Goal: Communication & Community: Answer question/provide support

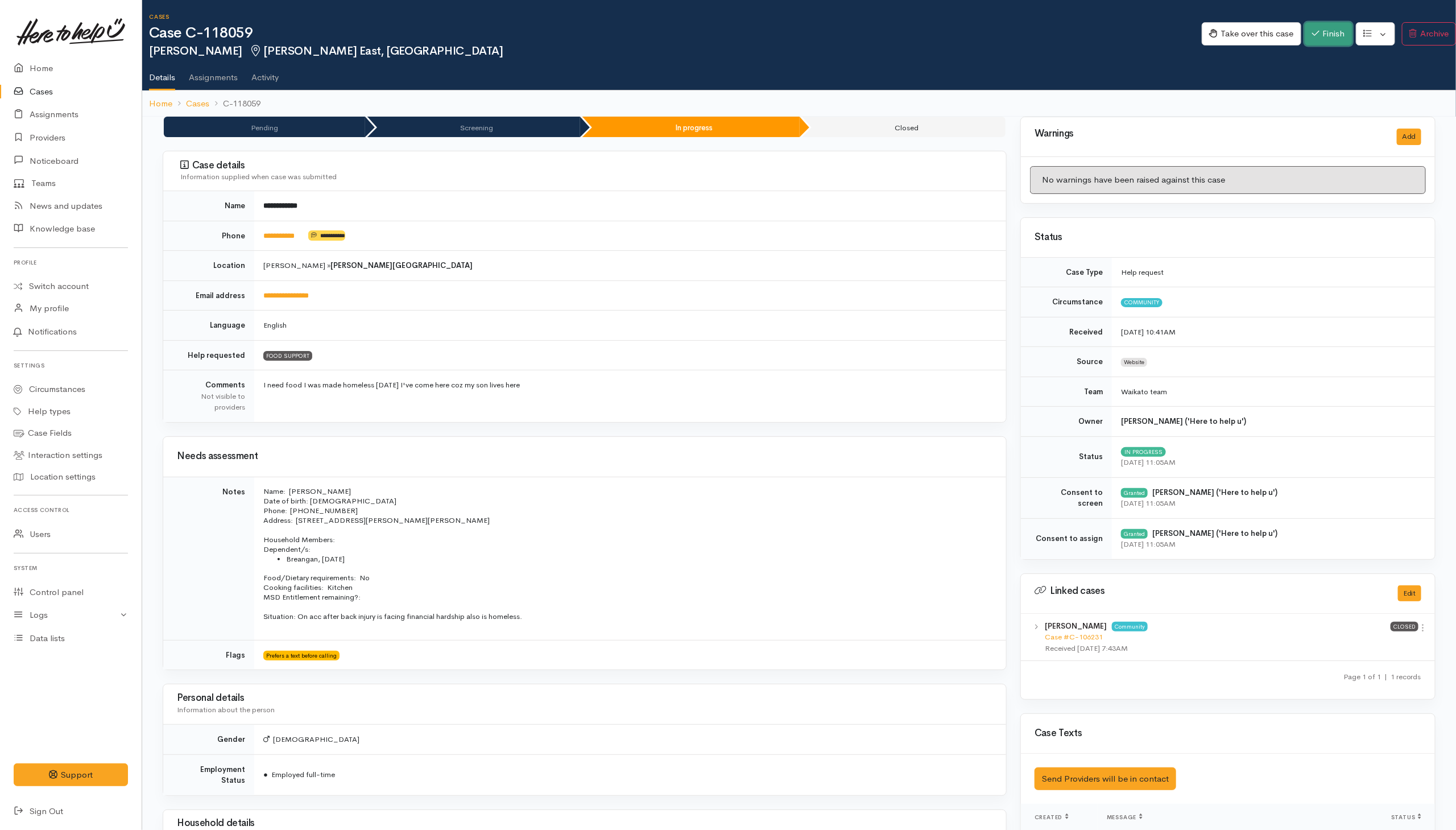
click at [968, 30] on icon "button" at bounding box center [1316, 33] width 8 height 9
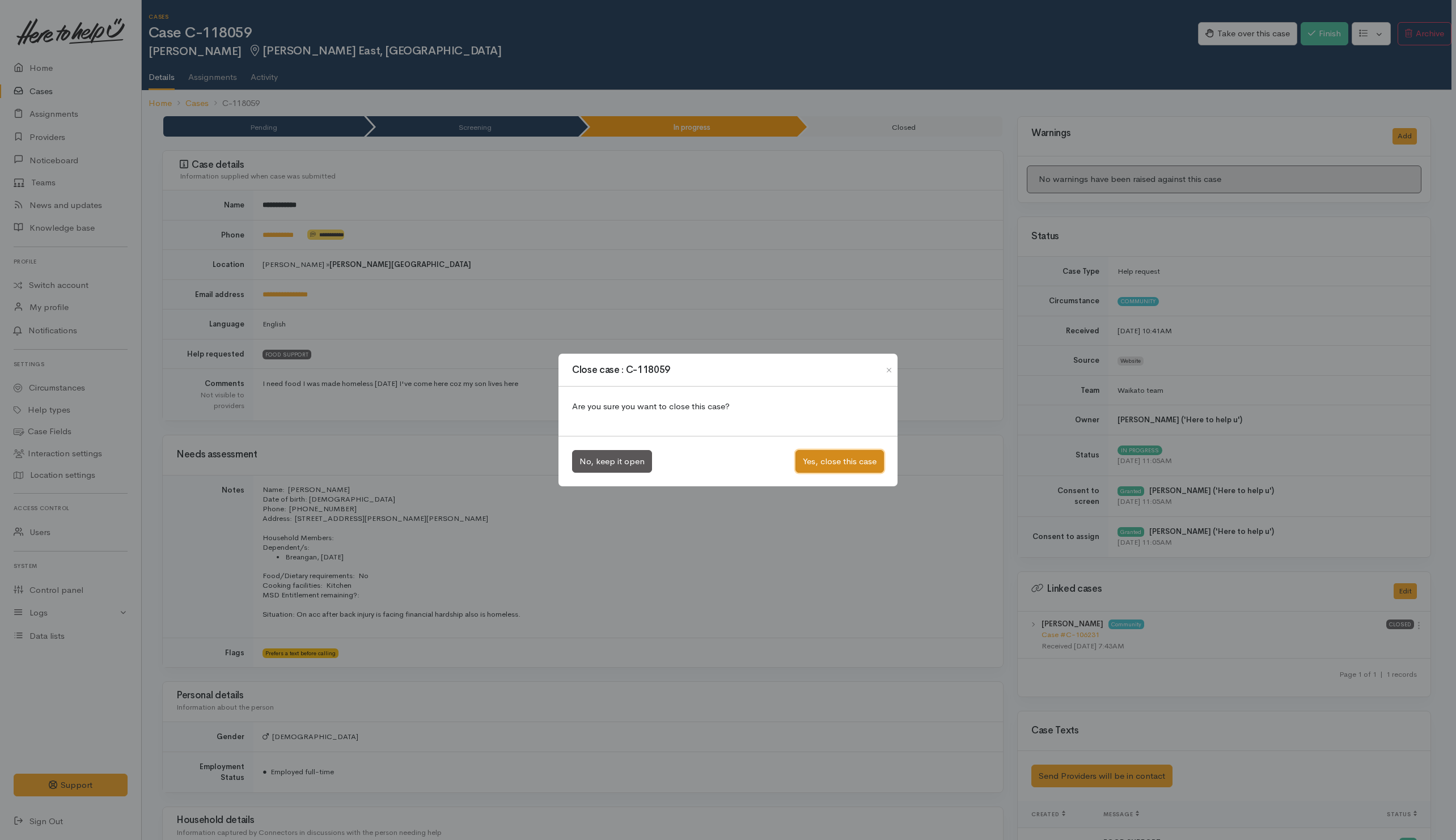
click at [842, 463] on button "Yes, close this case" at bounding box center [840, 462] width 89 height 23
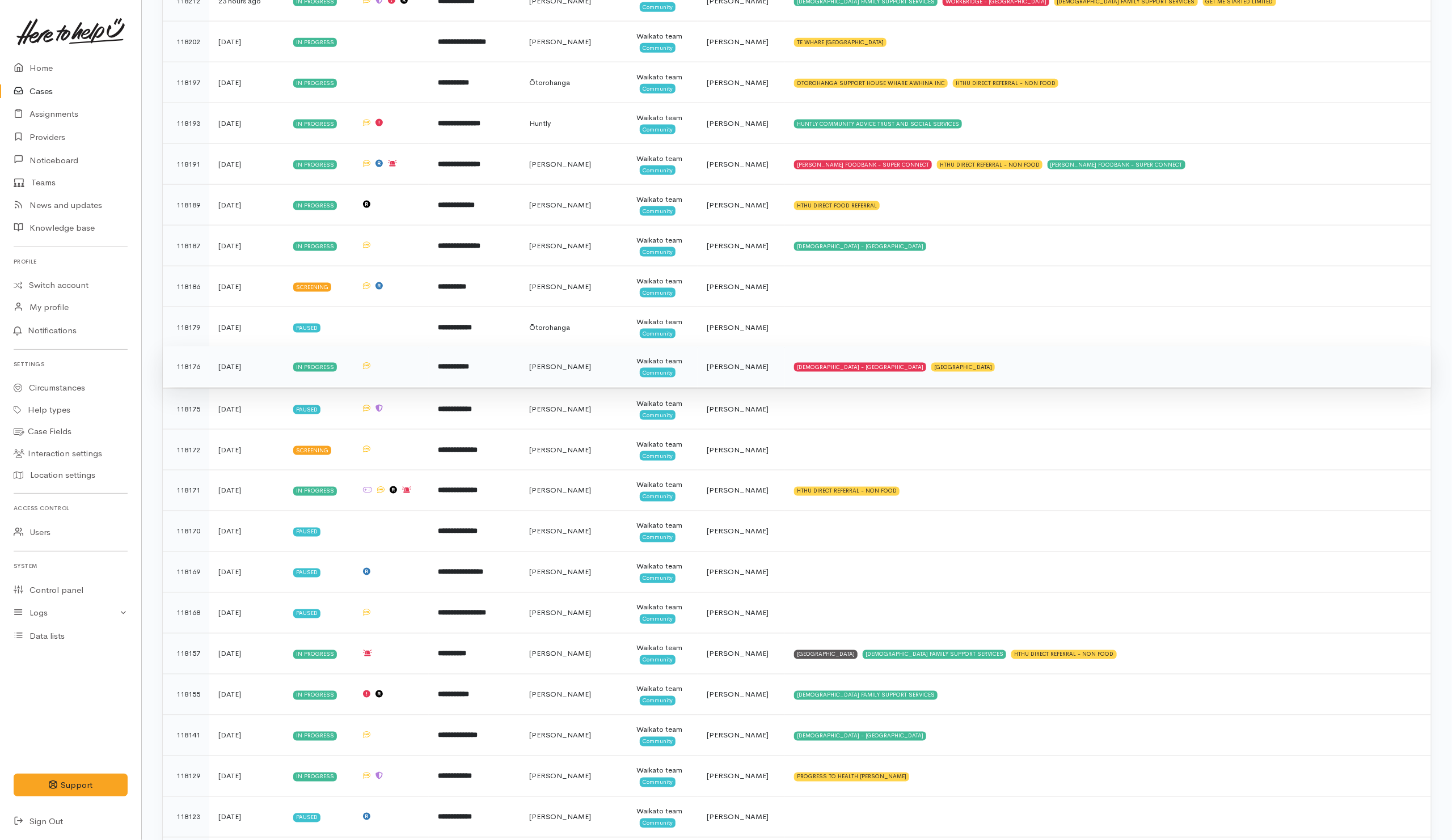
scroll to position [1020, 0]
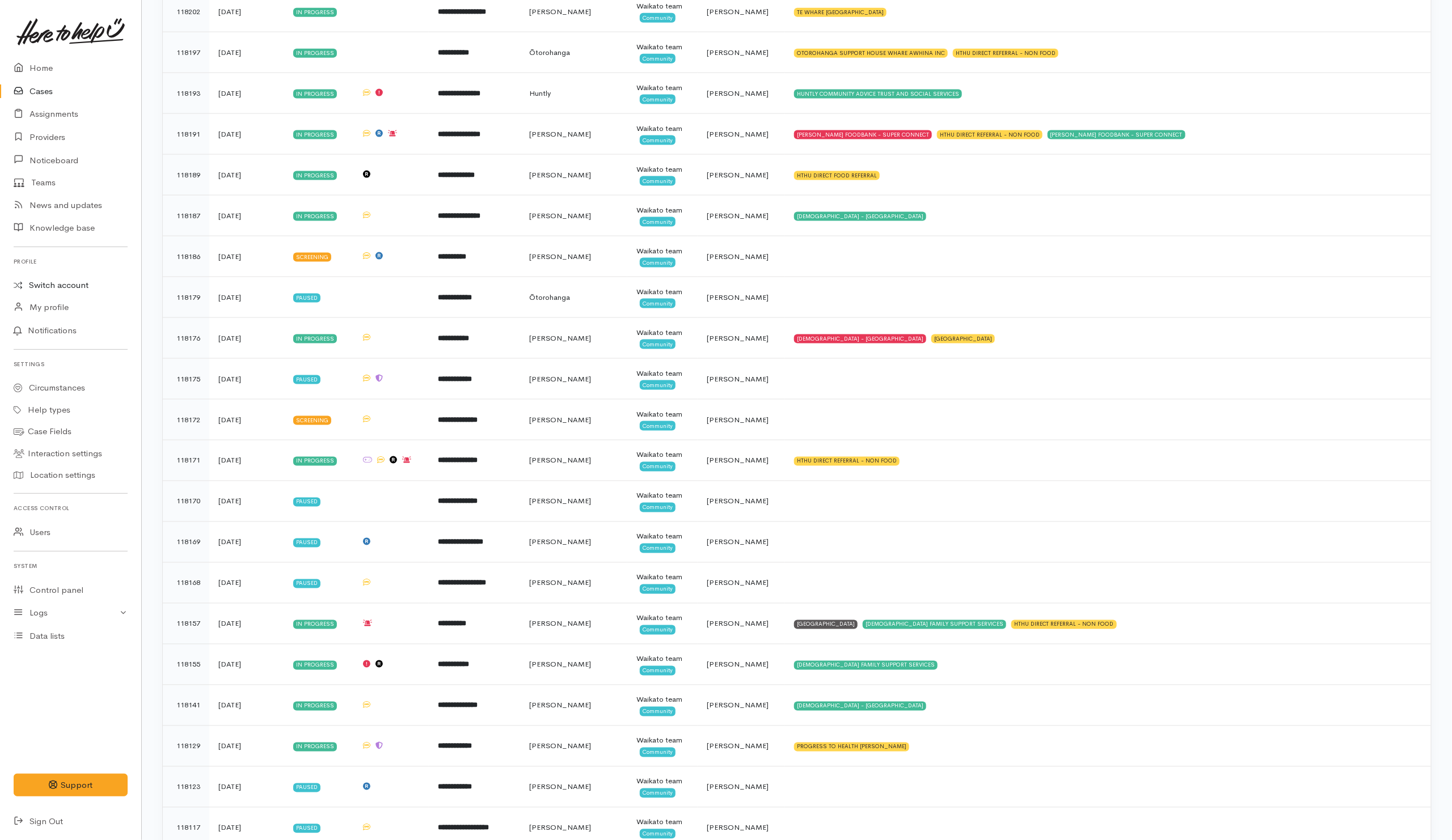
click at [76, 283] on link "Switch account" at bounding box center [70, 285] width 141 height 22
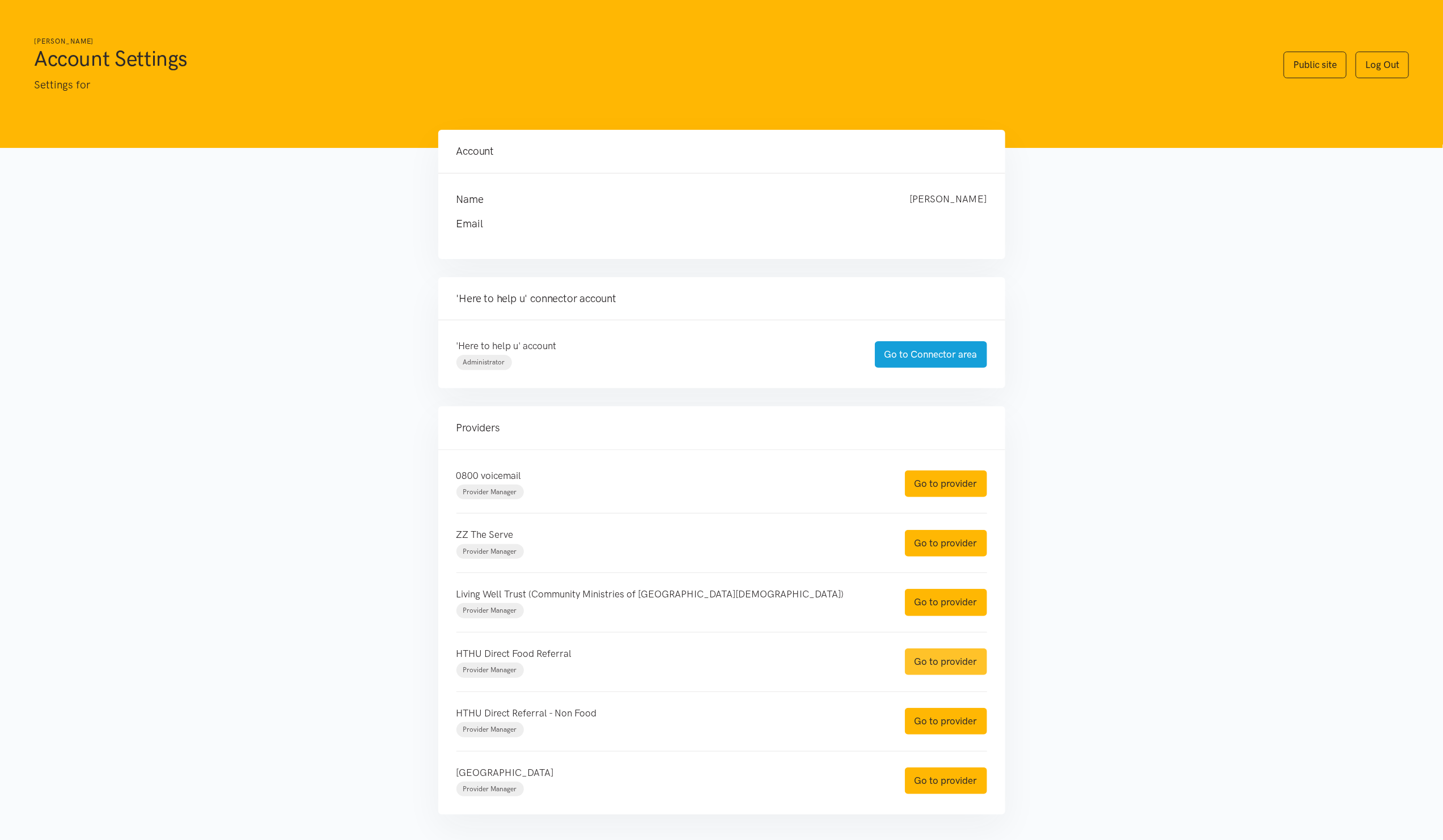
click at [937, 662] on link "Go to provider" at bounding box center [945, 662] width 82 height 27
click at [919, 722] on link "Go to provider" at bounding box center [945, 721] width 82 height 27
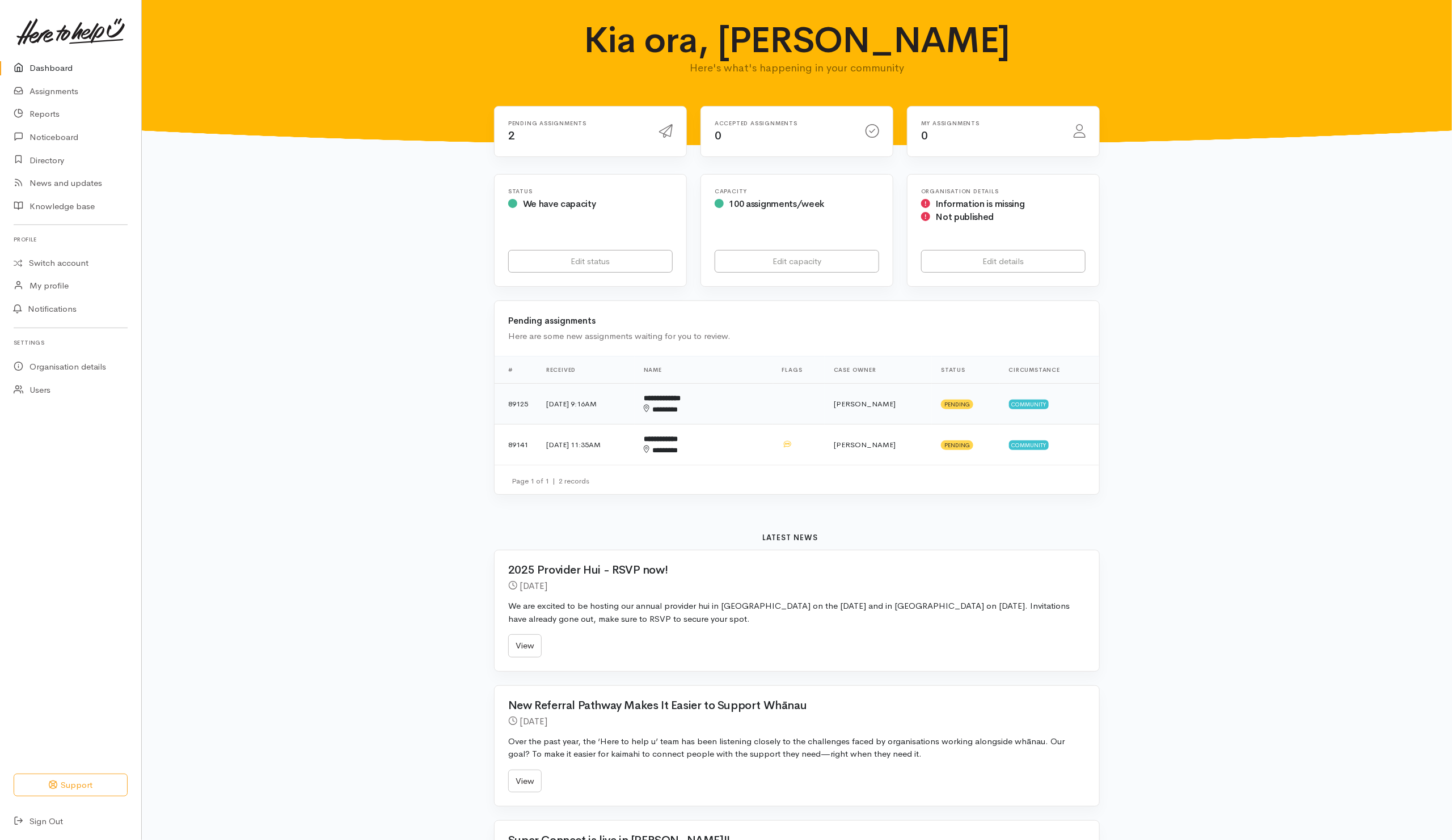
click at [728, 405] on div "********" at bounding box center [686, 410] width 85 height 12
click at [728, 449] on div "********" at bounding box center [686, 450] width 85 height 12
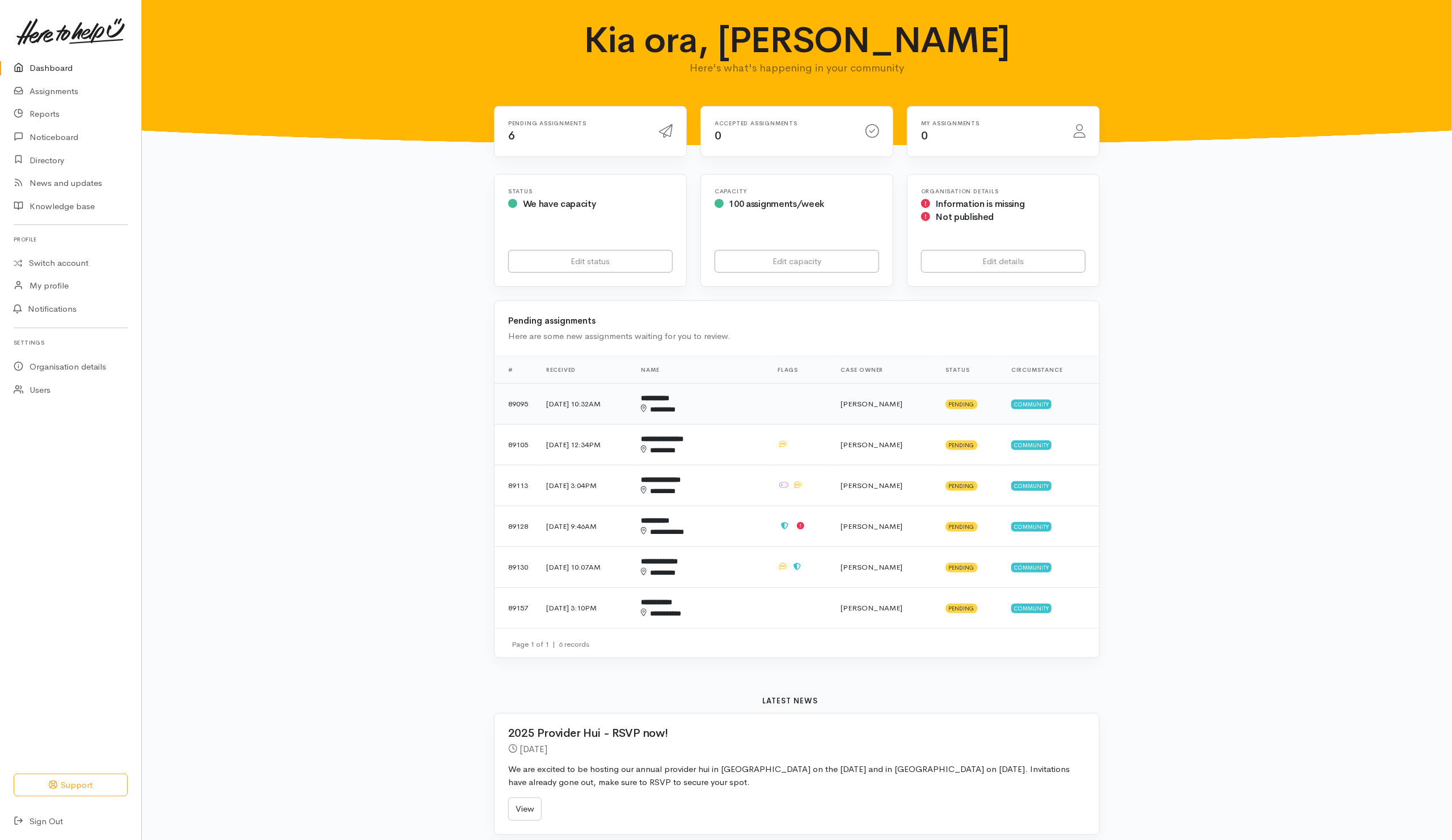
click at [795, 407] on td at bounding box center [800, 404] width 63 height 41
click at [813, 439] on td at bounding box center [800, 445] width 63 height 41
click at [822, 493] on td at bounding box center [800, 486] width 63 height 41
click at [827, 534] on td at bounding box center [800, 527] width 63 height 41
click at [829, 570] on td at bounding box center [800, 567] width 63 height 41
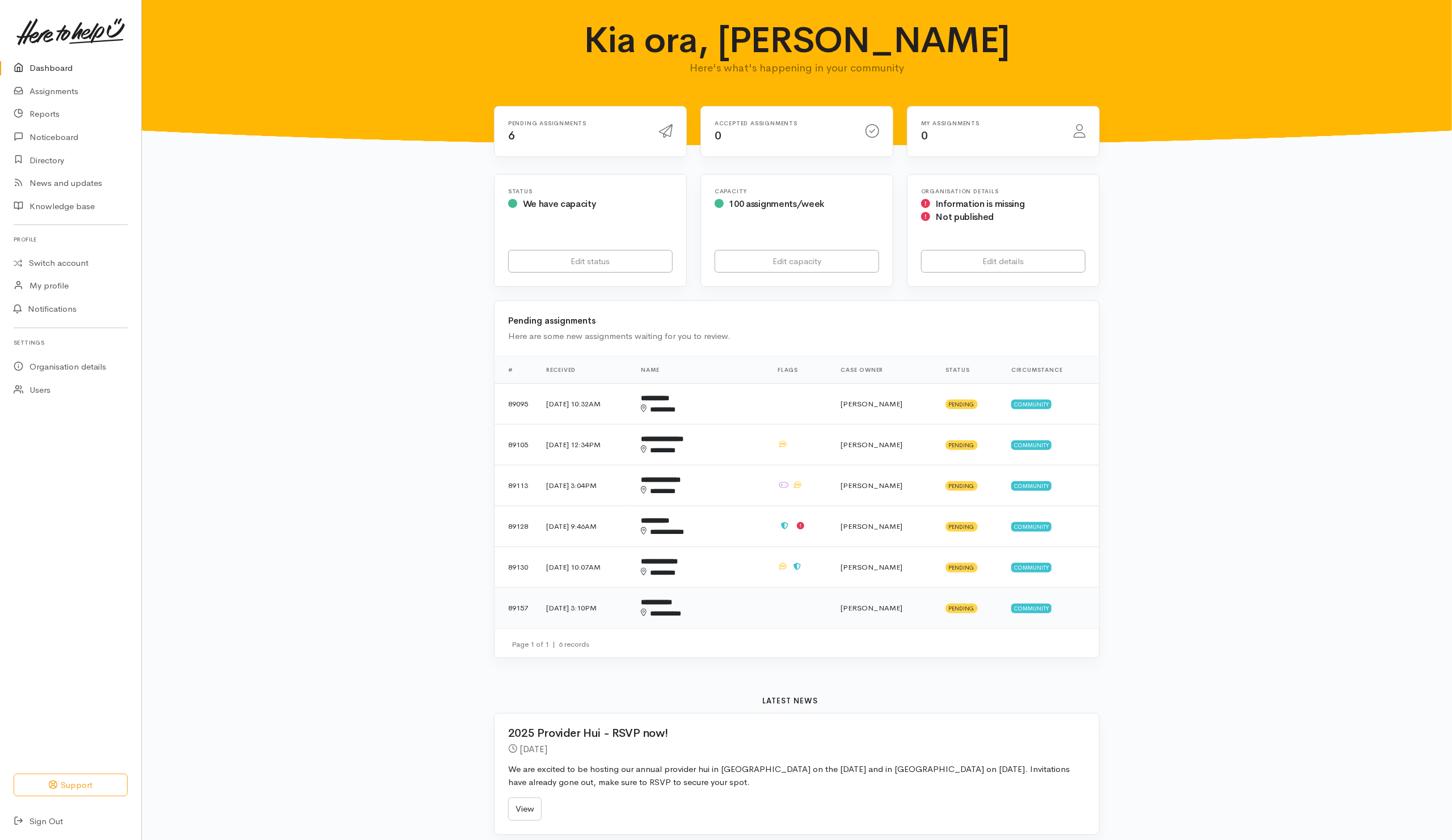
drag, startPoint x: 826, startPoint y: 612, endPoint x: 819, endPoint y: 612, distance: 7.0
click at [824, 612] on td at bounding box center [800, 609] width 63 height 41
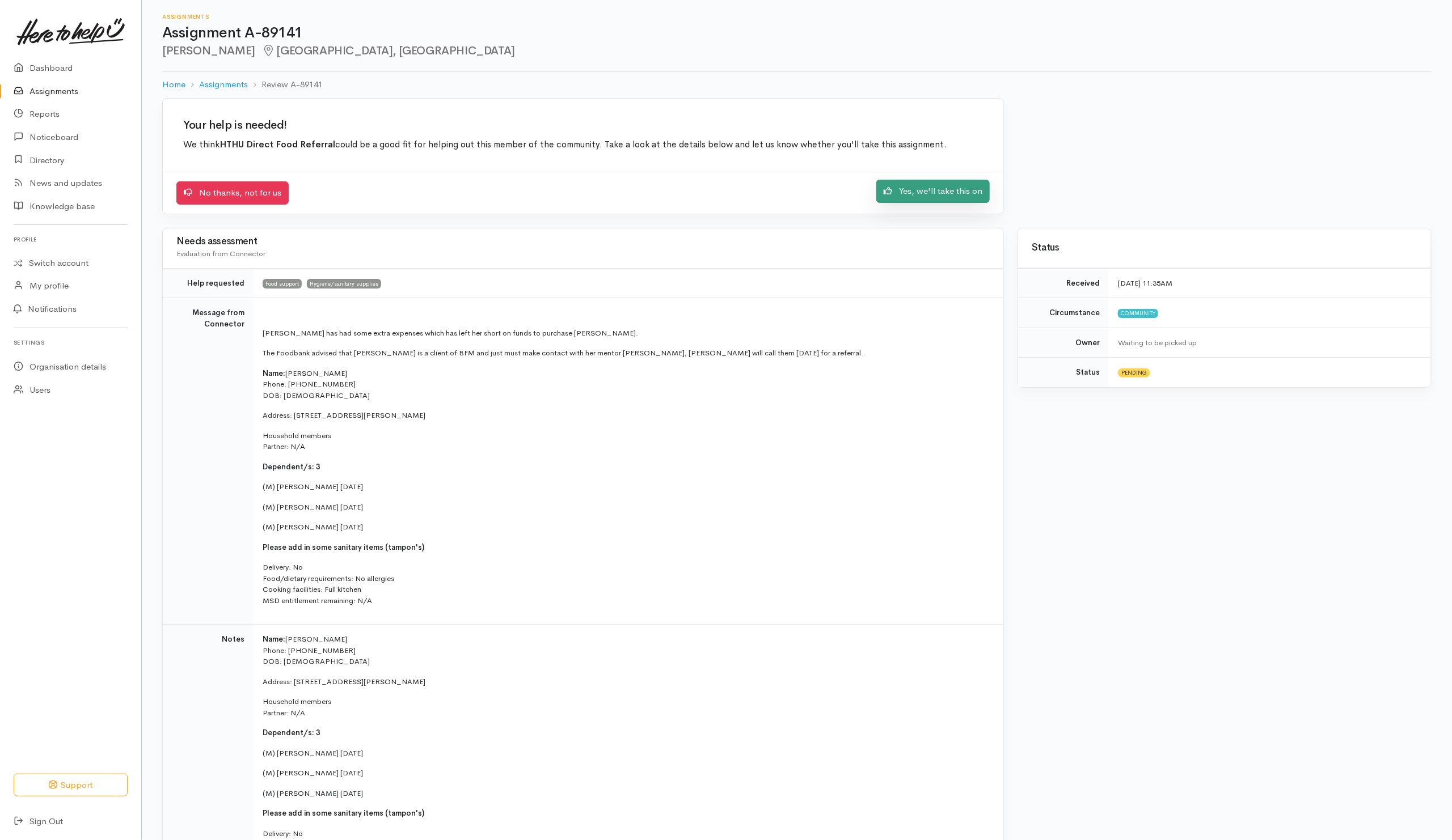
click at [903, 199] on link "Yes, we'll take this on" at bounding box center [933, 191] width 114 height 23
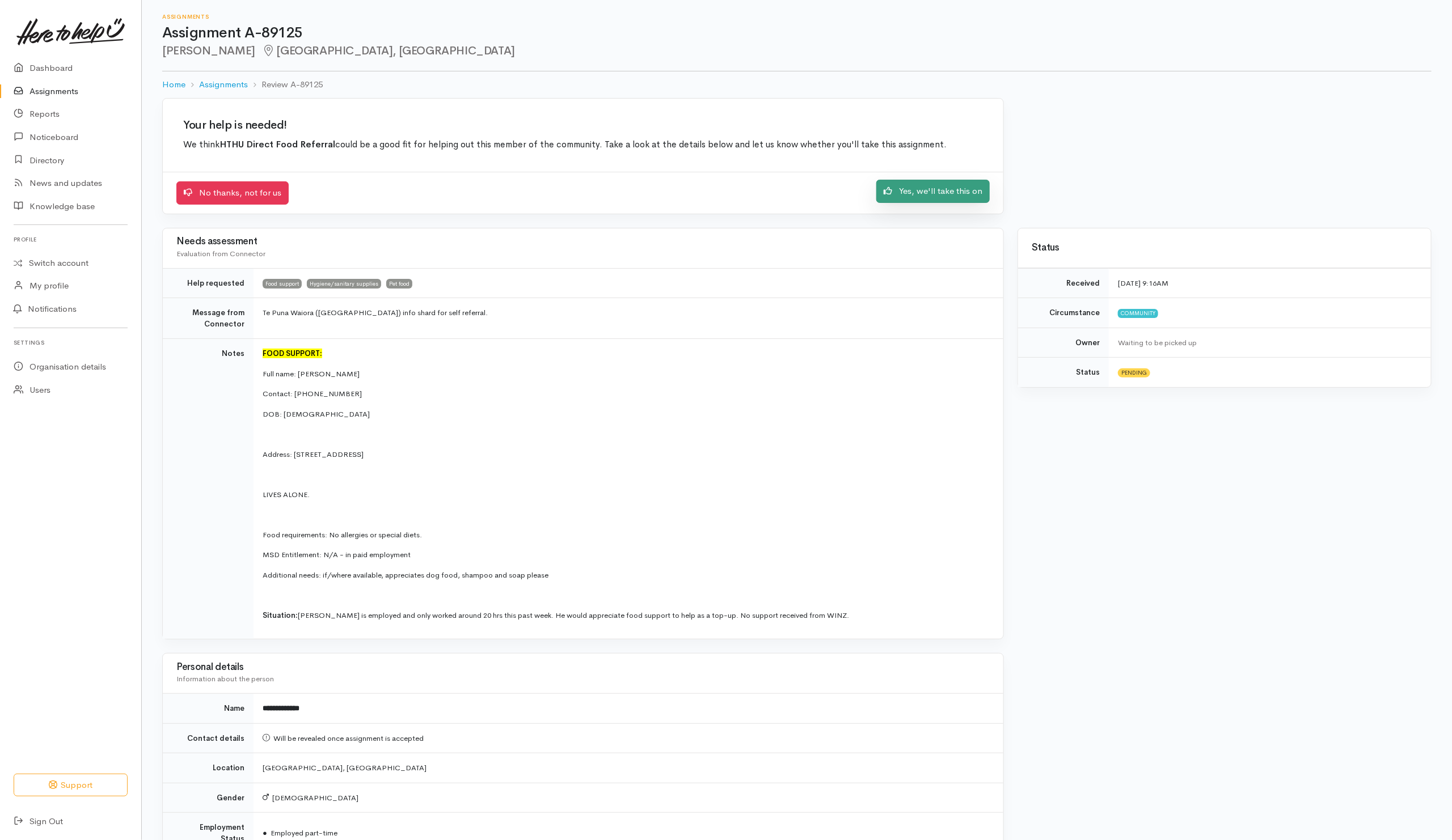
click at [945, 200] on link "Yes, we'll take this on" at bounding box center [933, 191] width 114 height 23
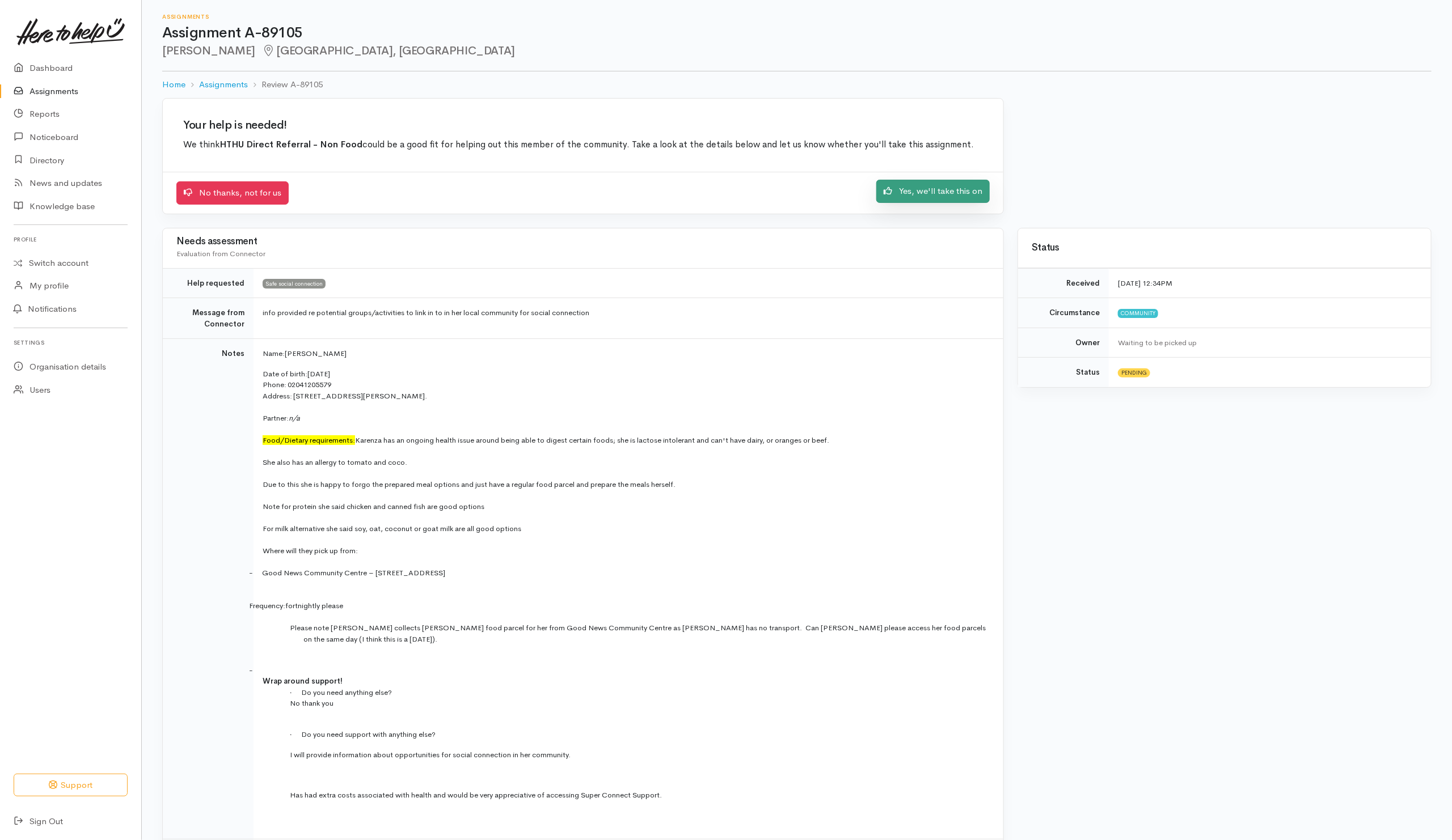
click at [915, 192] on link "Yes, we'll take this on" at bounding box center [933, 191] width 114 height 23
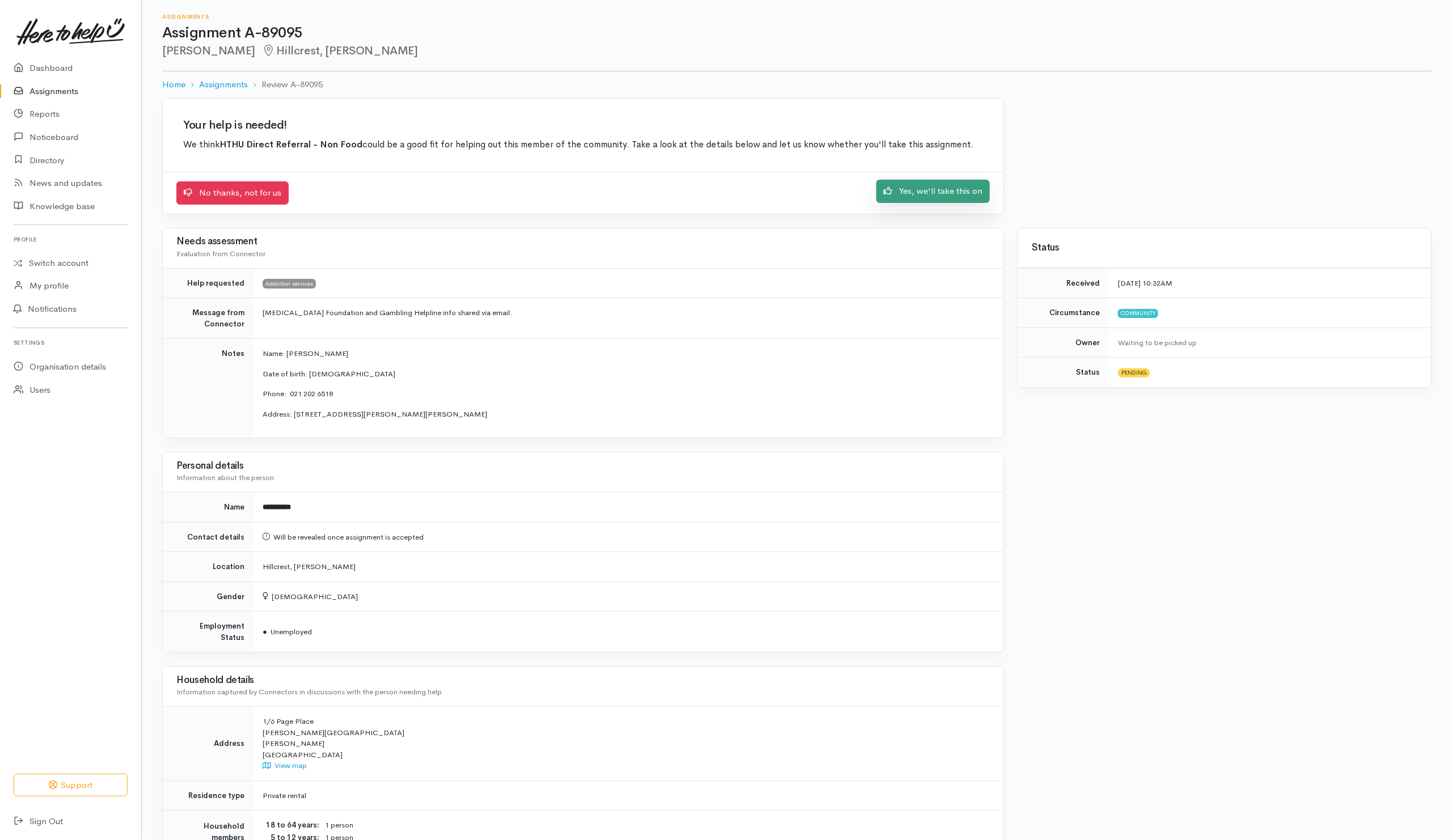
click at [902, 189] on link "Yes, we'll take this on" at bounding box center [933, 191] width 114 height 23
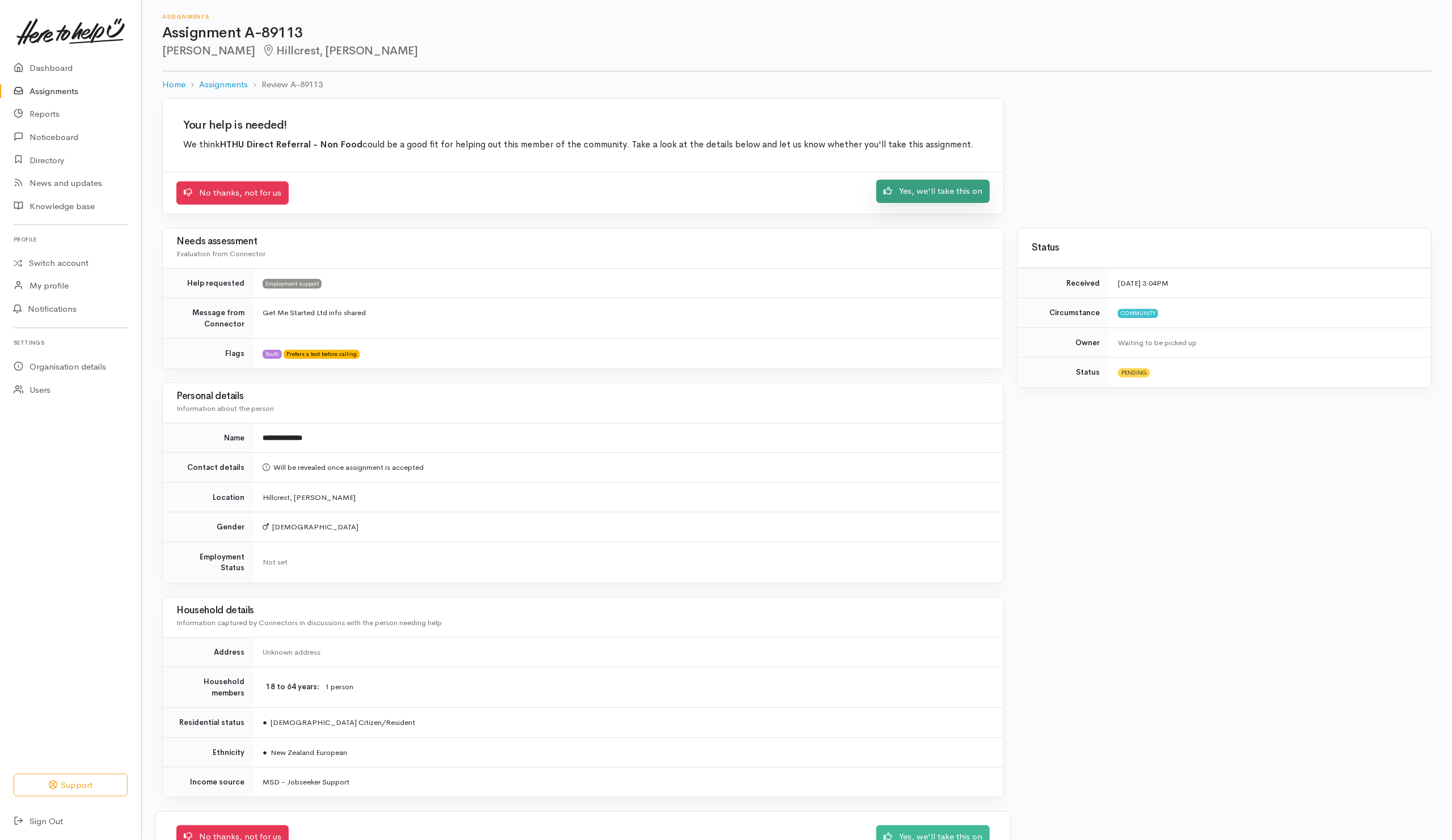
click at [966, 189] on link "Yes, we'll take this on" at bounding box center [933, 191] width 114 height 23
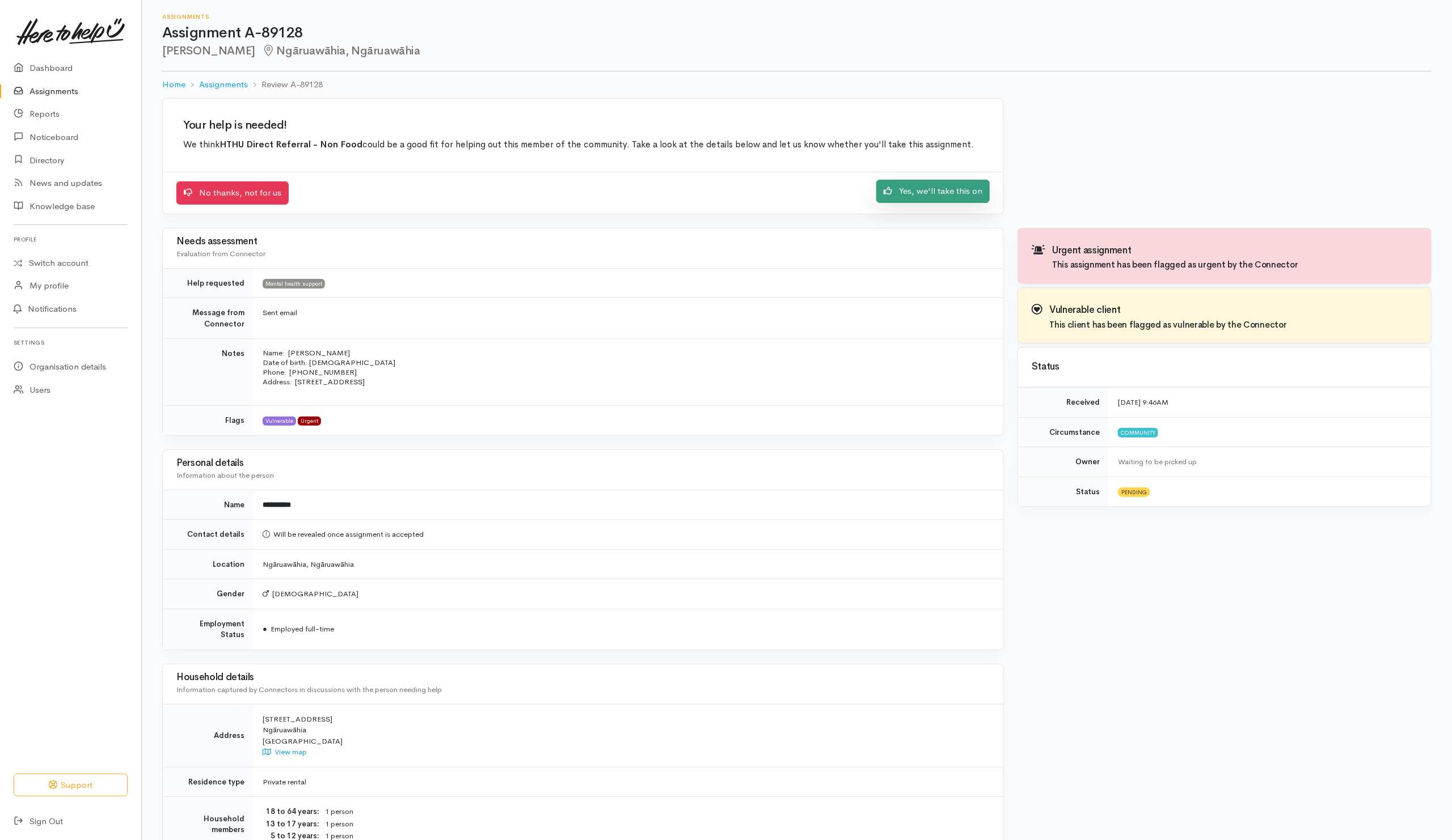
click at [942, 185] on link "Yes, we'll take this on" at bounding box center [933, 191] width 114 height 23
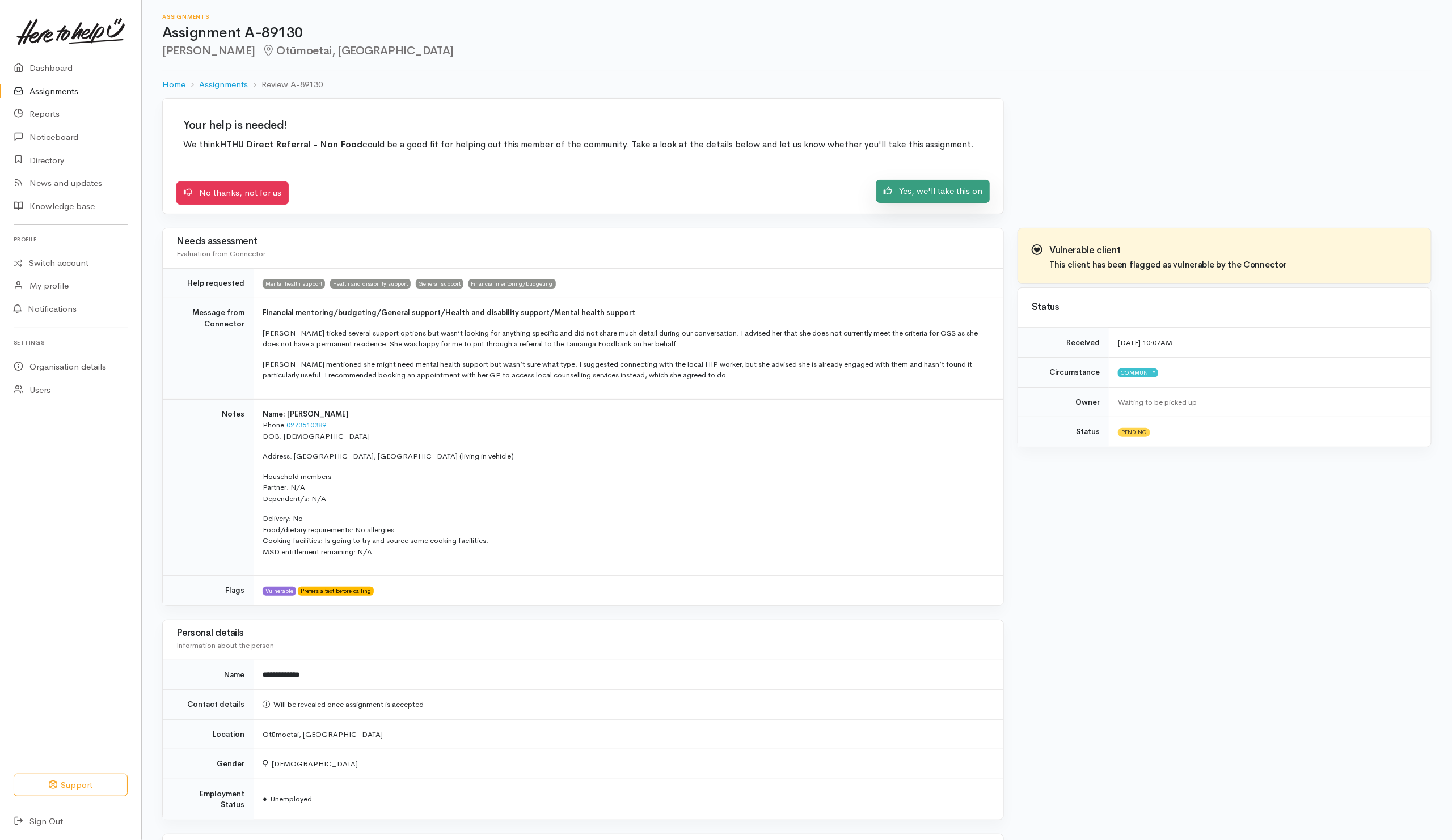
click at [938, 191] on link "Yes, we'll take this on" at bounding box center [933, 191] width 114 height 23
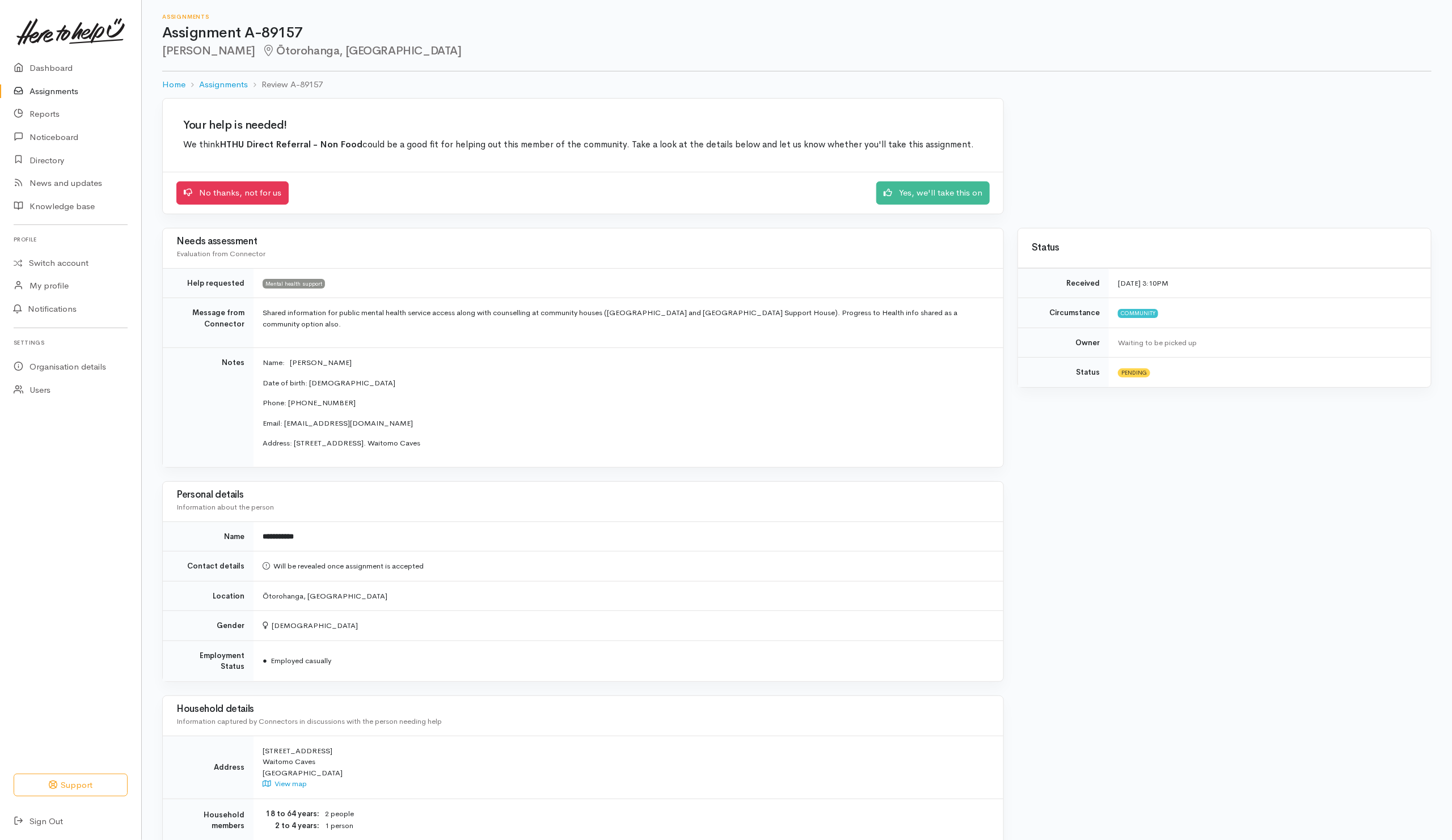
click at [962, 177] on div "No thanks, not for us Yes, we'll take this on" at bounding box center [583, 192] width 840 height 41
click at [956, 191] on link "Yes, we'll take this on" at bounding box center [933, 191] width 114 height 23
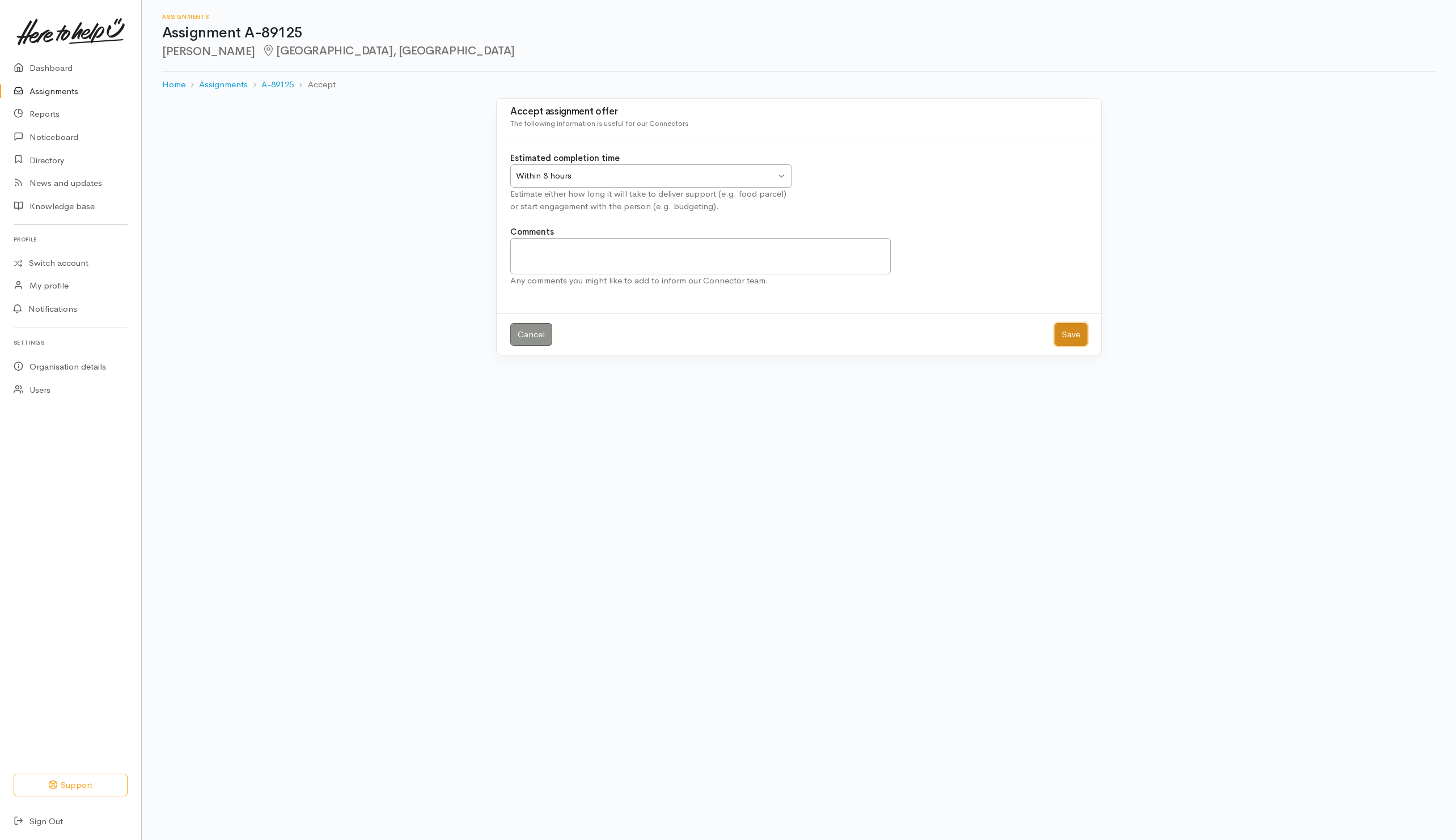
click at [1069, 334] on button "Save" at bounding box center [1070, 335] width 33 height 23
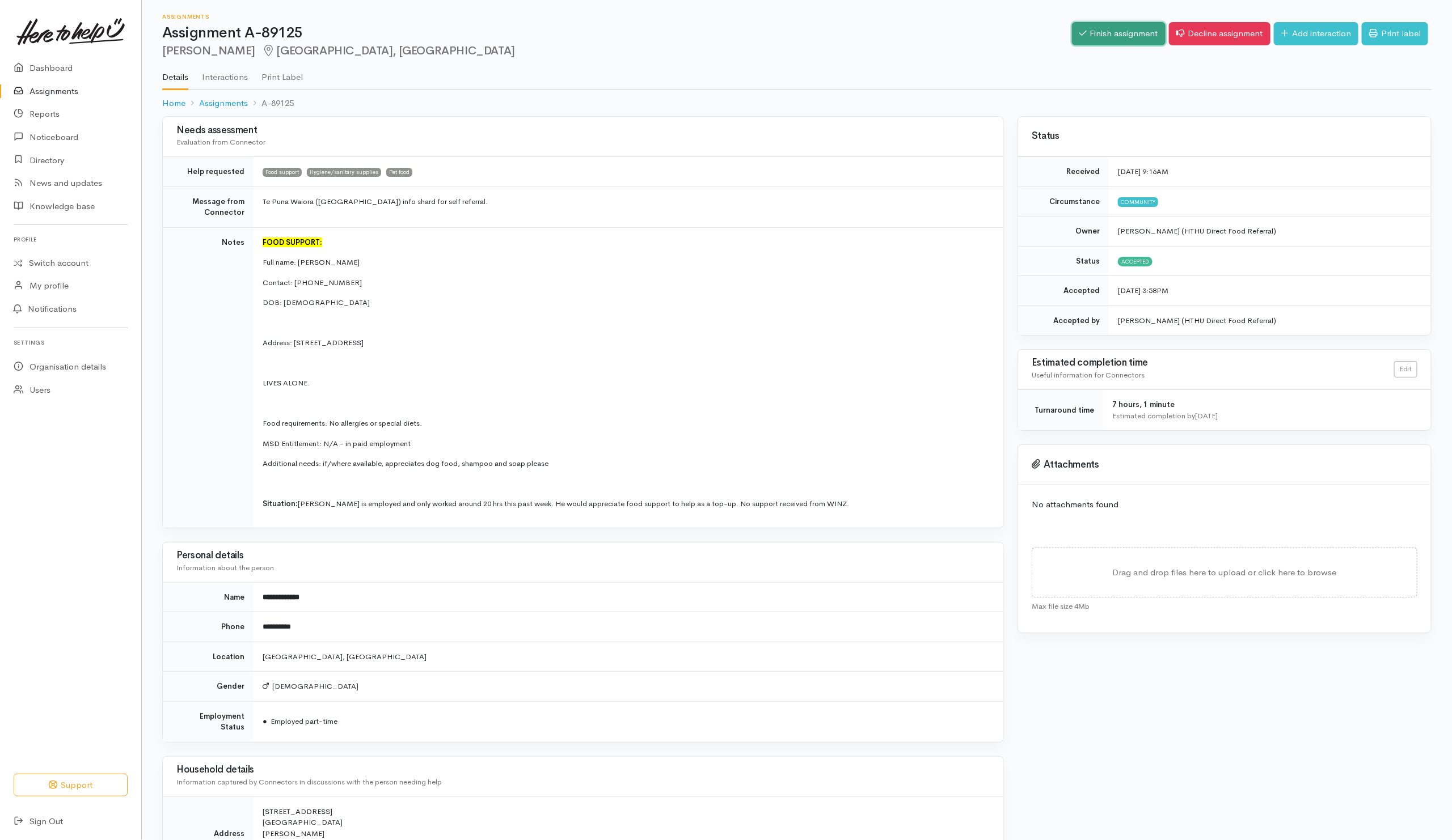
click at [1097, 40] on link "Finish assignment" at bounding box center [1118, 34] width 94 height 23
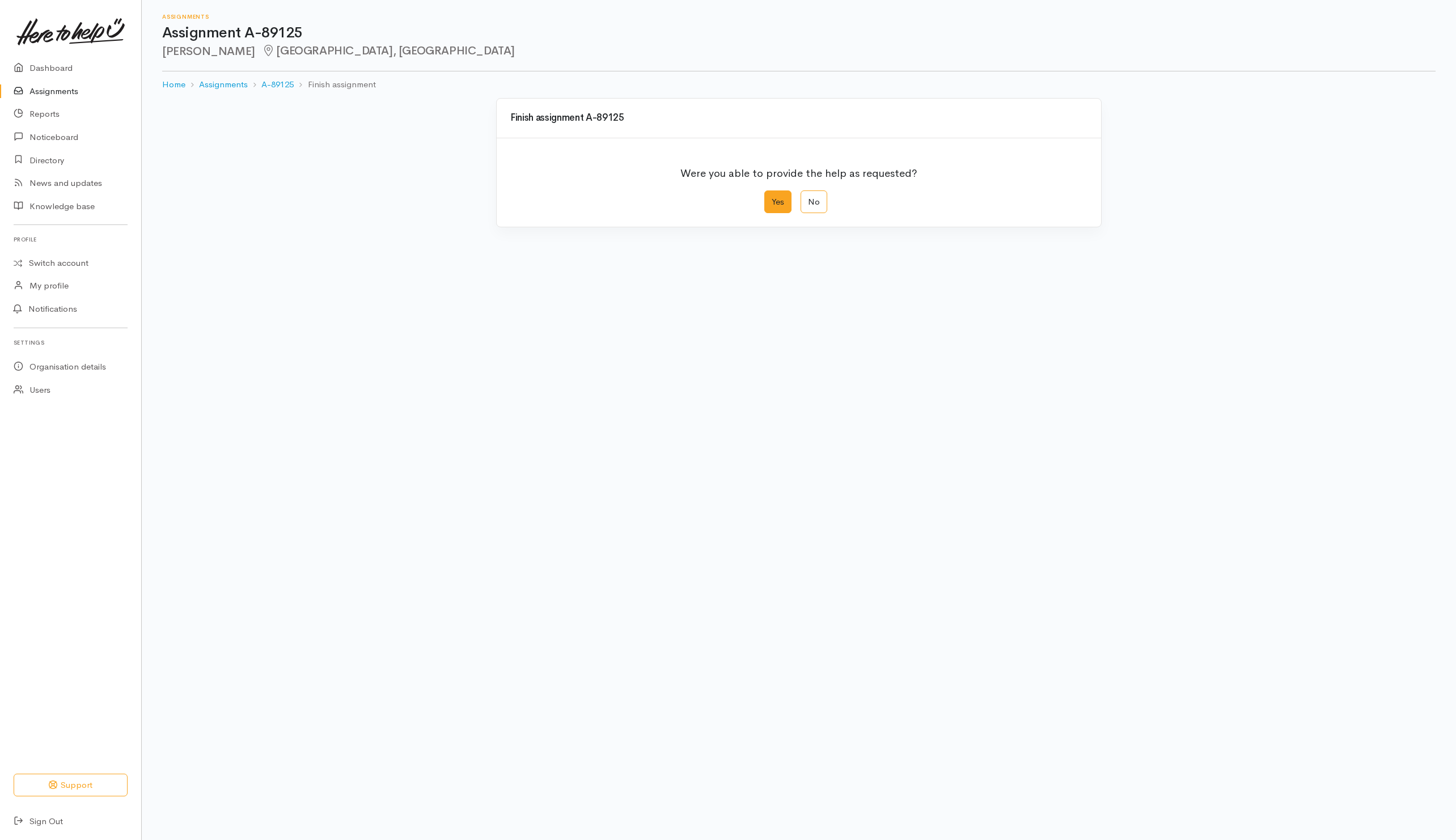
click at [772, 204] on label "Yes" at bounding box center [777, 203] width 27 height 23
click at [771, 198] on input "Yes" at bounding box center [768, 195] width 8 height 8
radio input "true"
click at [1071, 460] on button "Save" at bounding box center [1070, 454] width 33 height 23
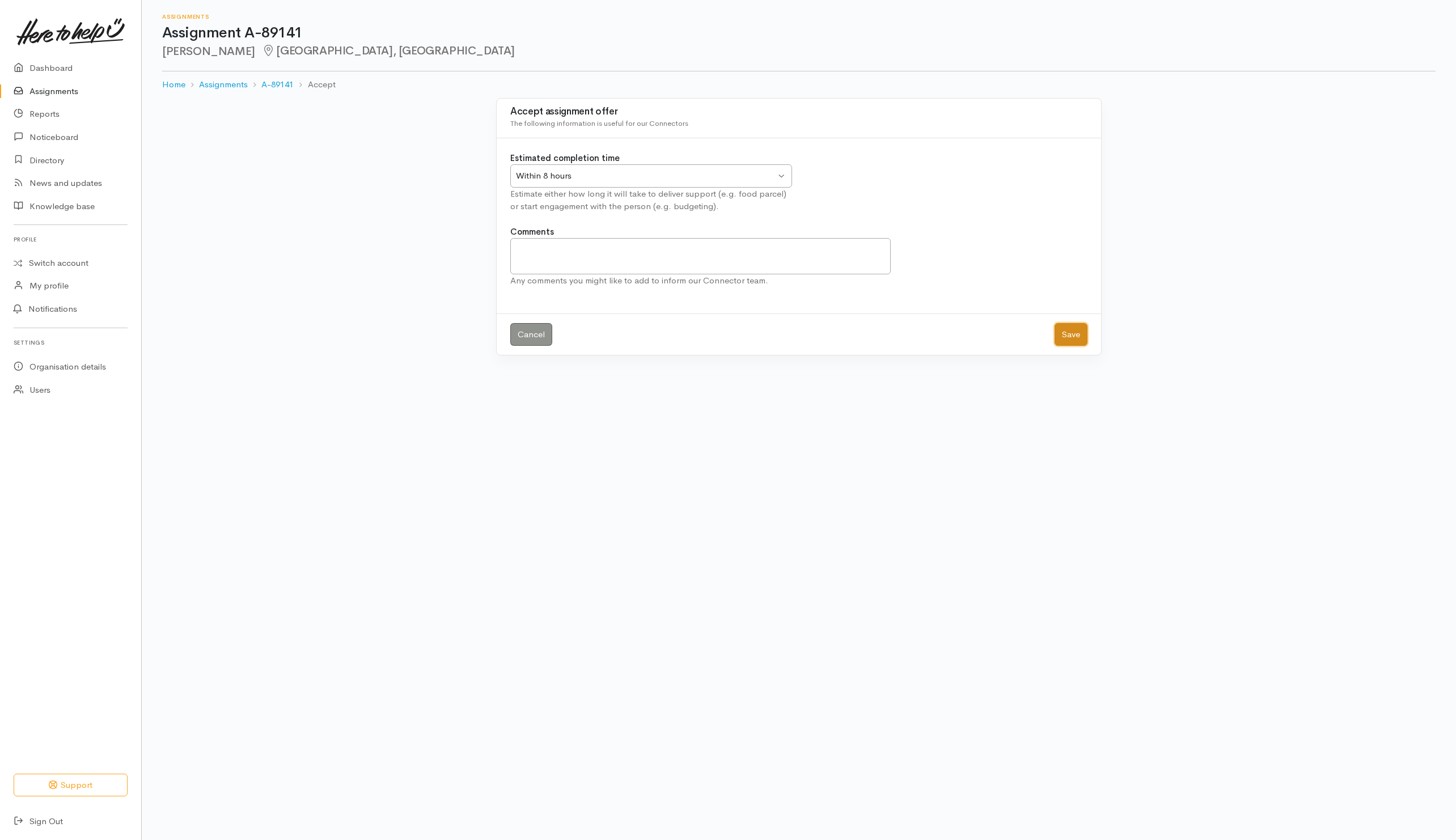
click at [1062, 344] on button "Save" at bounding box center [1070, 335] width 33 height 23
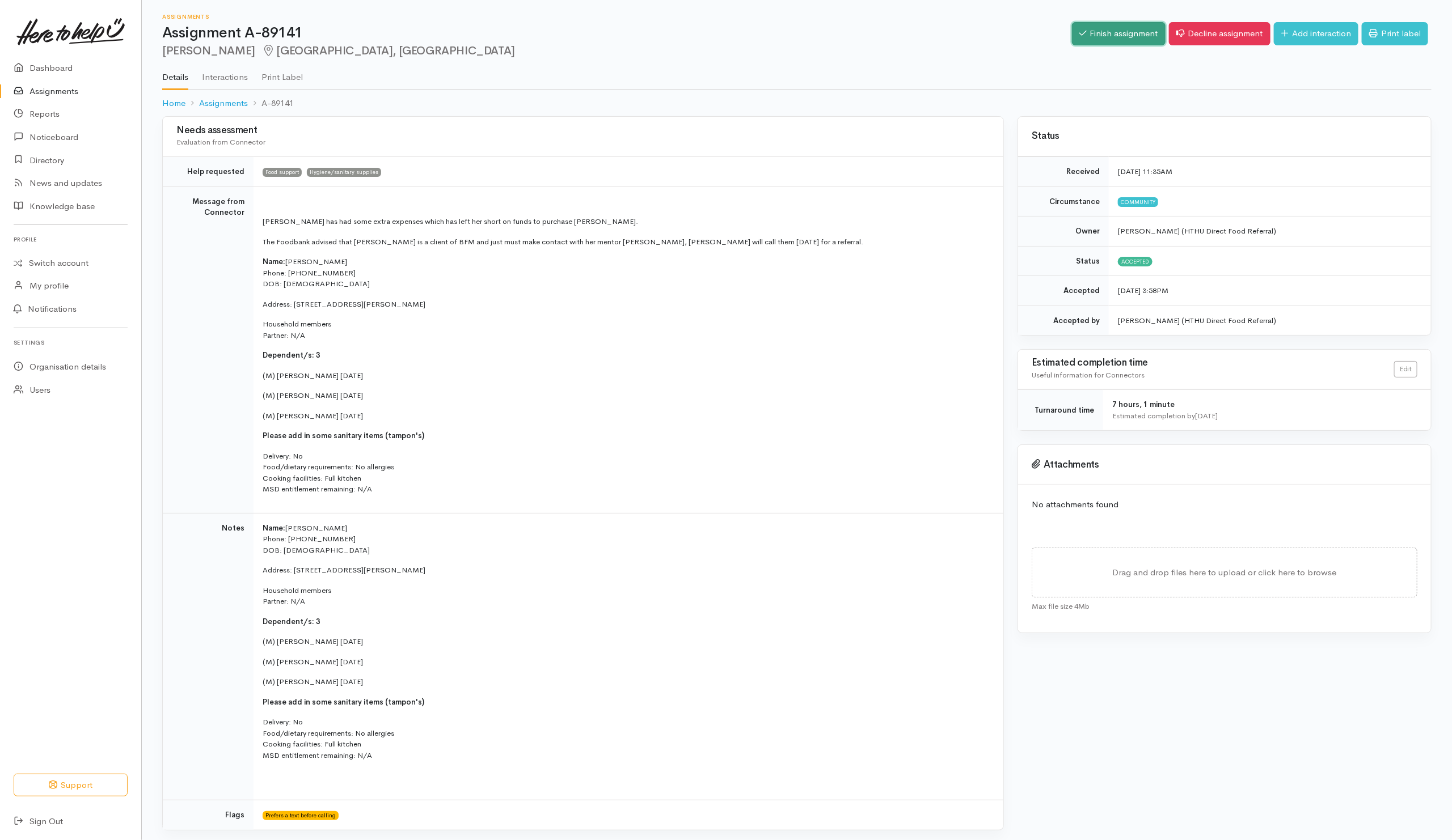
click at [1116, 33] on link "Finish assignment" at bounding box center [1118, 34] width 94 height 23
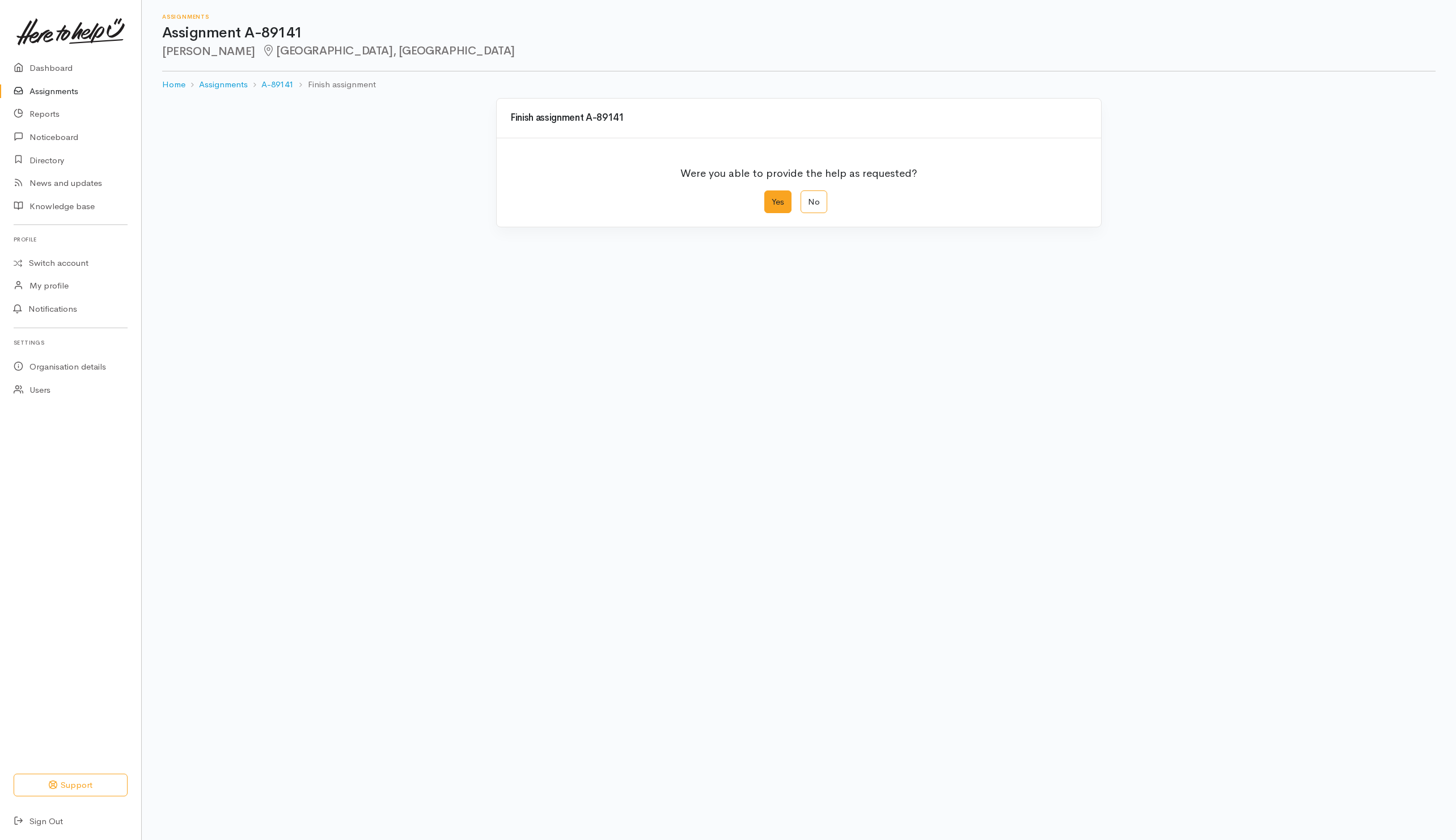
click at [769, 206] on label "Yes" at bounding box center [777, 203] width 27 height 23
click at [769, 198] on input "Yes" at bounding box center [768, 195] width 8 height 8
radio input "true"
drag, startPoint x: 1065, startPoint y: 463, endPoint x: 1035, endPoint y: 463, distance: 30.0
click at [1064, 463] on button "Save" at bounding box center [1070, 454] width 33 height 23
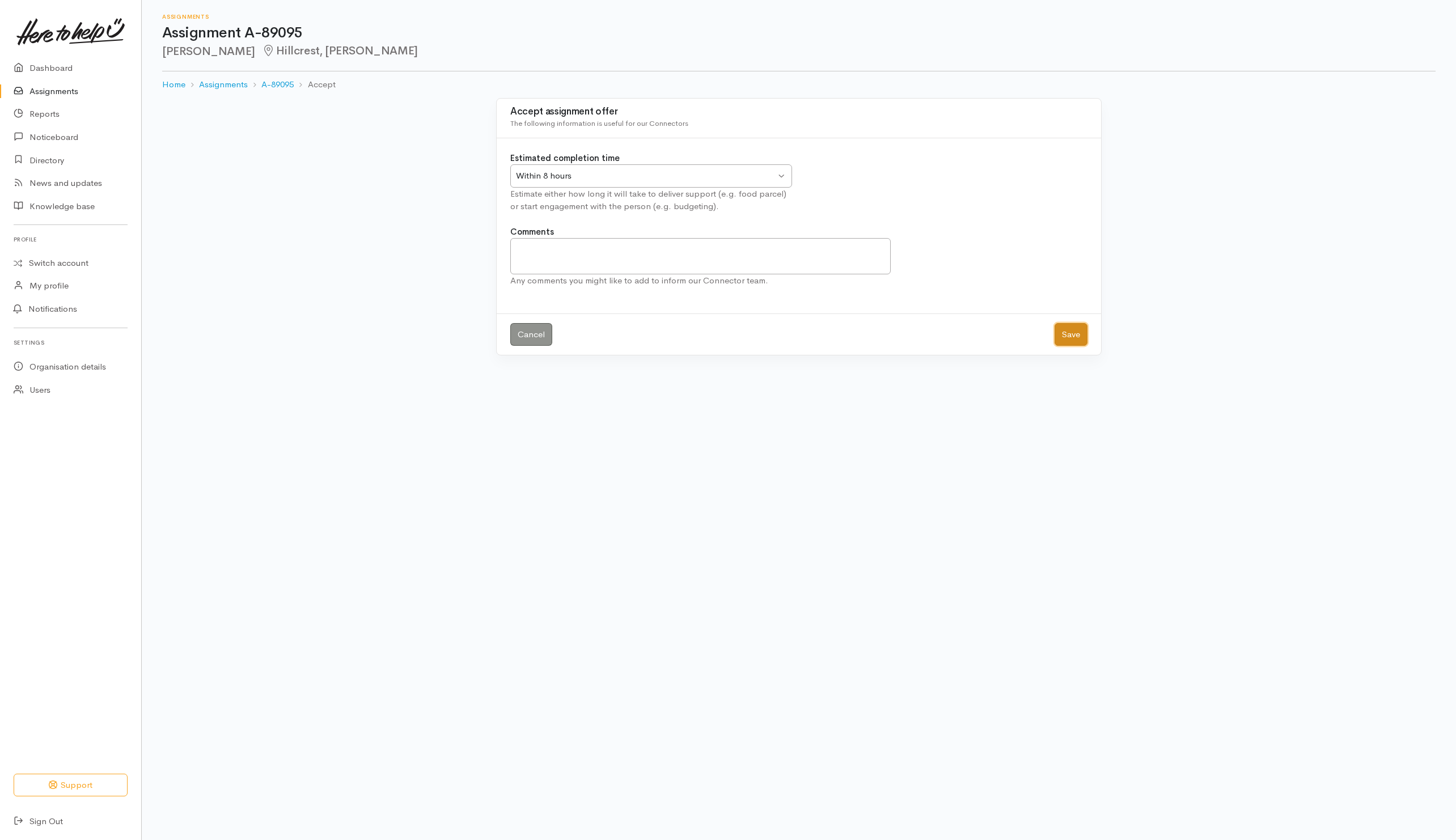
click at [1068, 342] on button "Save" at bounding box center [1070, 335] width 33 height 23
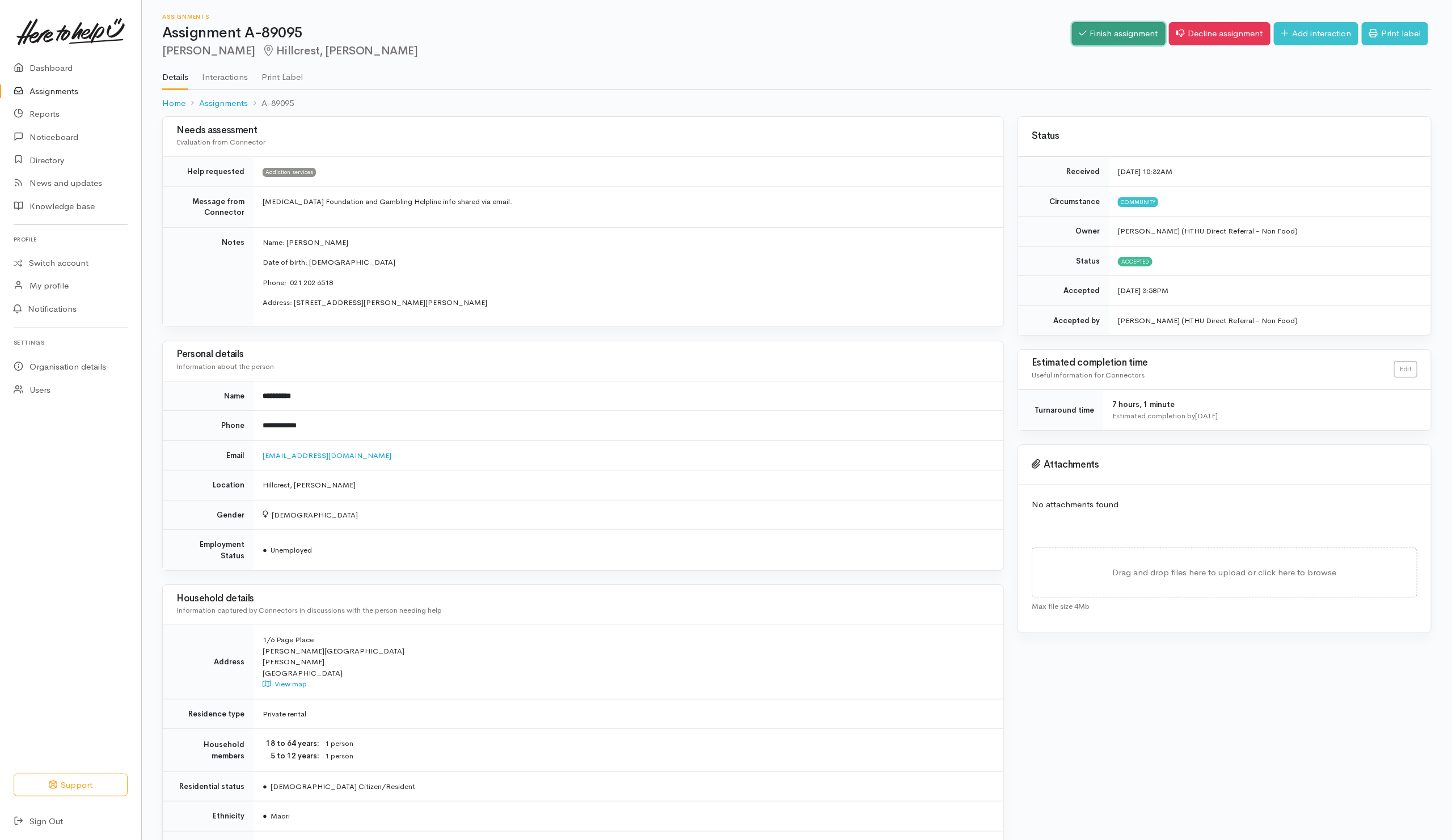
click at [1114, 35] on link "Finish assignment" at bounding box center [1118, 34] width 94 height 23
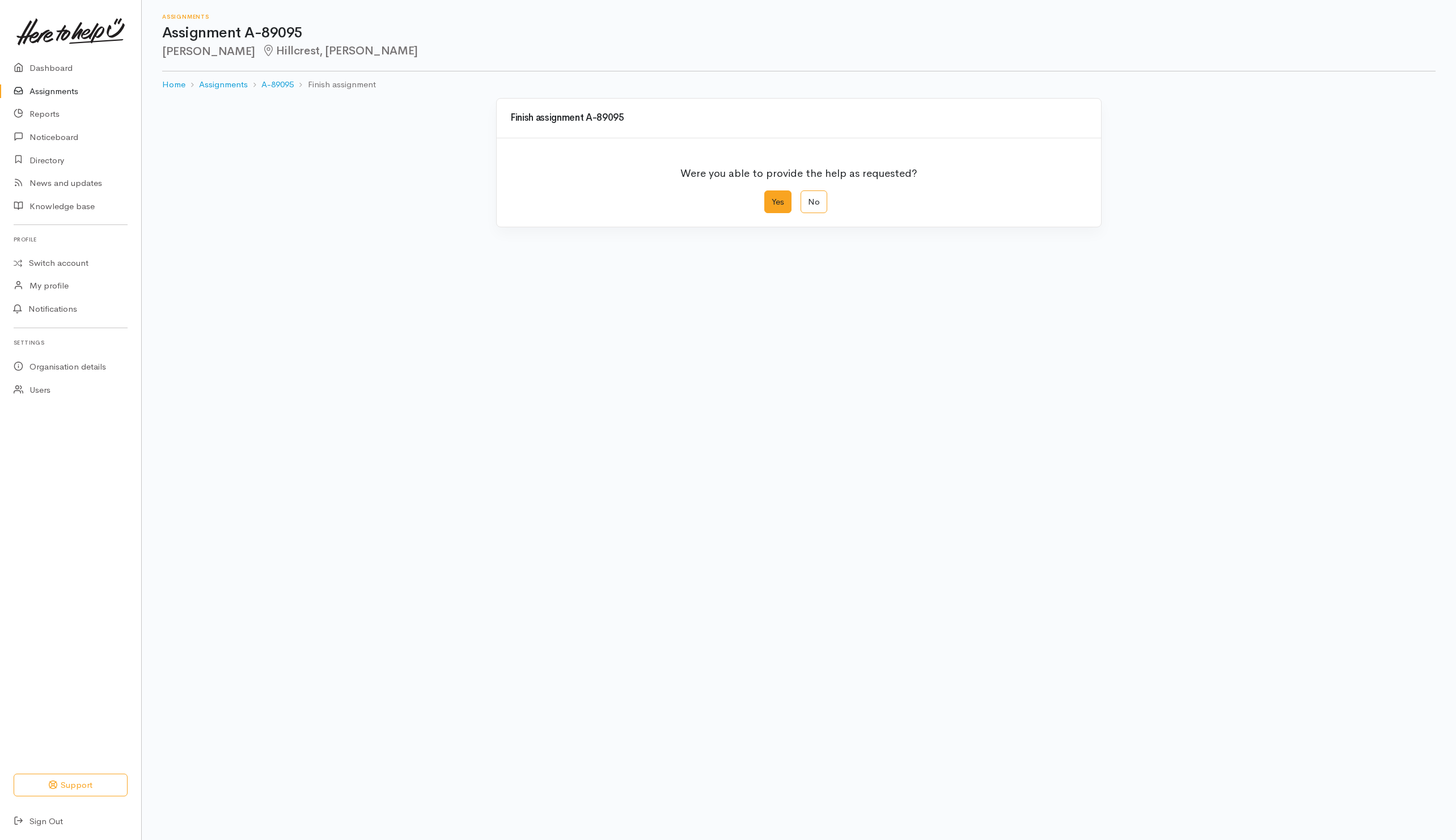
click at [764, 207] on label "Yes" at bounding box center [777, 203] width 27 height 23
click at [764, 198] on input "Yes" at bounding box center [768, 195] width 8 height 8
radio input "true"
click at [1082, 463] on button "Save" at bounding box center [1070, 454] width 33 height 23
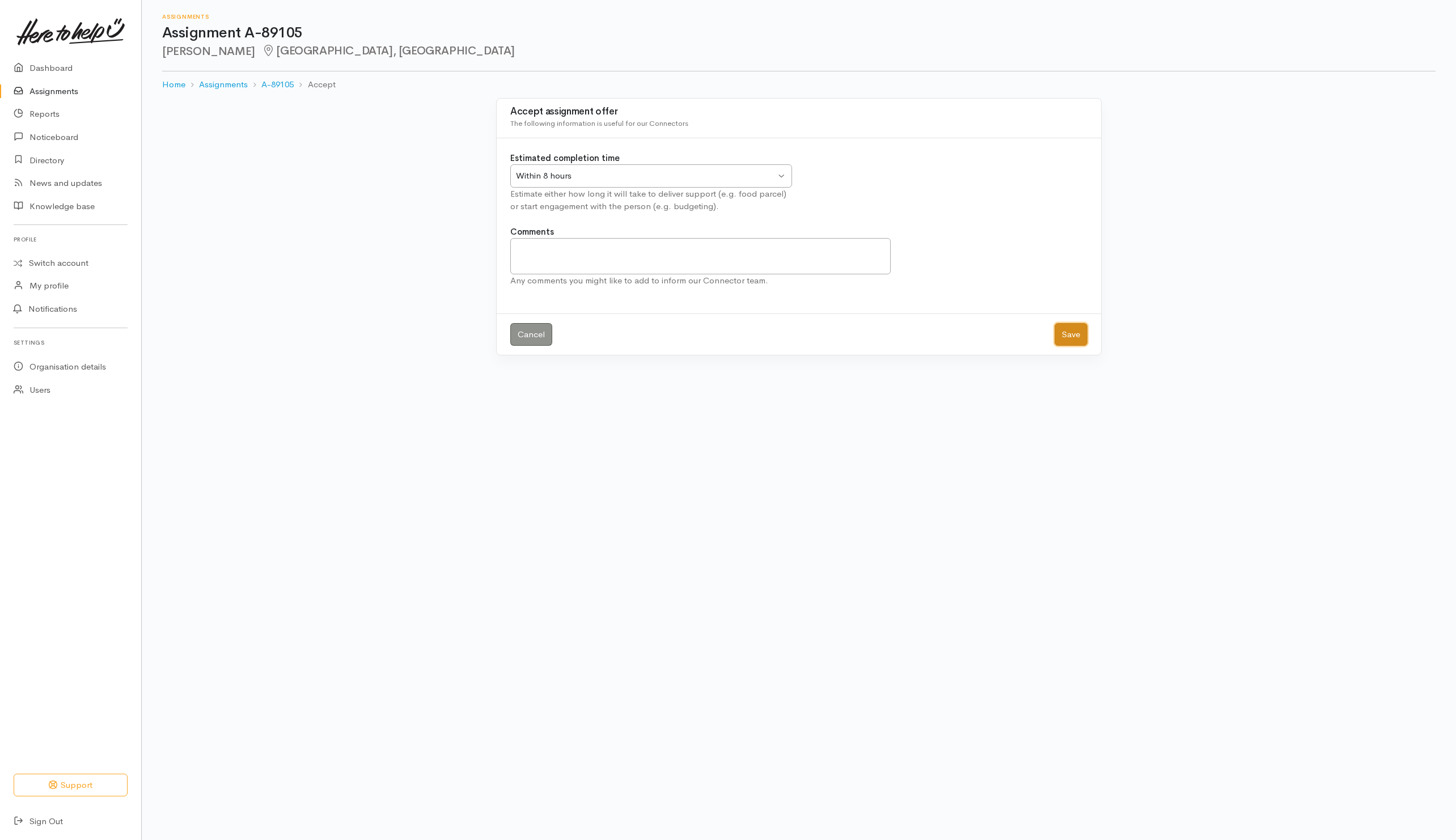
click at [1064, 340] on button "Save" at bounding box center [1070, 335] width 33 height 23
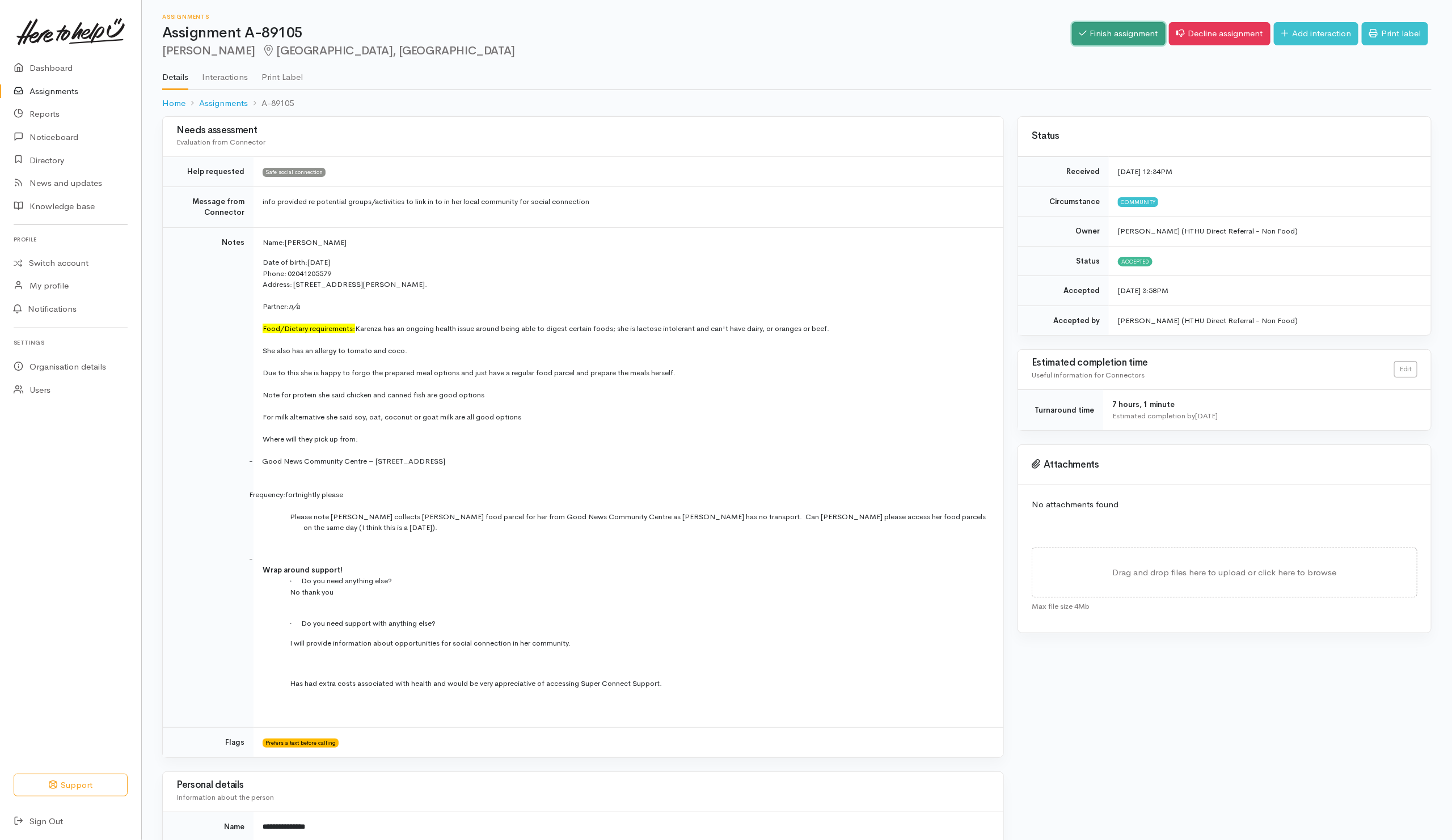
click at [1107, 36] on link "Finish assignment" at bounding box center [1118, 34] width 94 height 23
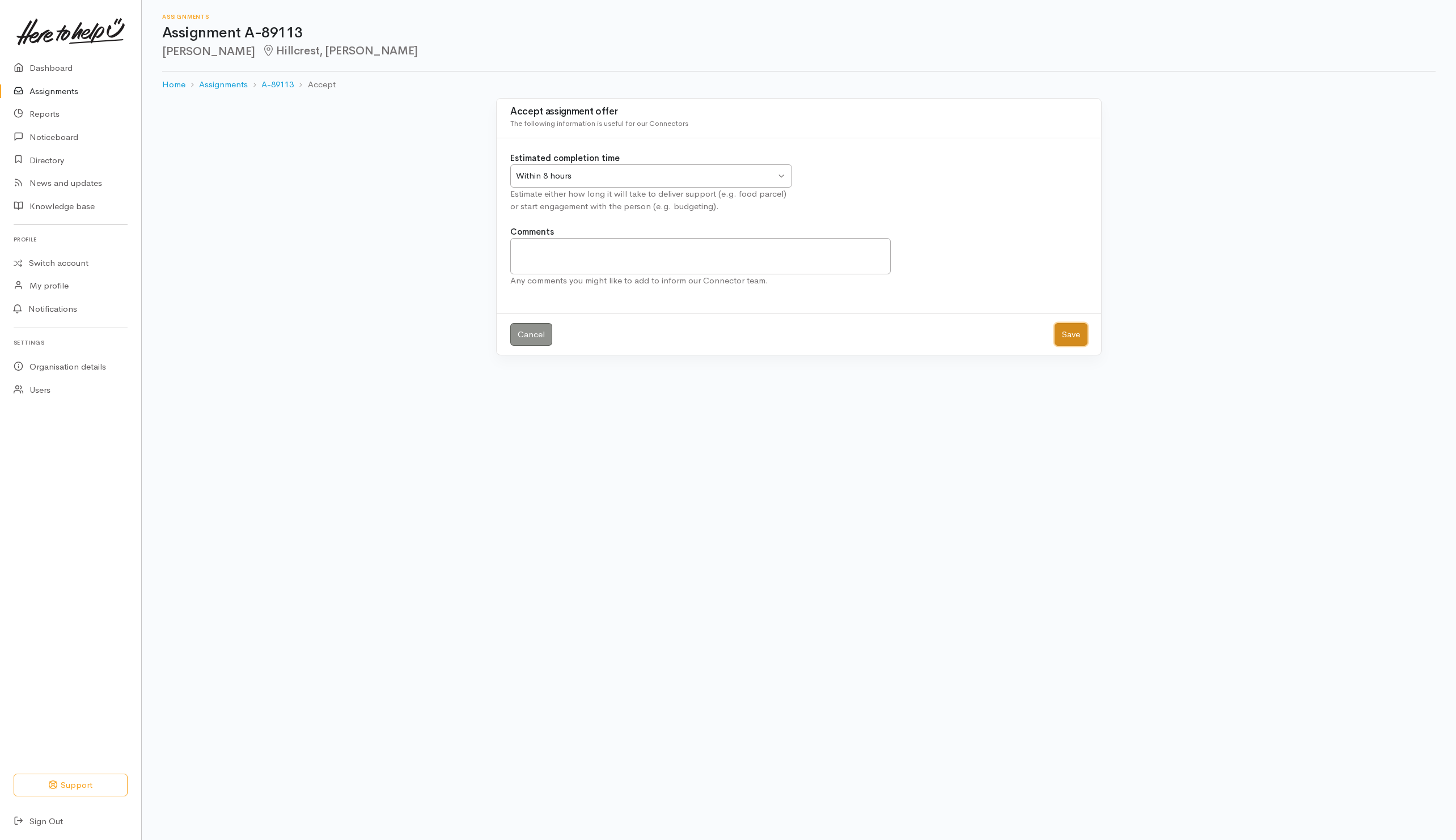
click at [1078, 338] on button "Save" at bounding box center [1070, 335] width 33 height 23
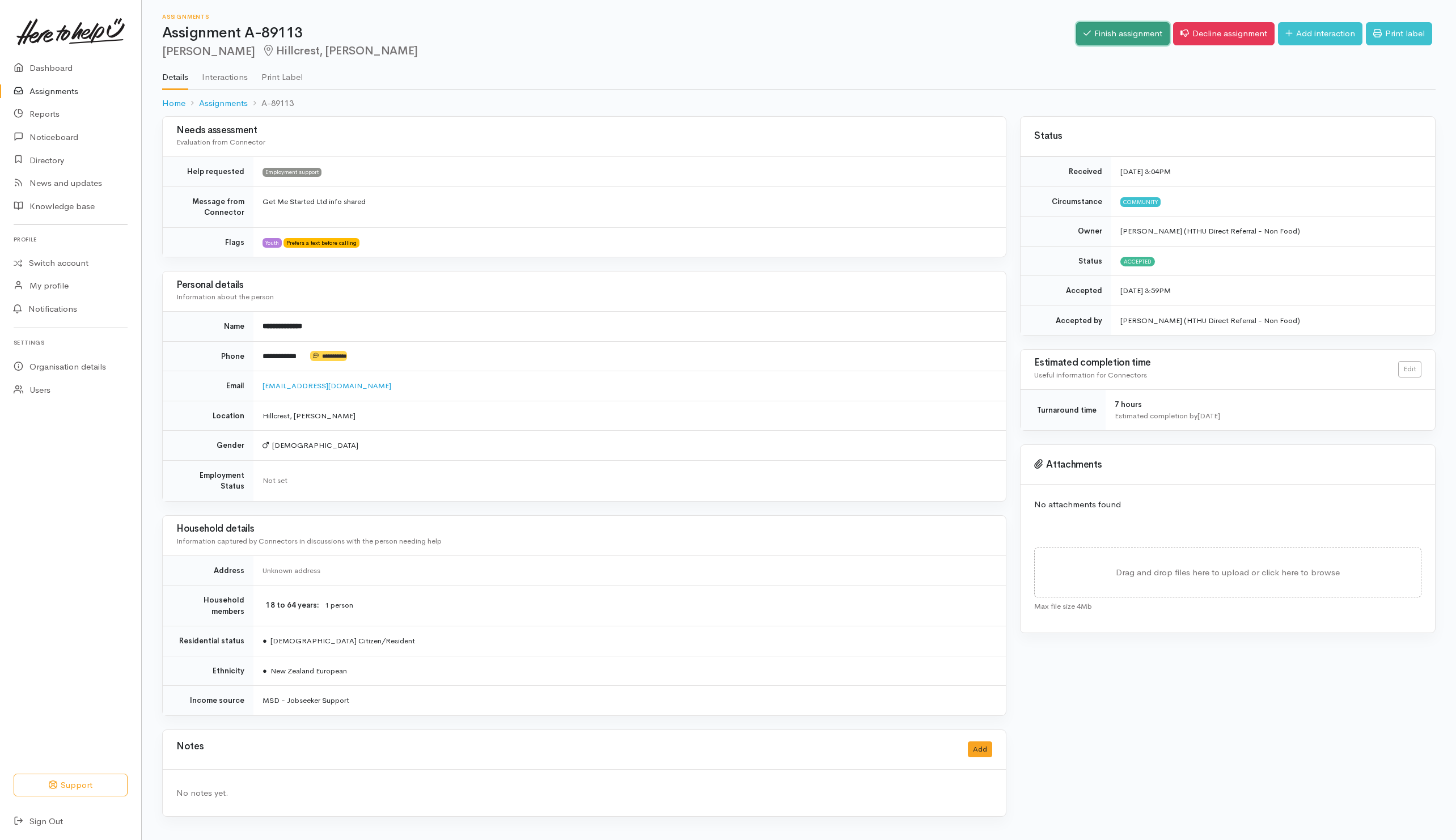
click at [1089, 29] on link "Finish assignment" at bounding box center [1122, 34] width 94 height 23
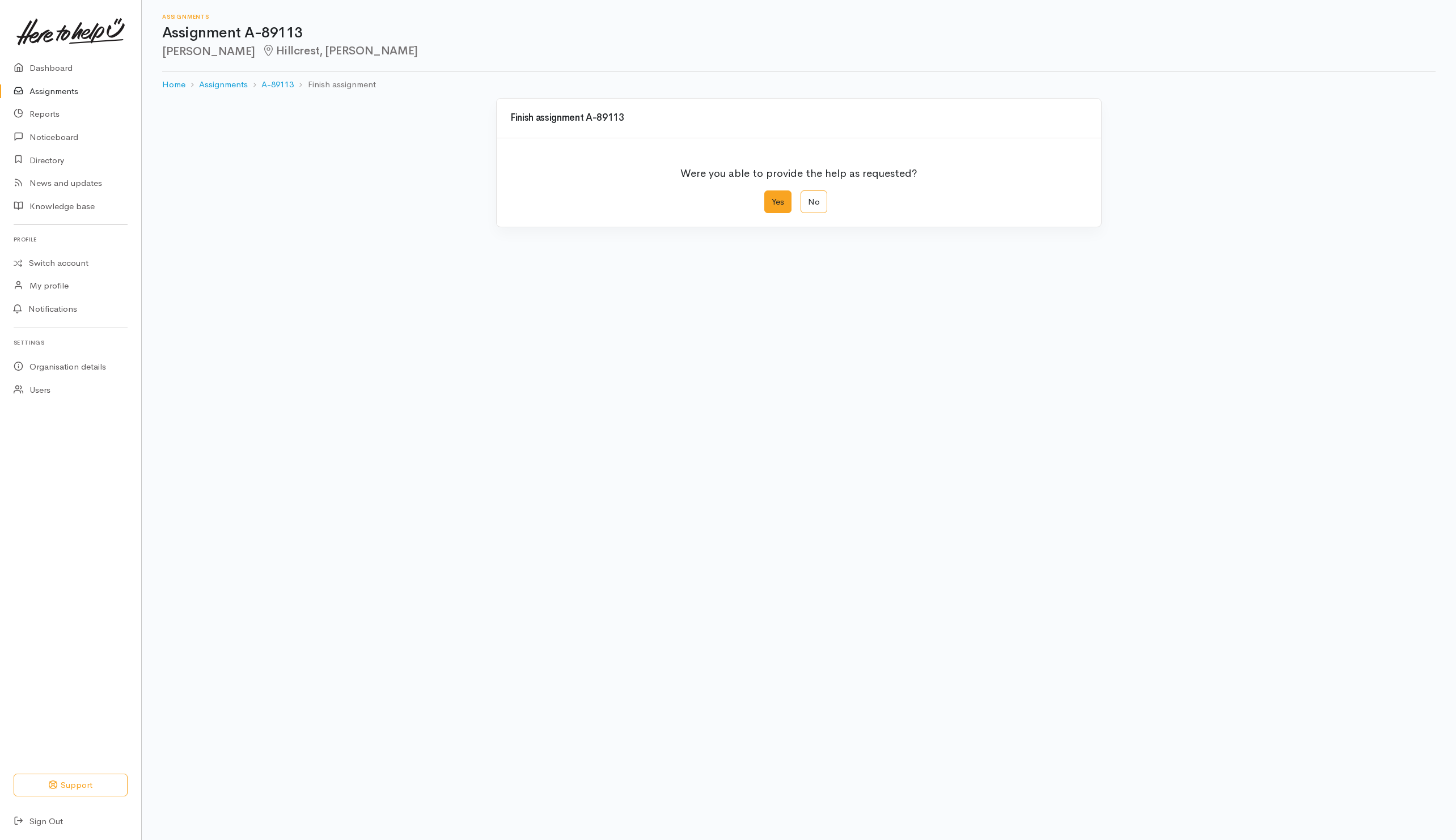
click at [777, 205] on label "Yes" at bounding box center [777, 203] width 27 height 23
click at [771, 198] on input "Yes" at bounding box center [768, 195] width 8 height 8
radio input "true"
click at [1061, 461] on button "Save" at bounding box center [1070, 454] width 33 height 23
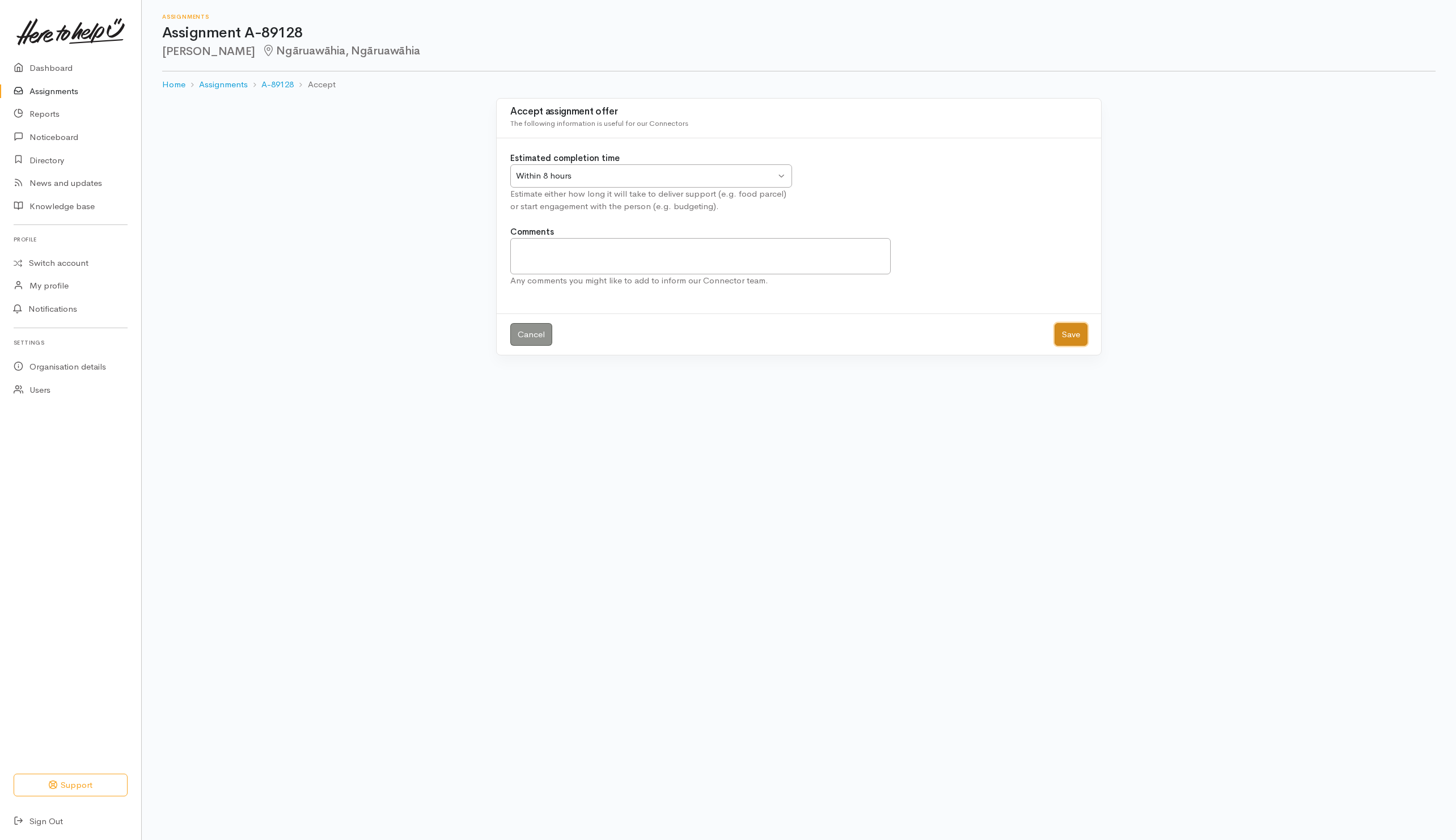
click at [1065, 346] on button "Save" at bounding box center [1070, 335] width 33 height 23
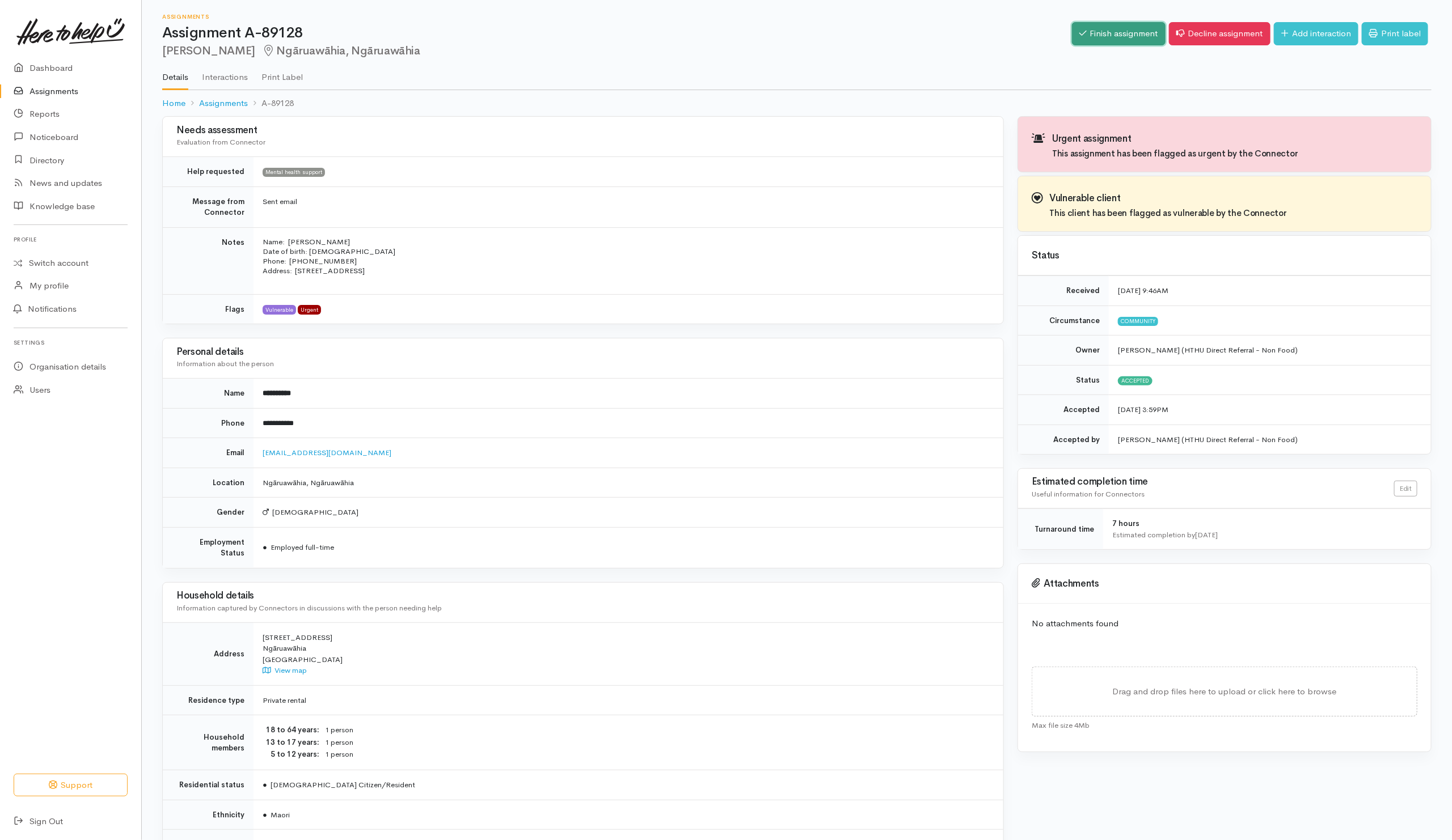
click at [1116, 37] on link "Finish assignment" at bounding box center [1118, 34] width 94 height 23
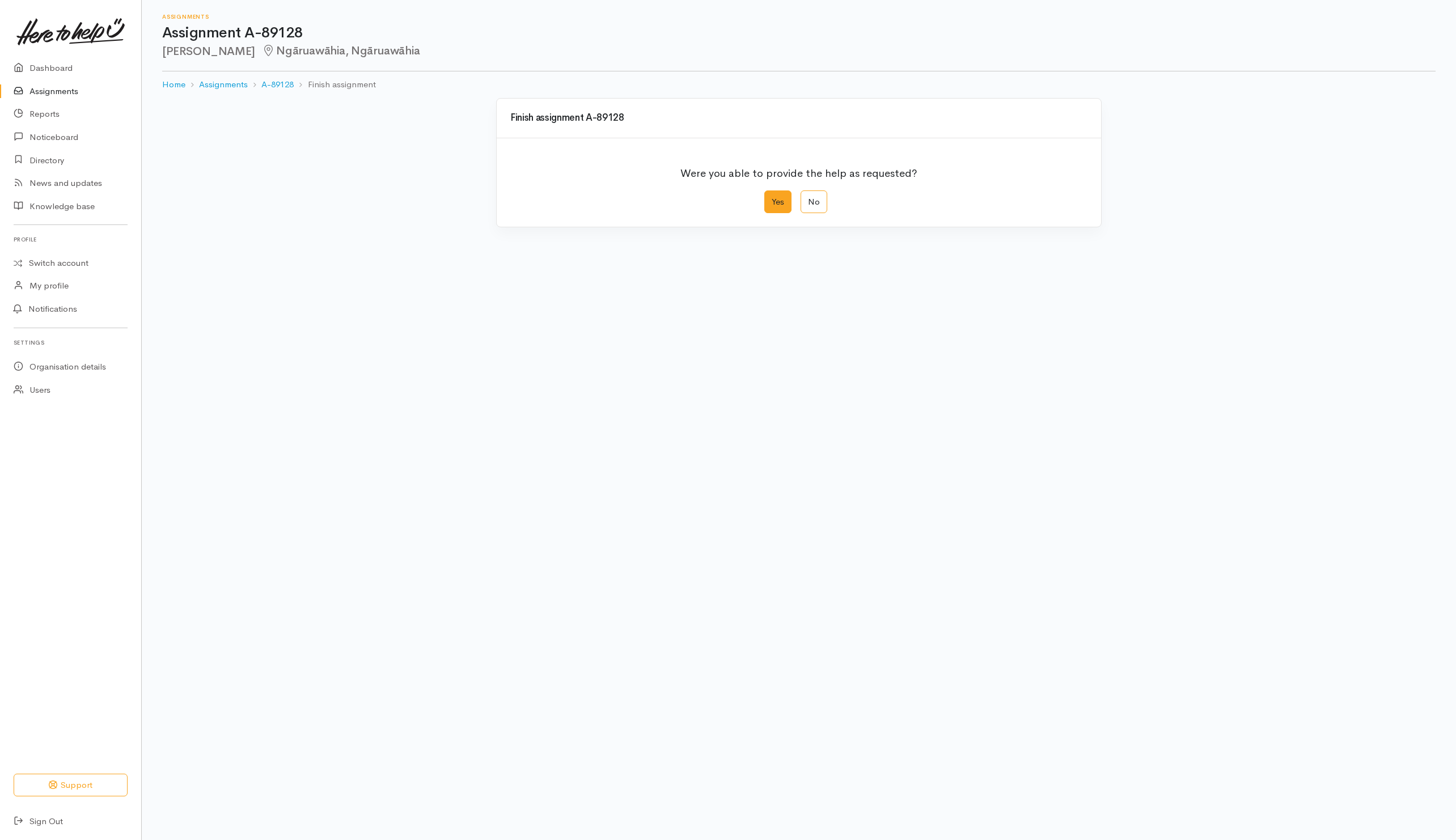
click at [775, 208] on label "Yes" at bounding box center [777, 203] width 27 height 23
click at [771, 198] on input "Yes" at bounding box center [768, 195] width 8 height 8
radio input "true"
click at [1064, 456] on button "Save" at bounding box center [1070, 454] width 33 height 23
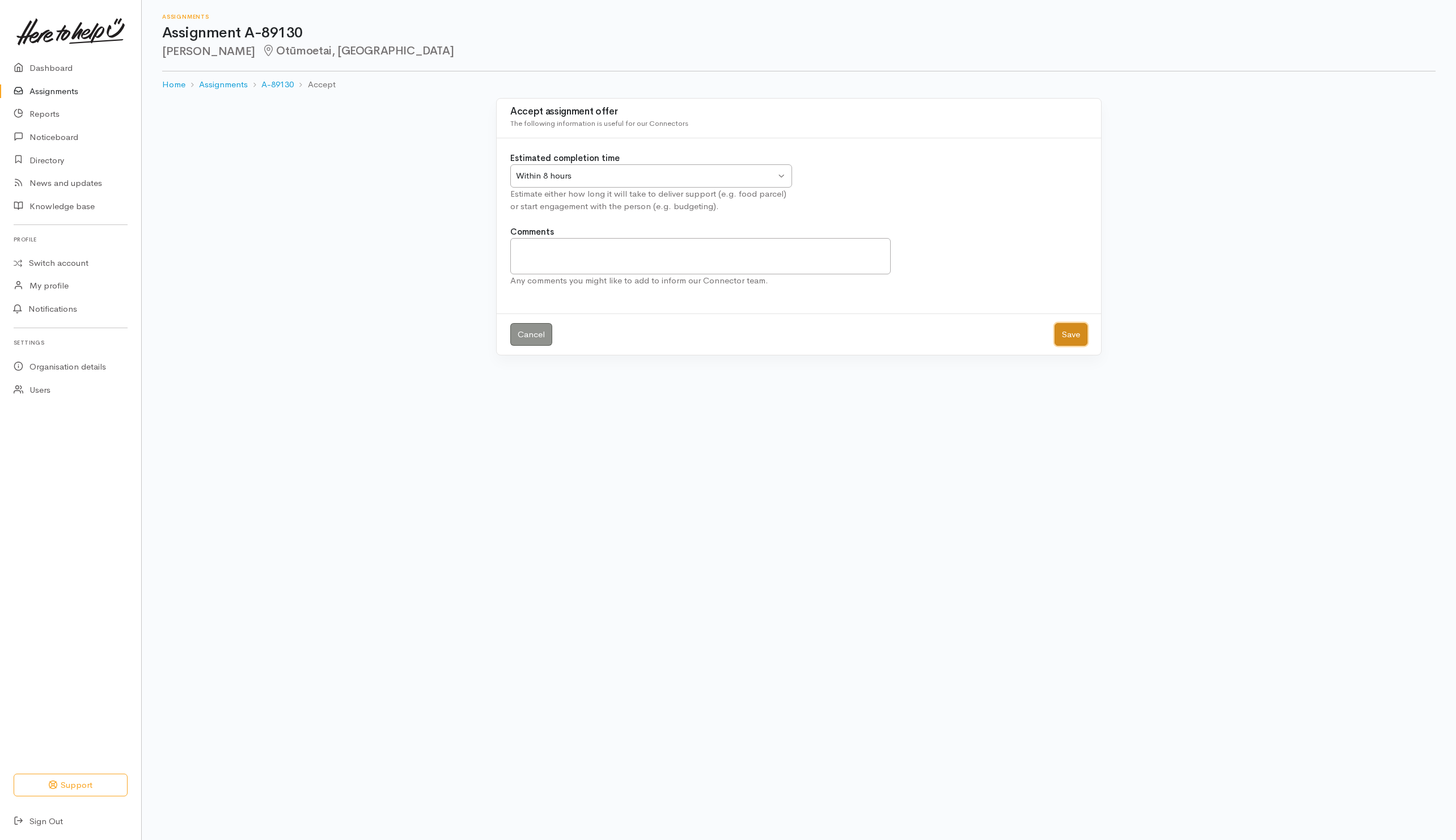
click at [1073, 340] on button "Save" at bounding box center [1070, 335] width 33 height 23
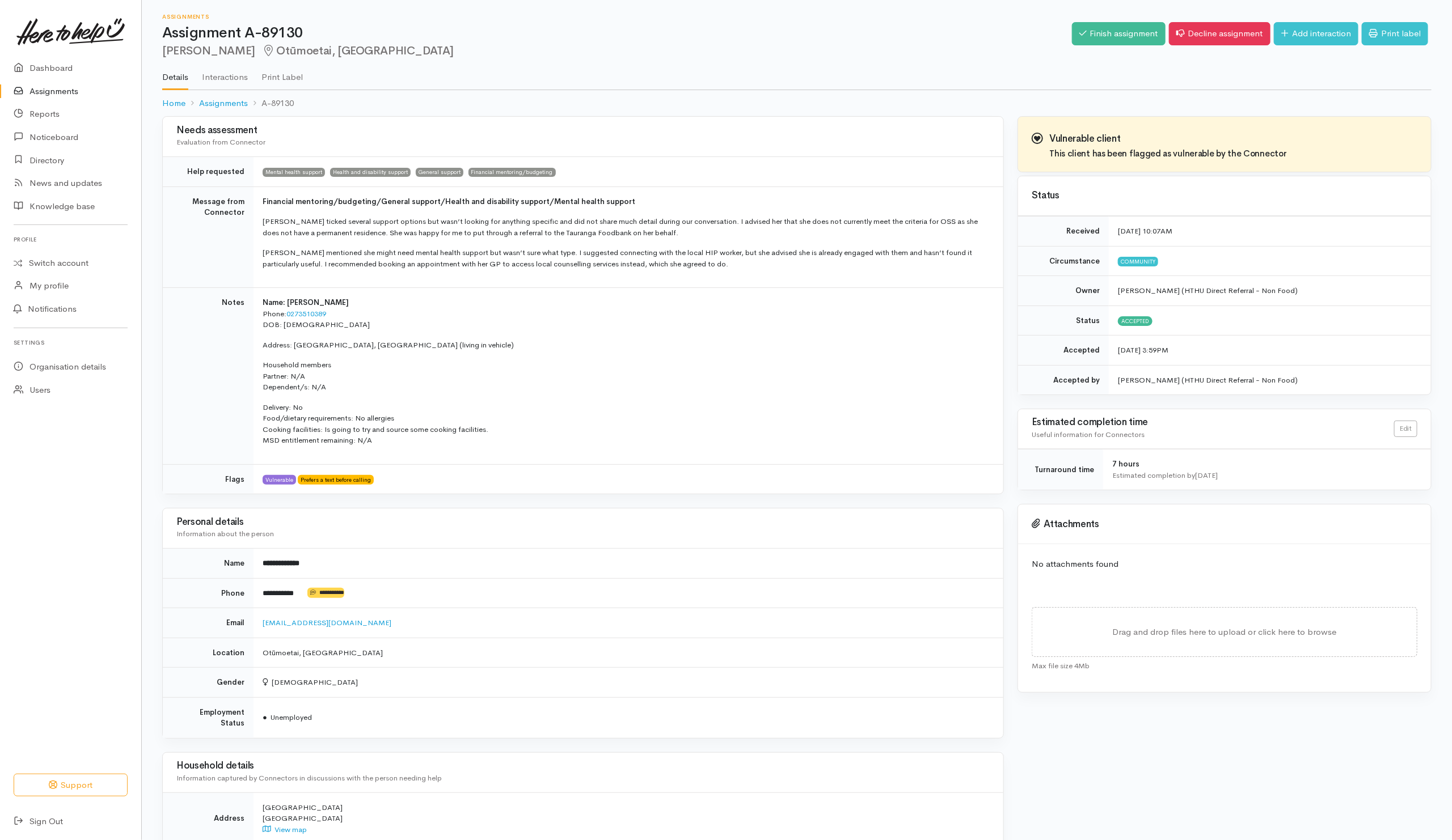
click at [1094, 21] on div "Finish assignment Decline assignment Add interaction Print label" at bounding box center [1251, 36] width 360 height 37
click at [1092, 33] on link "Finish assignment" at bounding box center [1118, 34] width 94 height 23
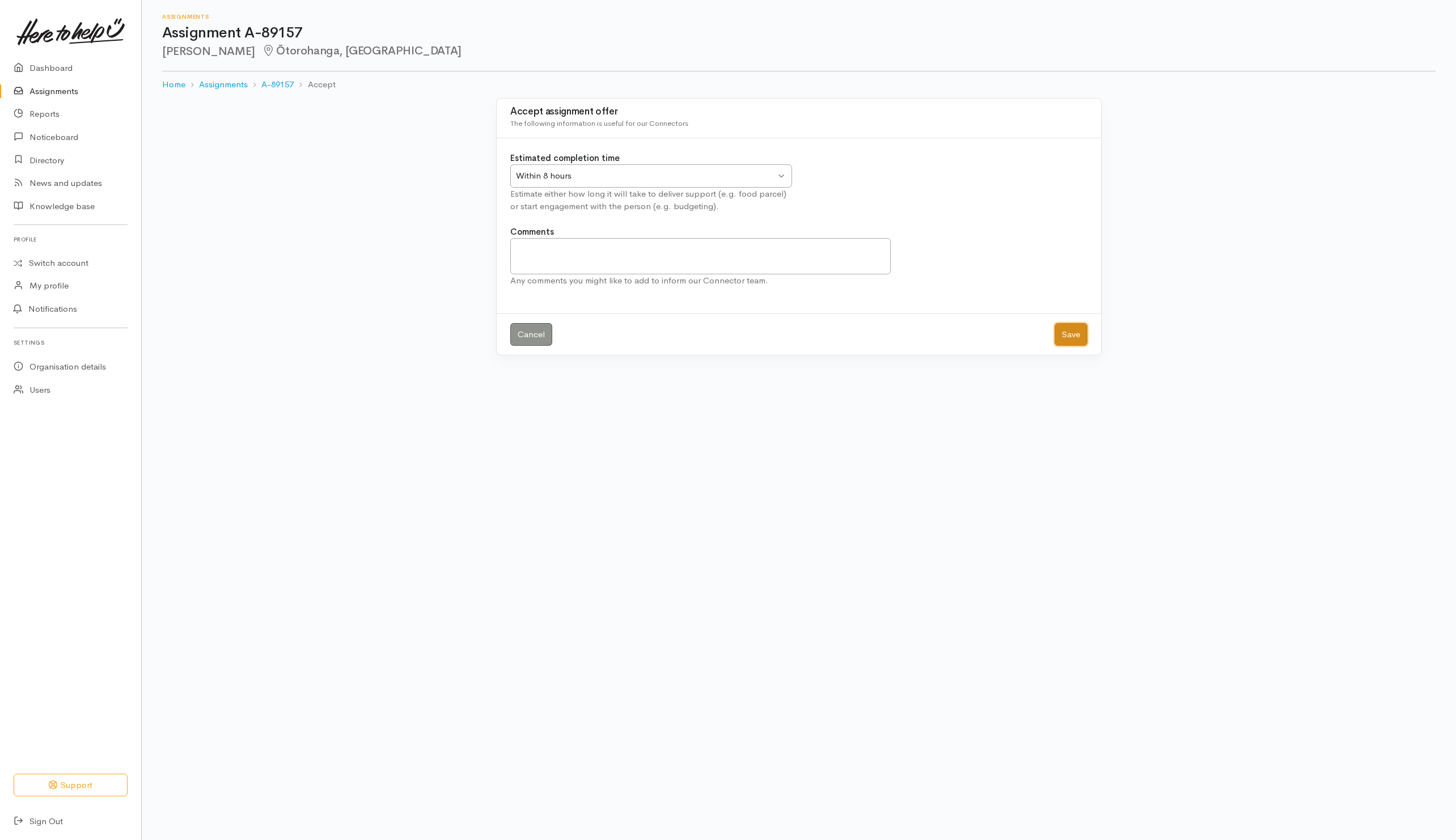
click at [1073, 327] on button "Save" at bounding box center [1070, 335] width 33 height 23
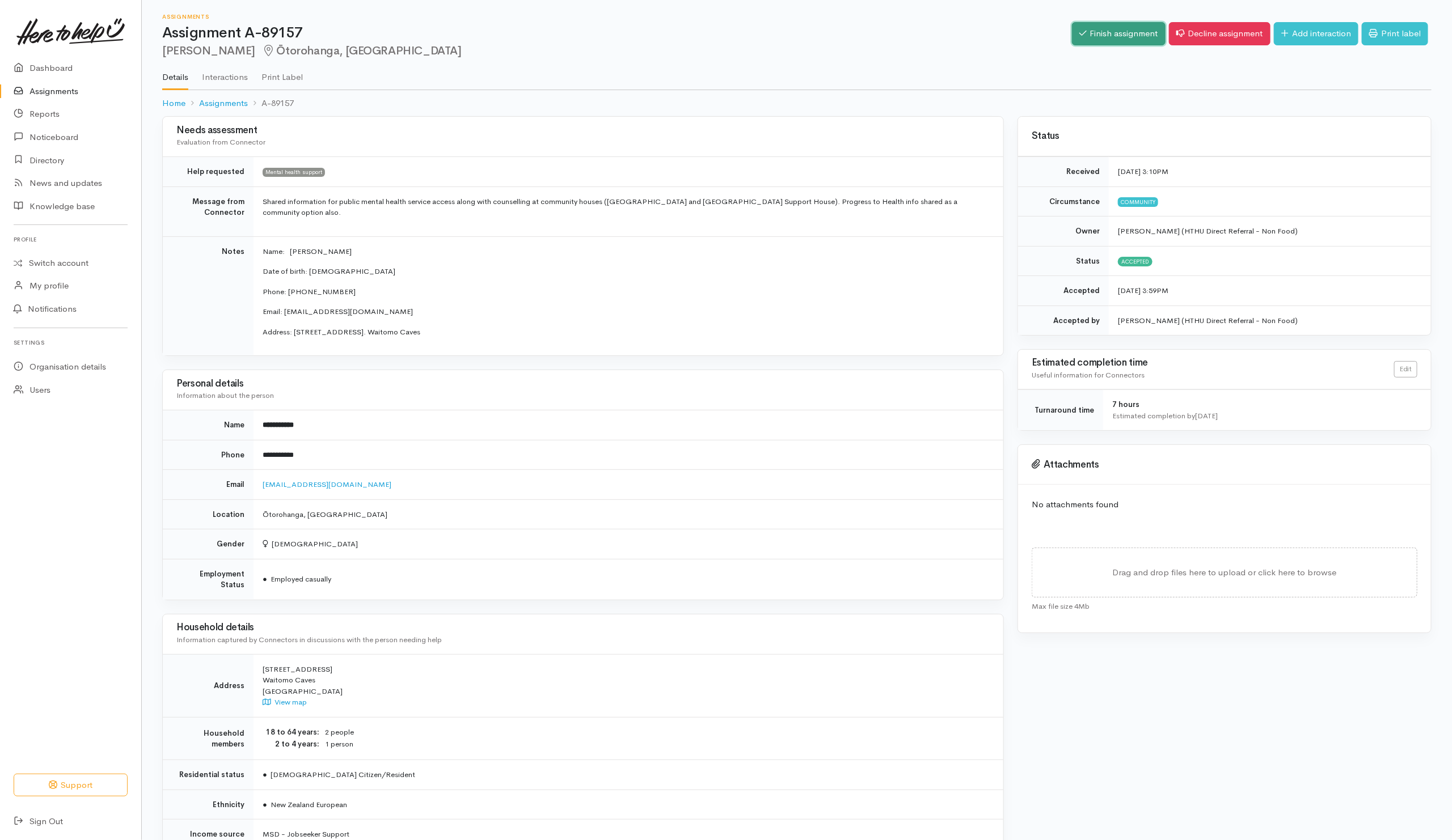
click at [1091, 40] on link "Finish assignment" at bounding box center [1118, 34] width 94 height 23
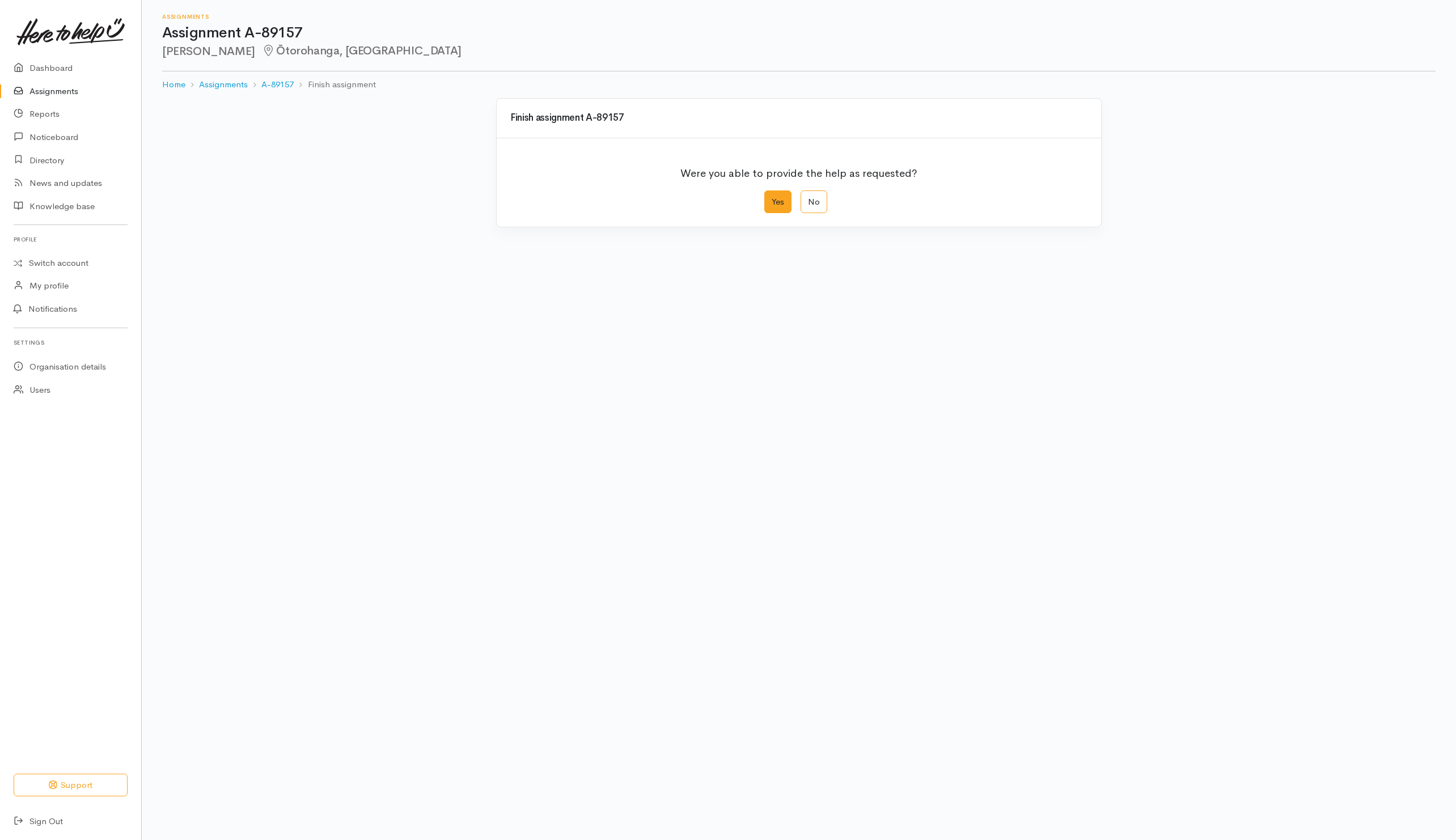
click at [775, 199] on label "Yes" at bounding box center [777, 203] width 27 height 23
click at [771, 198] on input "Yes" at bounding box center [768, 195] width 8 height 8
radio input "true"
click at [1067, 460] on button "Save" at bounding box center [1070, 454] width 33 height 23
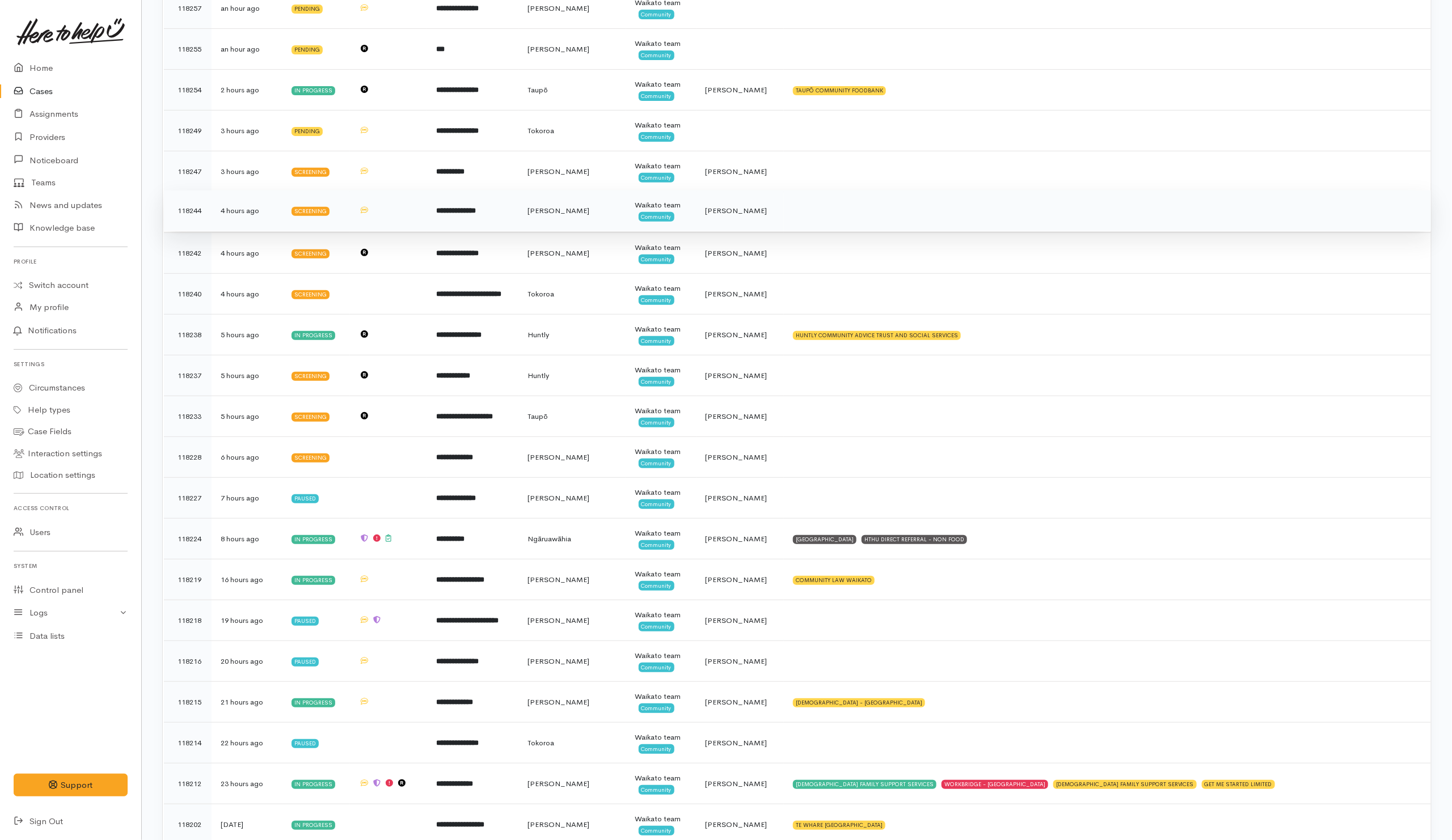
scroll to position [510, 0]
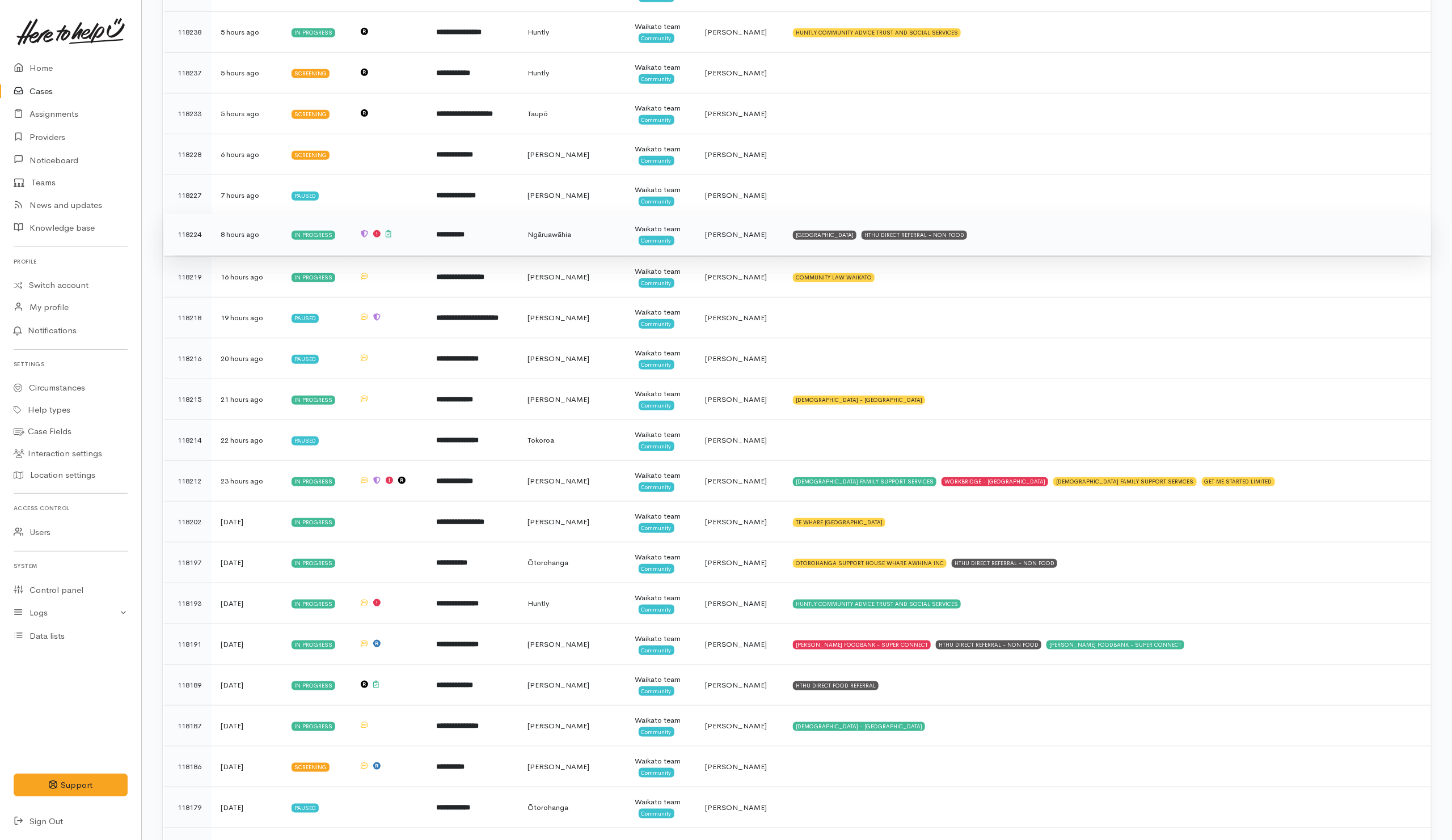
click at [1052, 244] on td "NGARUAWAHIA COMMUNITY HOUSE HTHU DIRECT REFERRAL - NON FOOD" at bounding box center [1107, 234] width 647 height 41
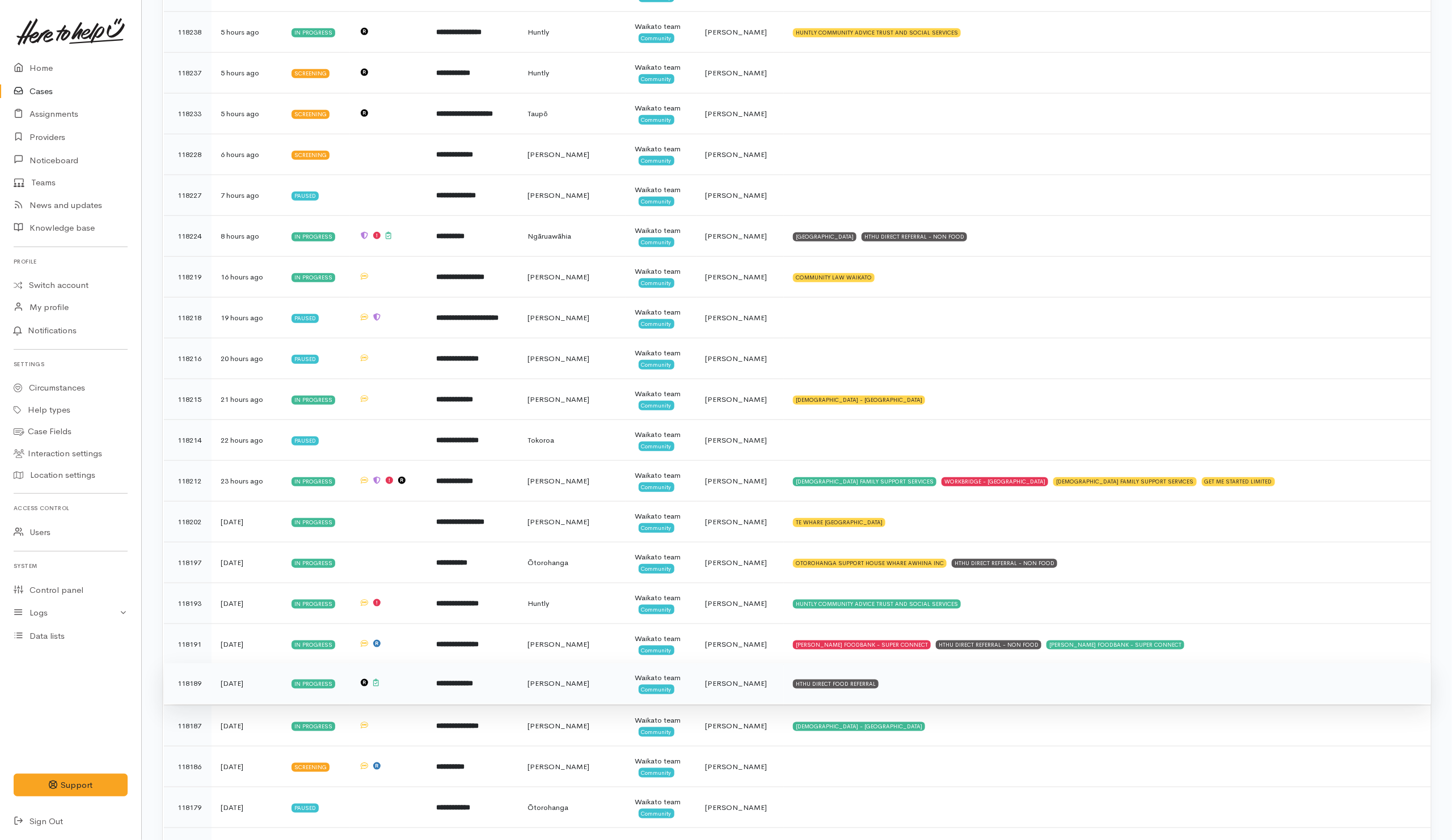
click at [920, 694] on td "HTHU DIRECT FOOD REFERRAL" at bounding box center [1107, 684] width 647 height 41
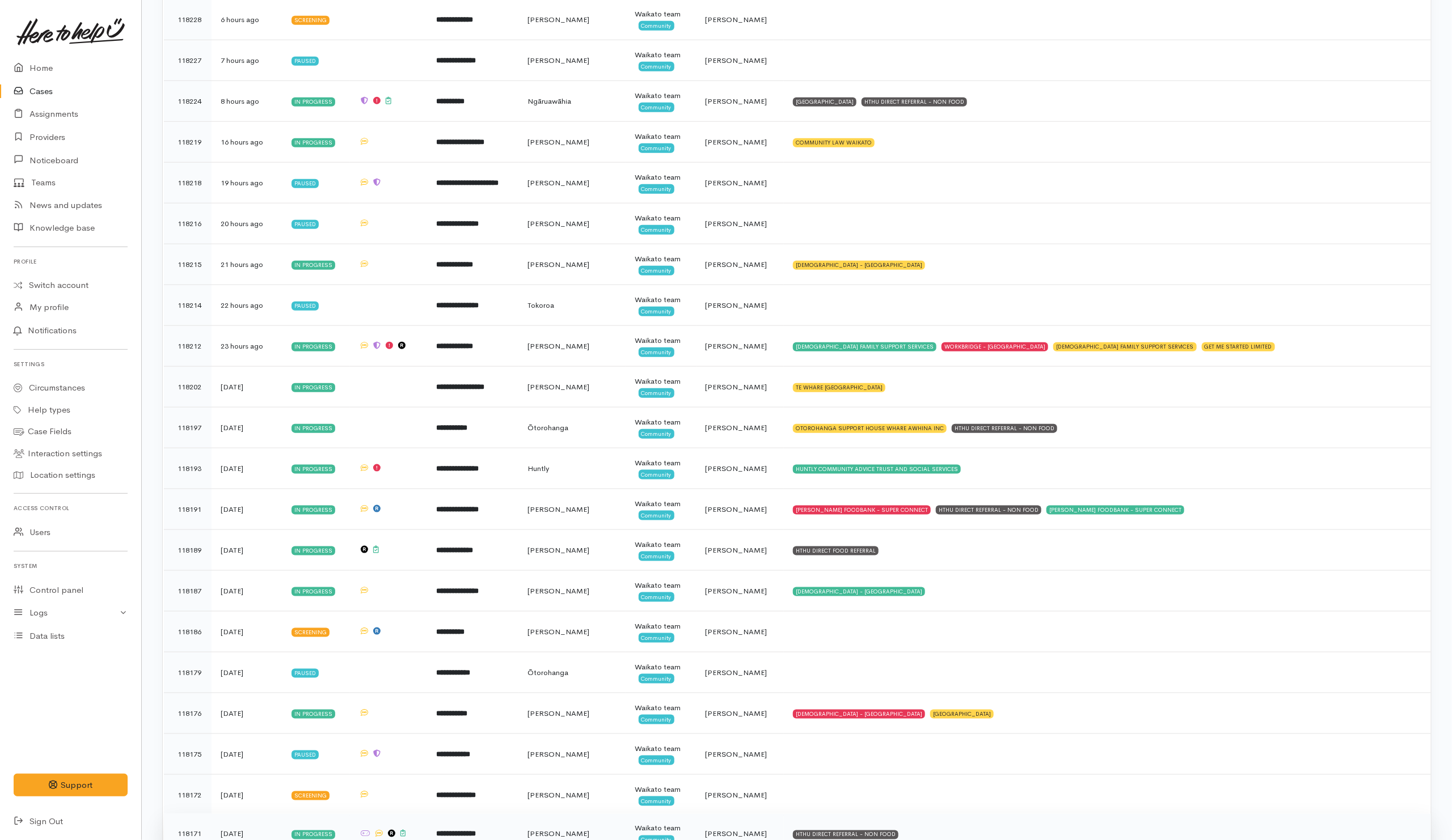
scroll to position [851, 0]
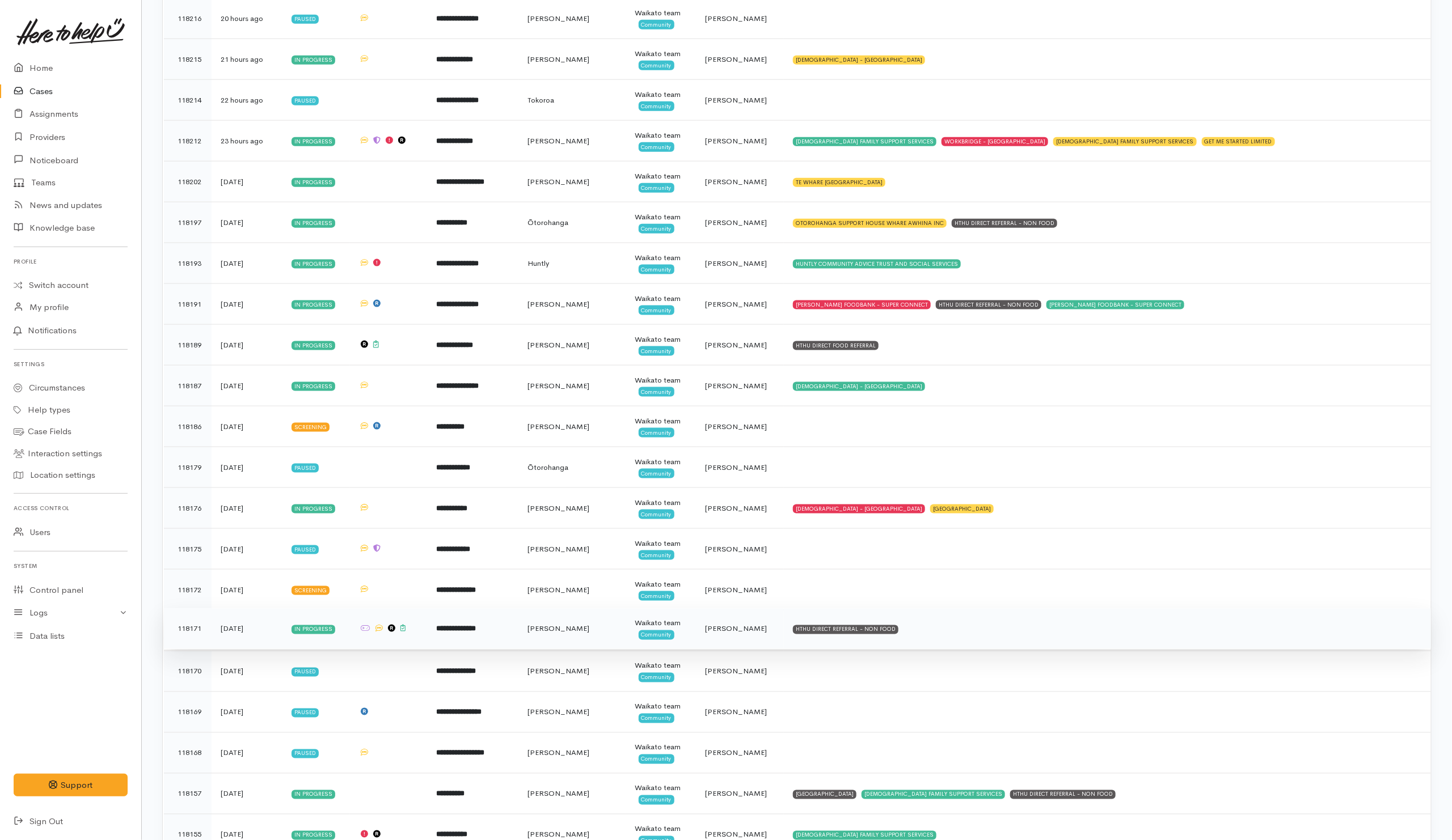
click at [977, 644] on td "HTHU DIRECT REFERRAL - NON FOOD" at bounding box center [1107, 629] width 647 height 41
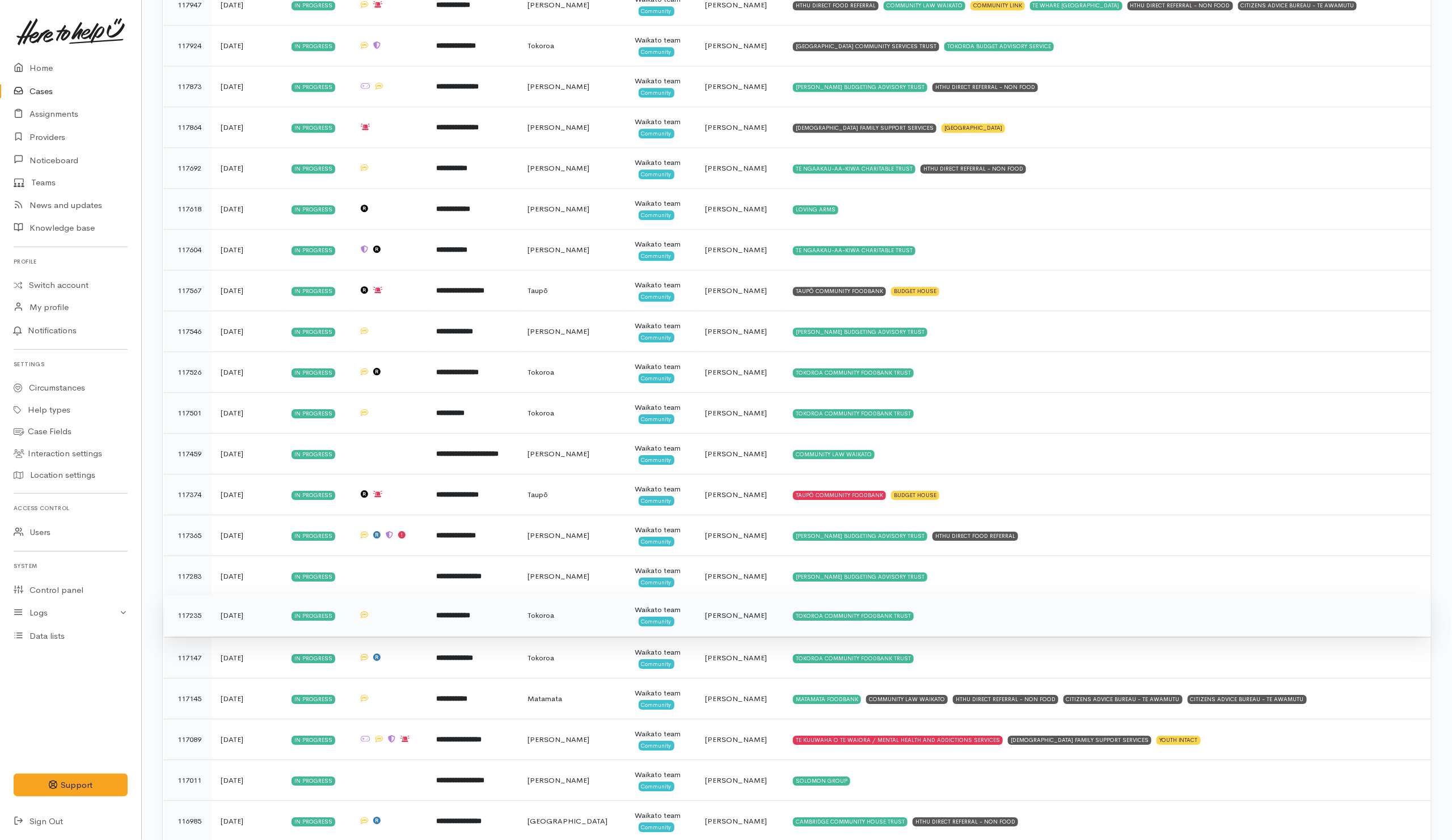
scroll to position [2595, 0]
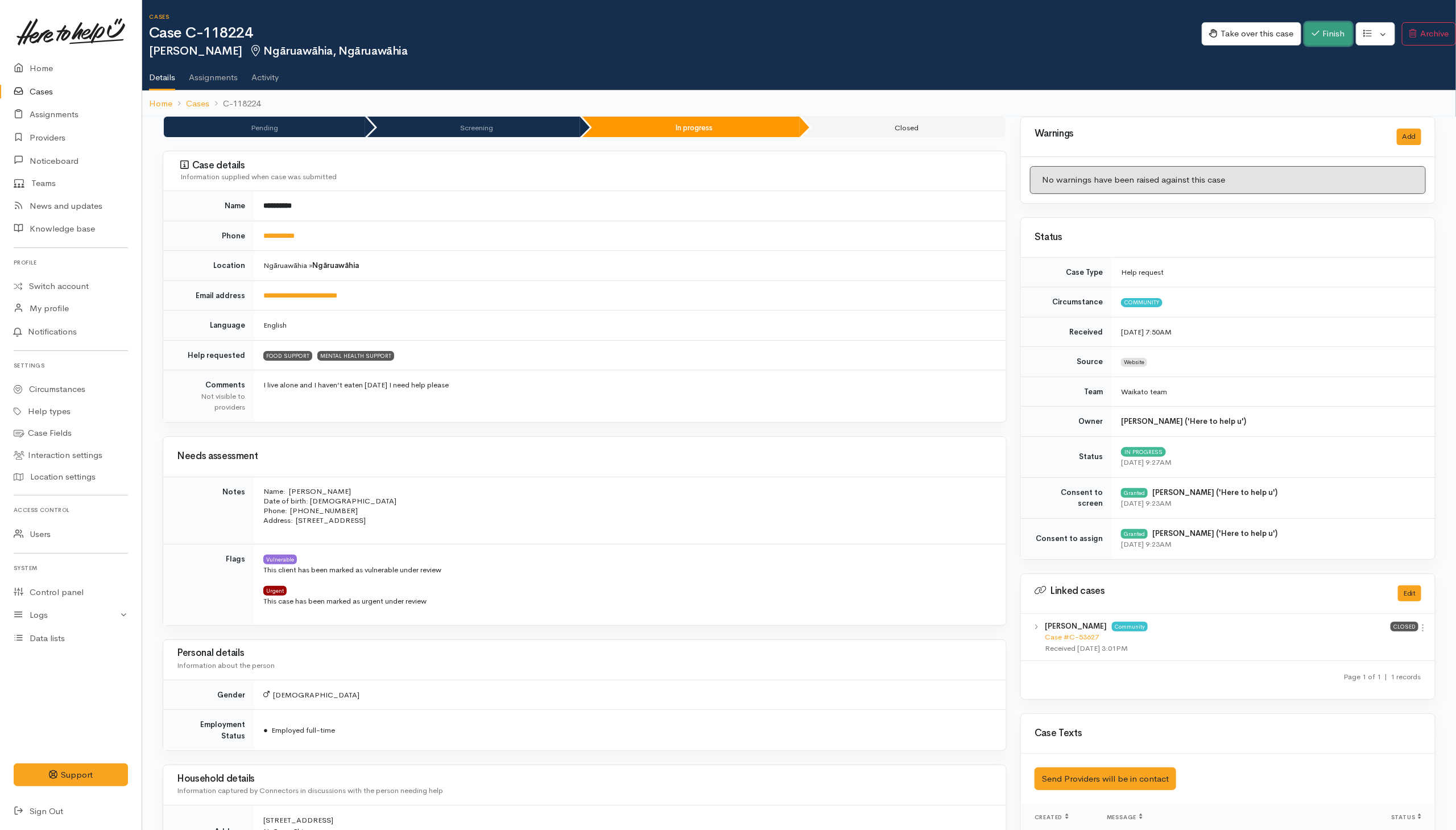
click at [968, 40] on button "Finish" at bounding box center [1327, 34] width 47 height 23
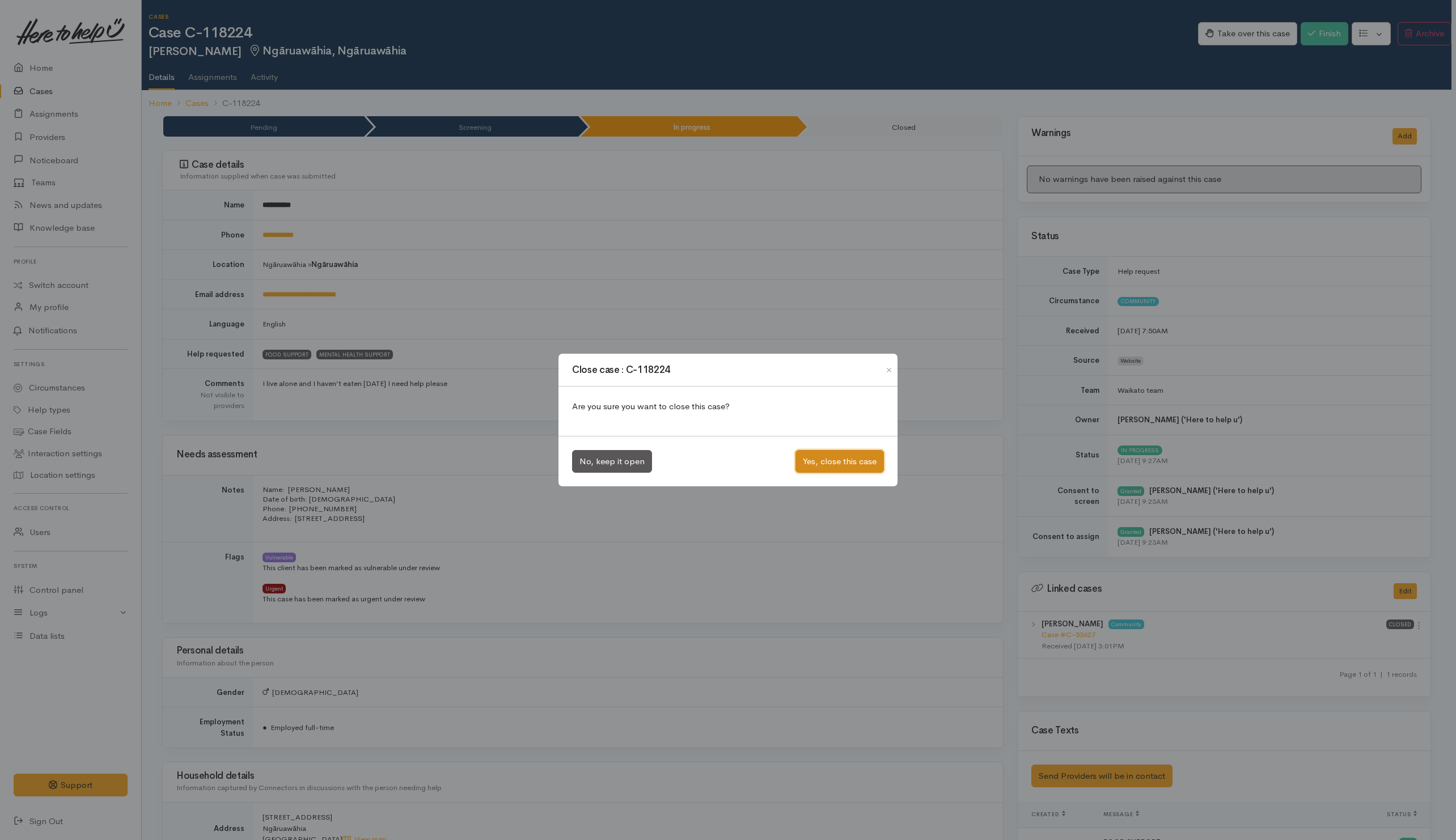
click at [856, 471] on button "Yes, close this case" at bounding box center [840, 462] width 89 height 23
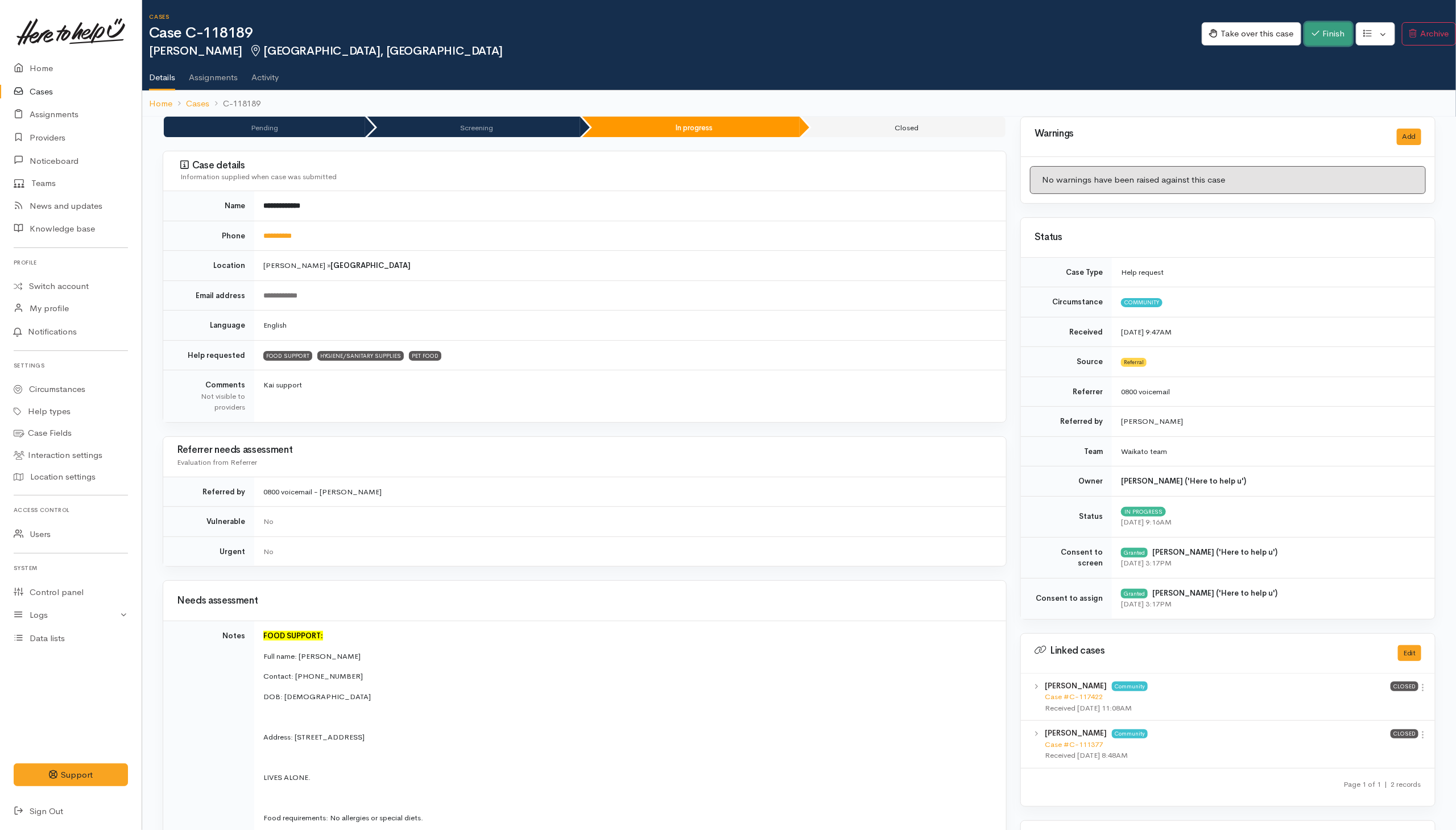
click at [968, 27] on button "Finish" at bounding box center [1327, 34] width 47 height 23
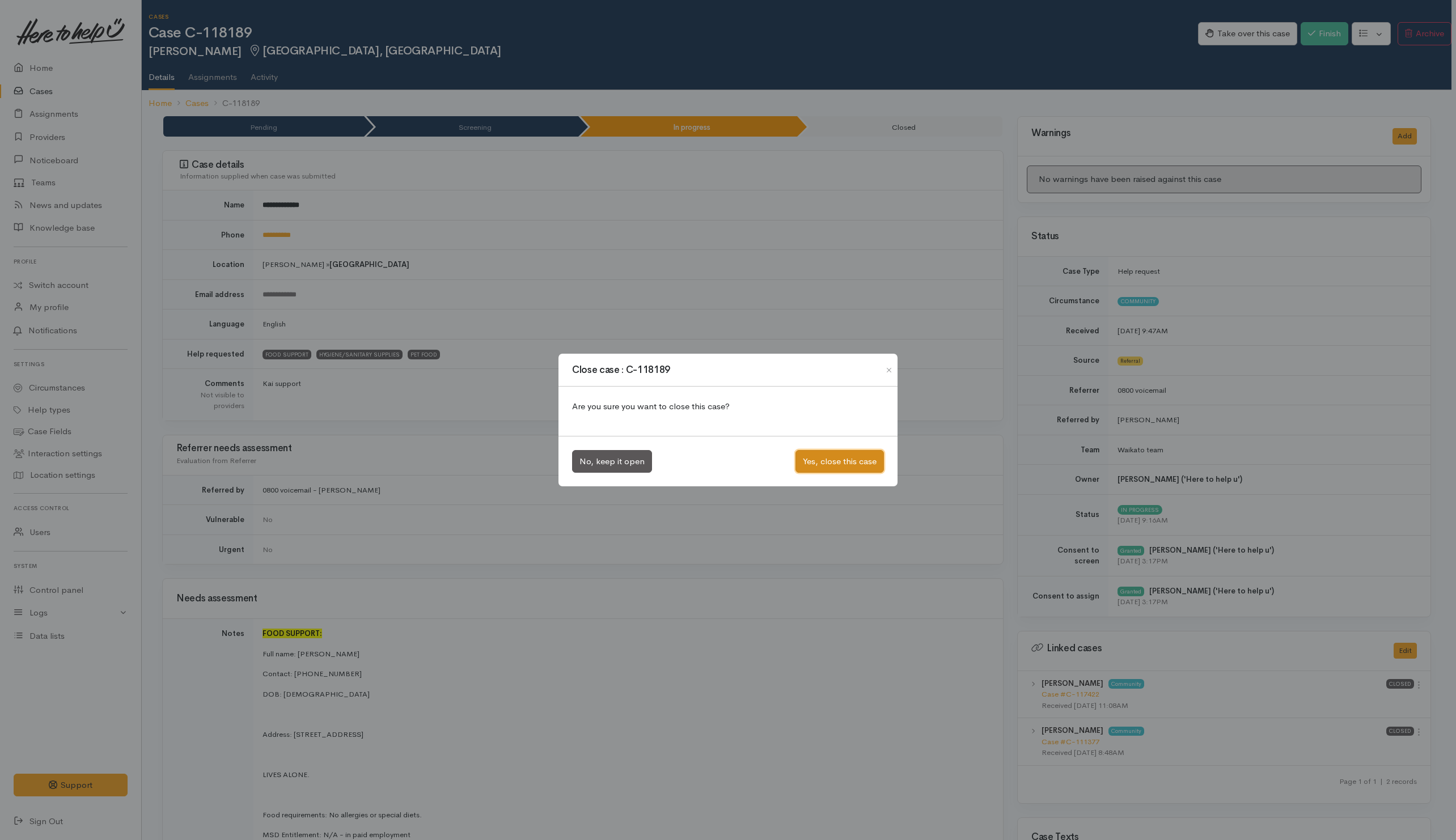
click at [822, 461] on button "Yes, close this case" at bounding box center [840, 462] width 89 height 23
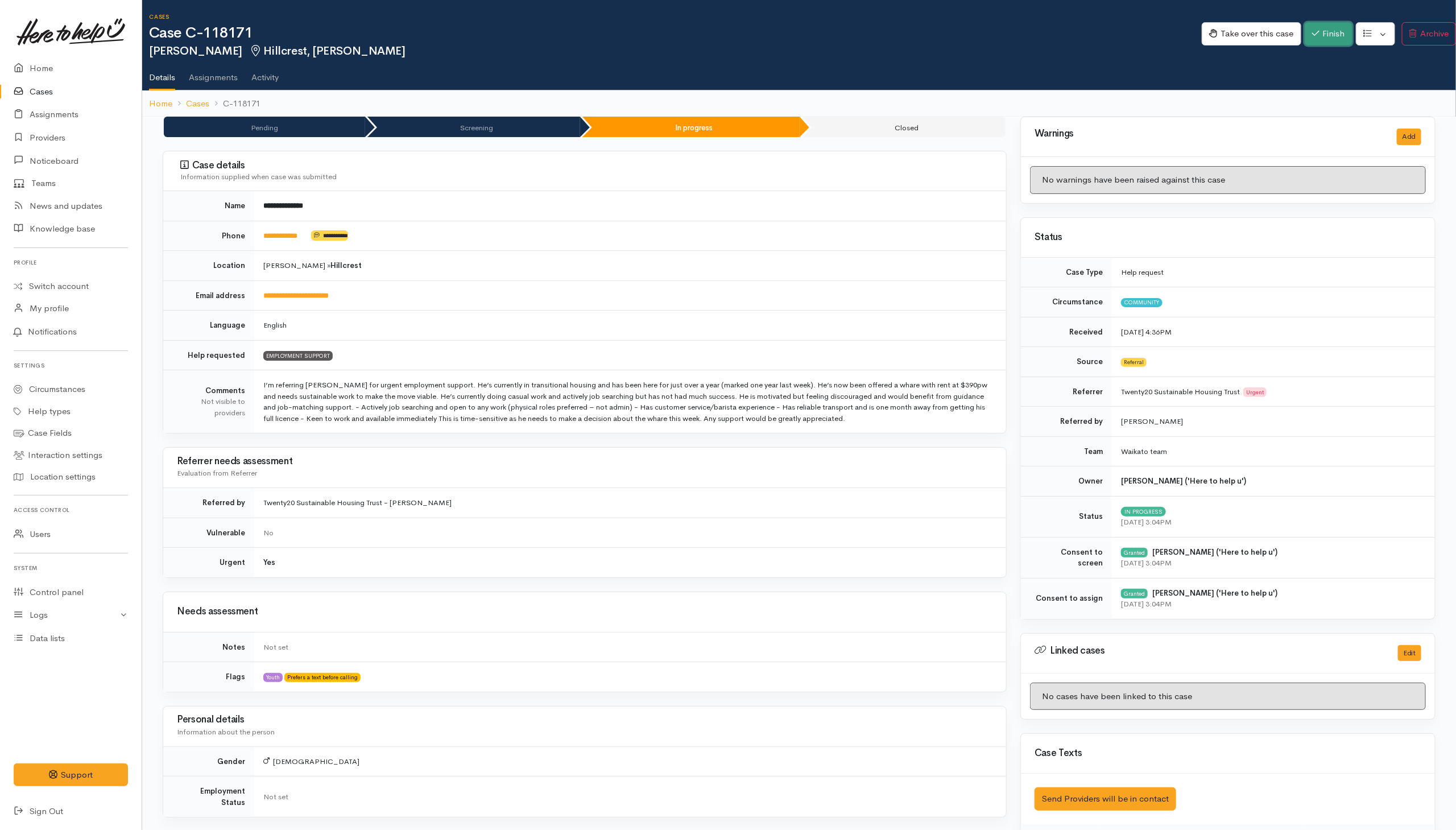
click at [968, 40] on button "Finish" at bounding box center [1327, 34] width 47 height 23
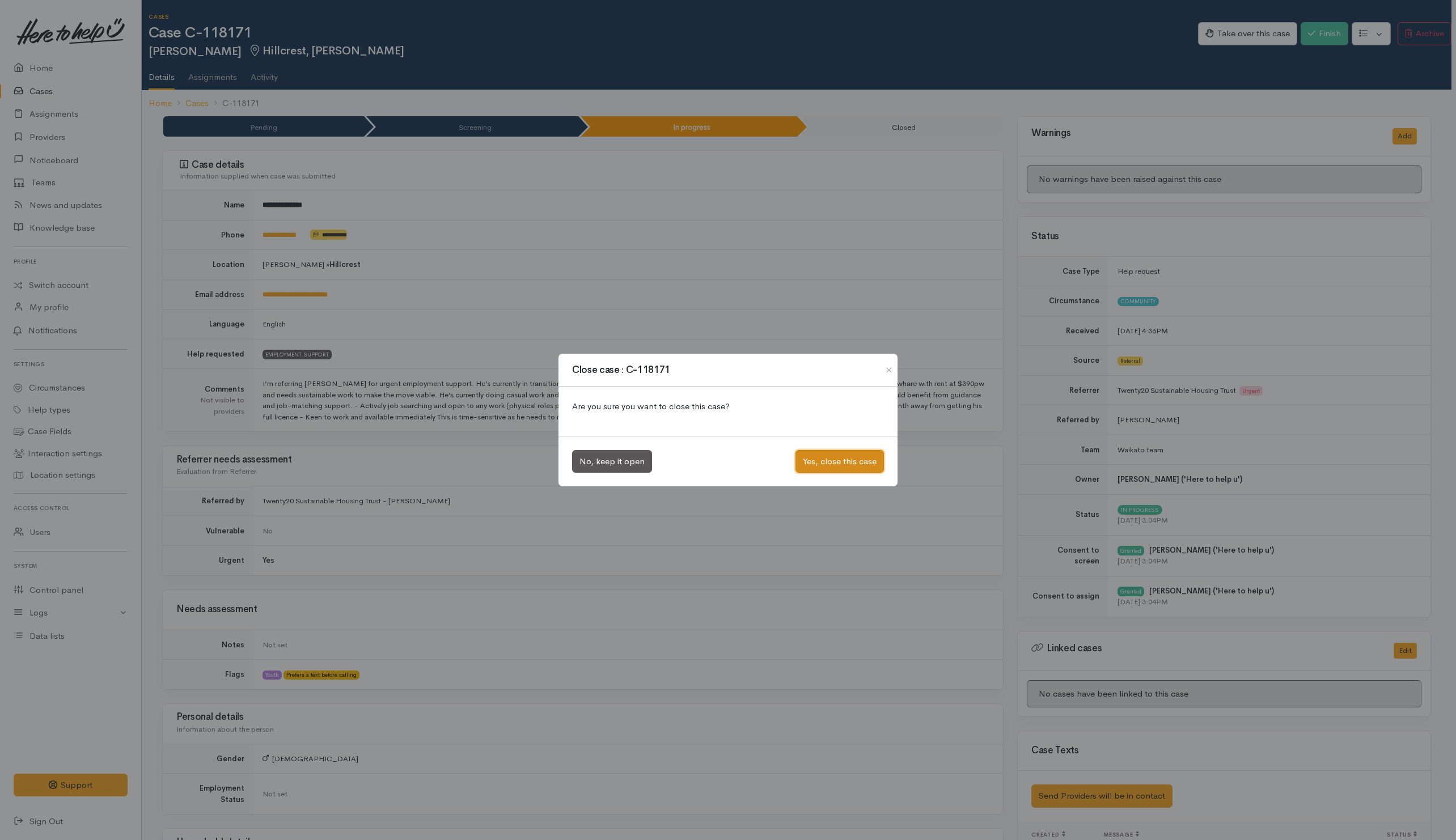
click at [817, 454] on button "Yes, close this case" at bounding box center [840, 462] width 89 height 23
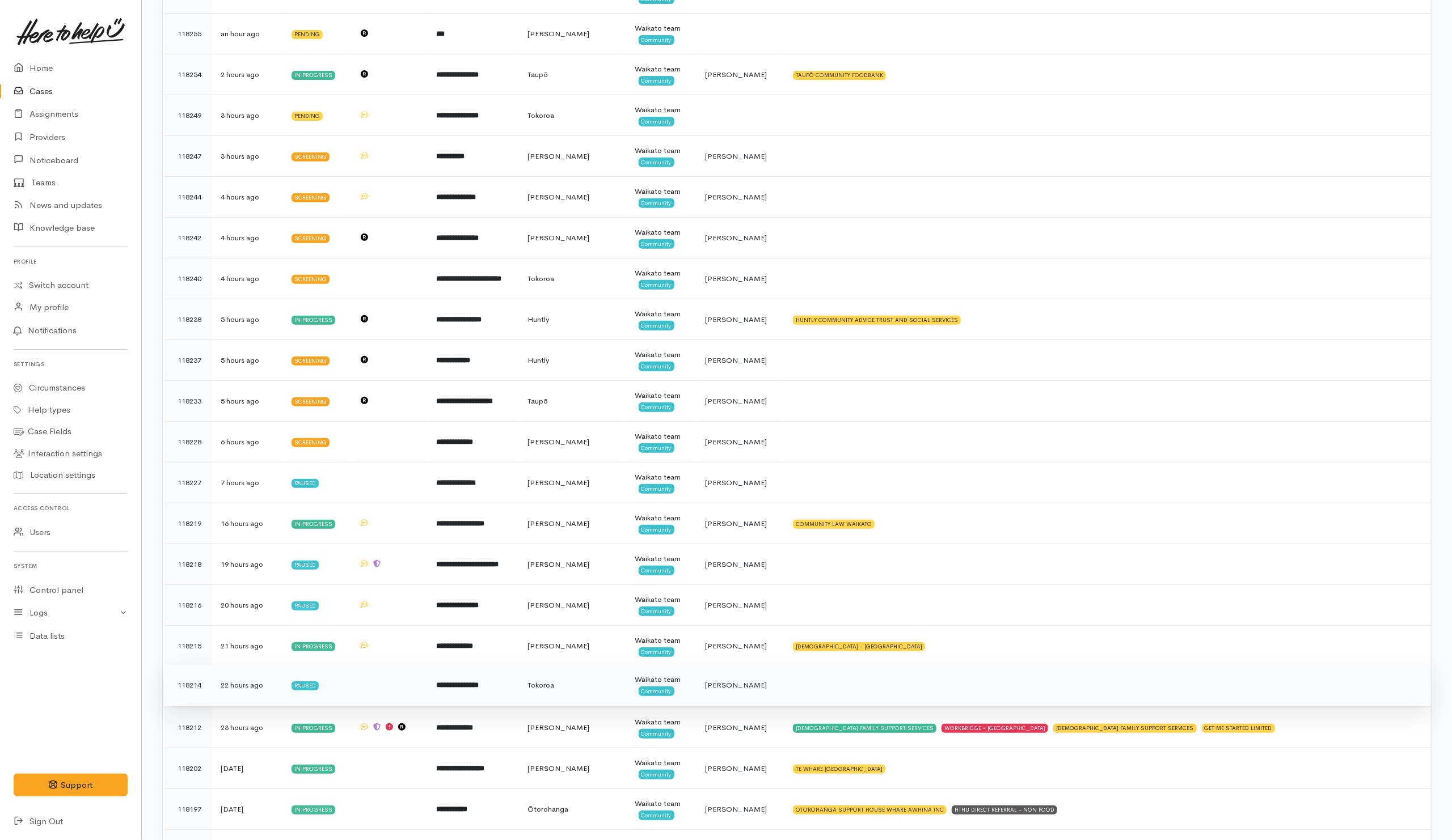
scroll to position [510, 0]
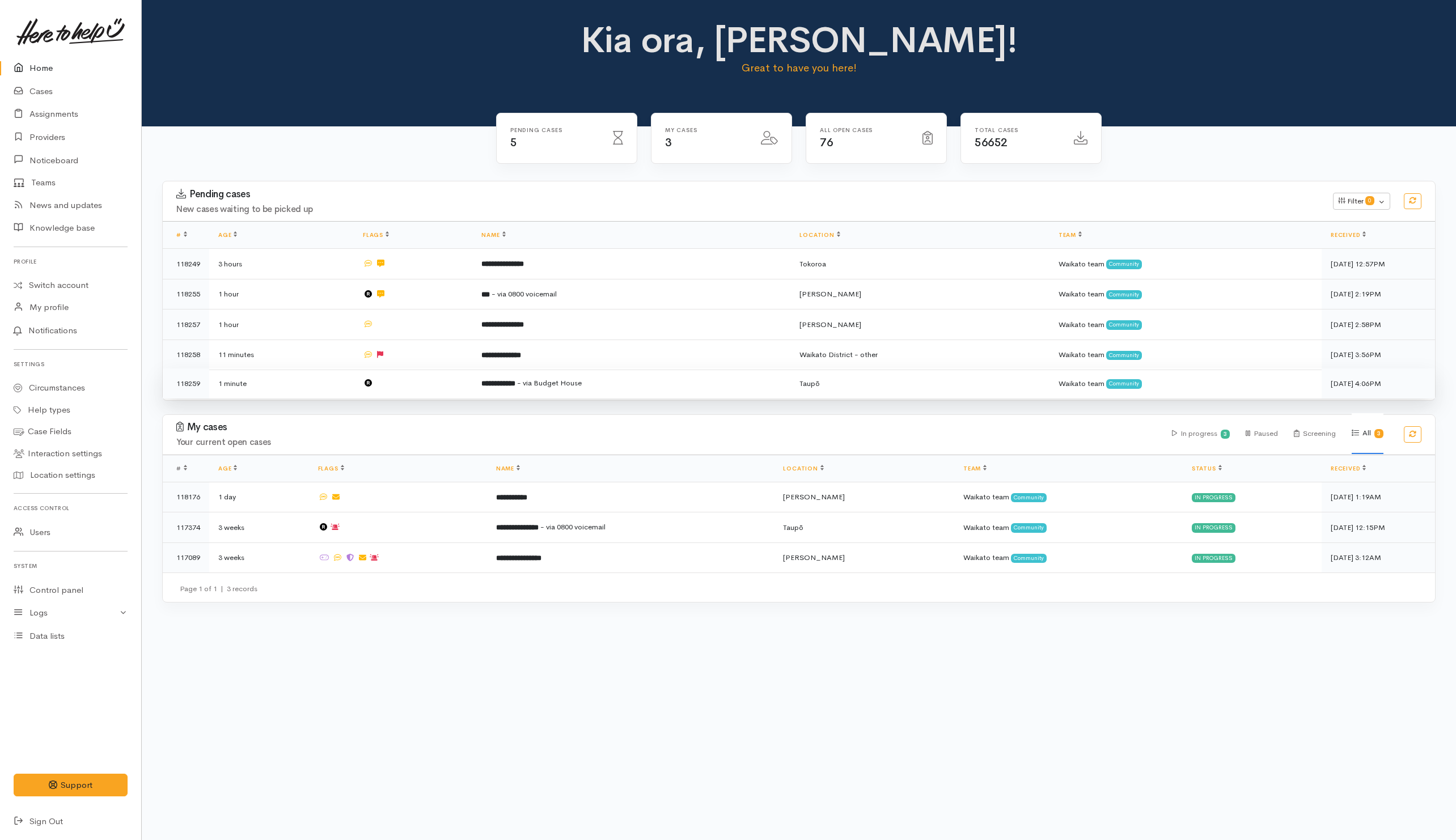
click at [417, 385] on td at bounding box center [413, 383] width 119 height 30
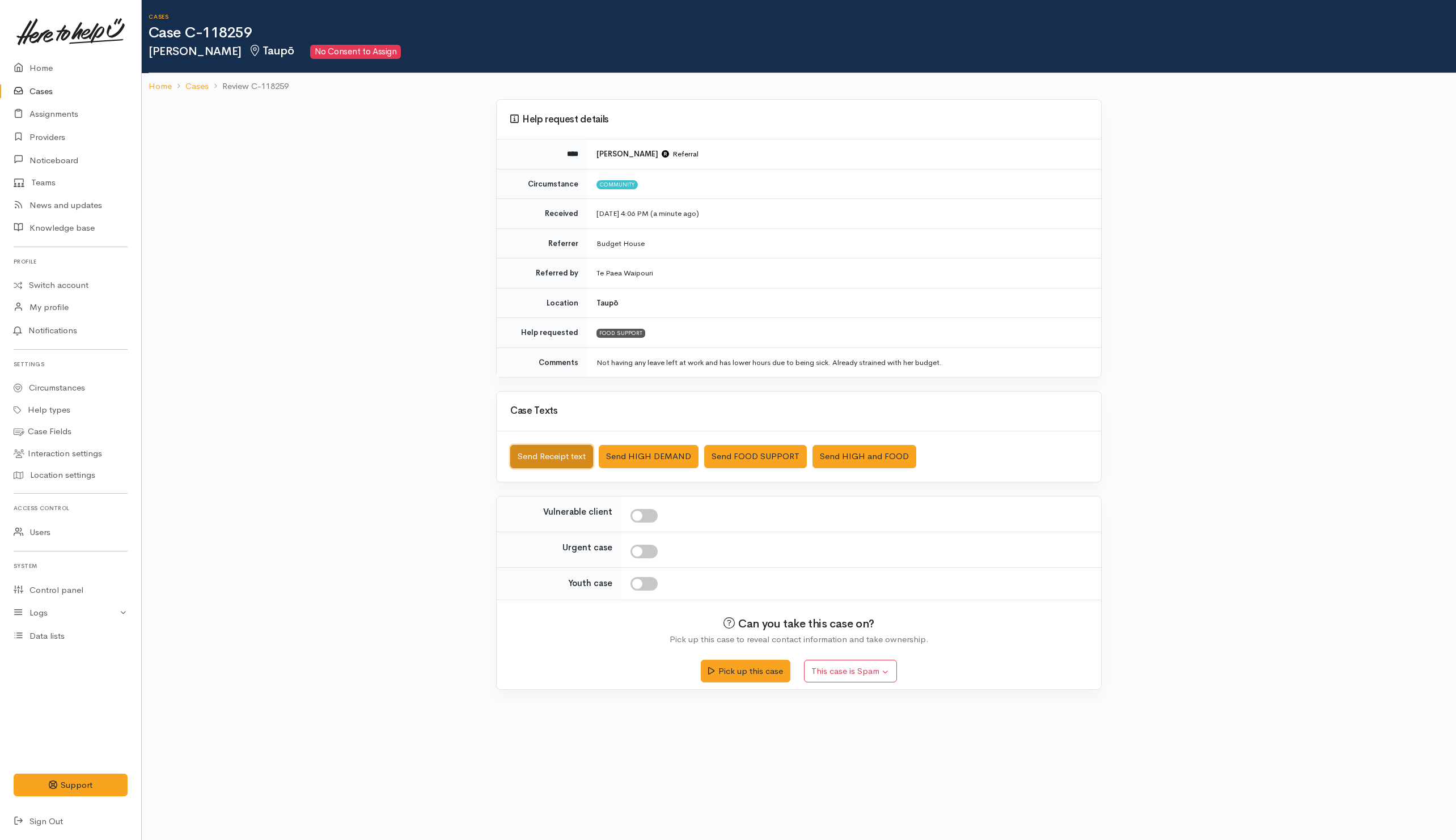
click at [526, 469] on button "Send Receipt text" at bounding box center [552, 456] width 83 height 23
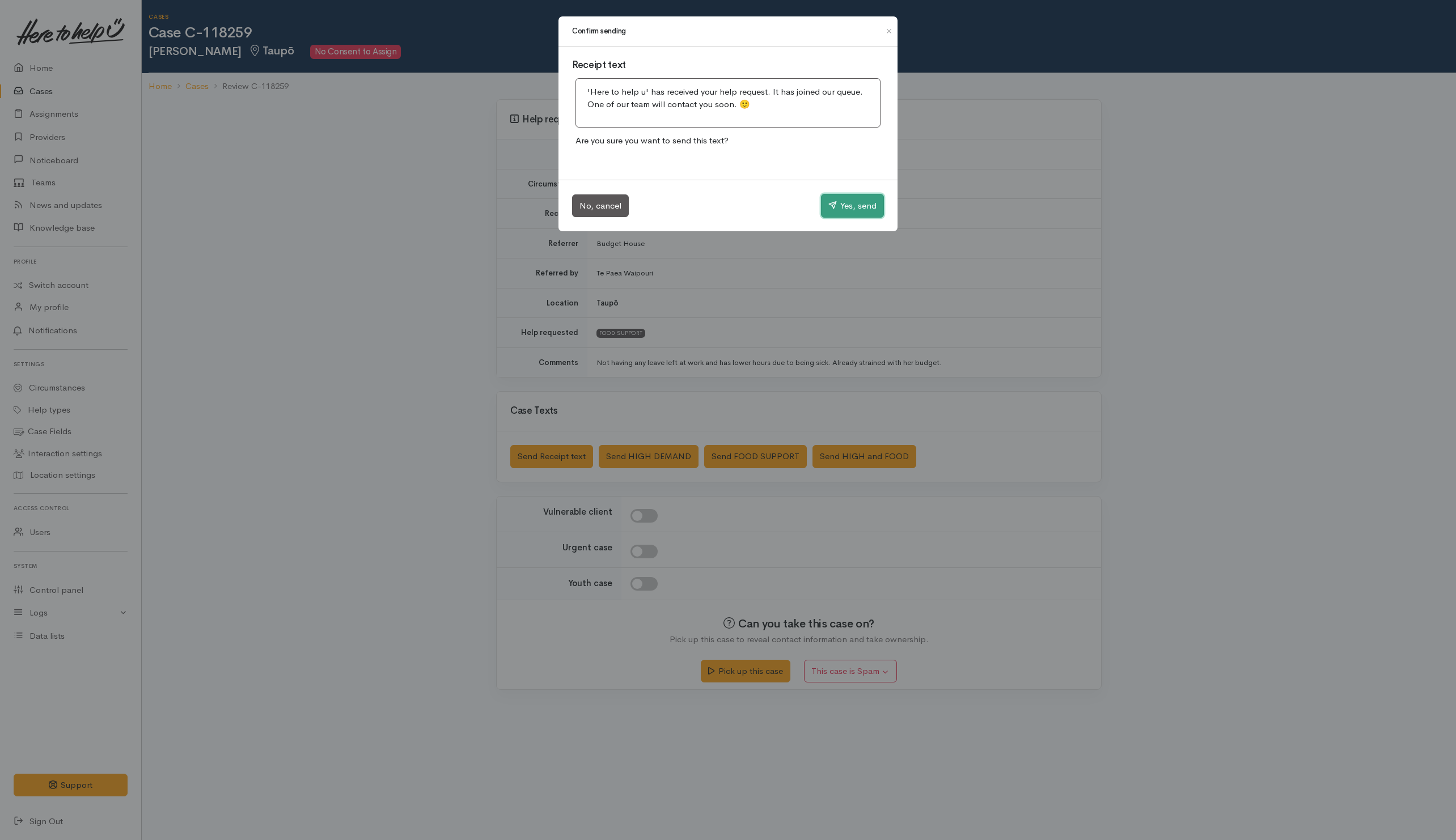
click at [850, 203] on button "Yes, send" at bounding box center [851, 205] width 63 height 24
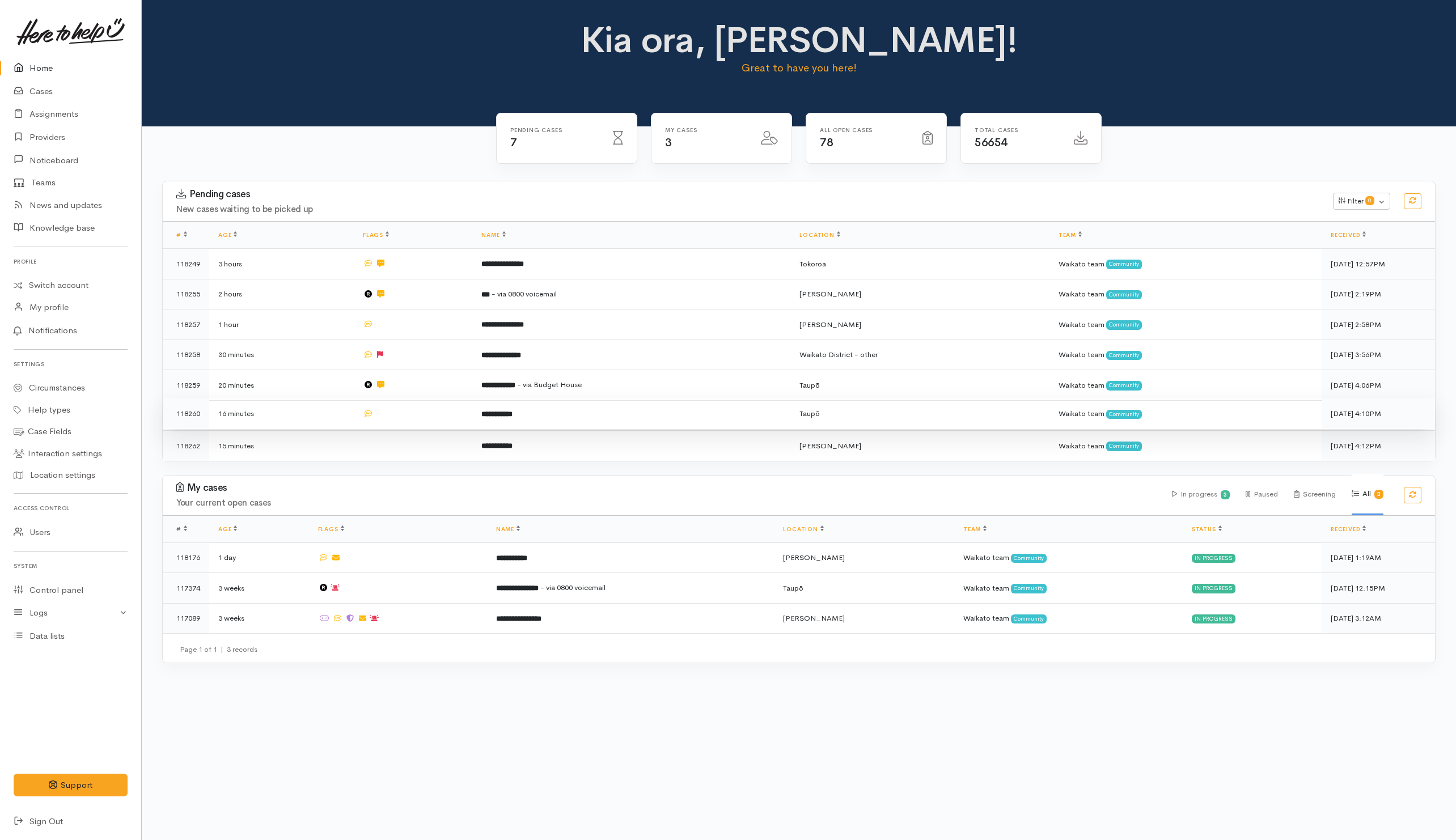
drag, startPoint x: 405, startPoint y: 412, endPoint x: 405, endPoint y: 422, distance: 10.0
click at [405, 412] on td at bounding box center [413, 414] width 119 height 31
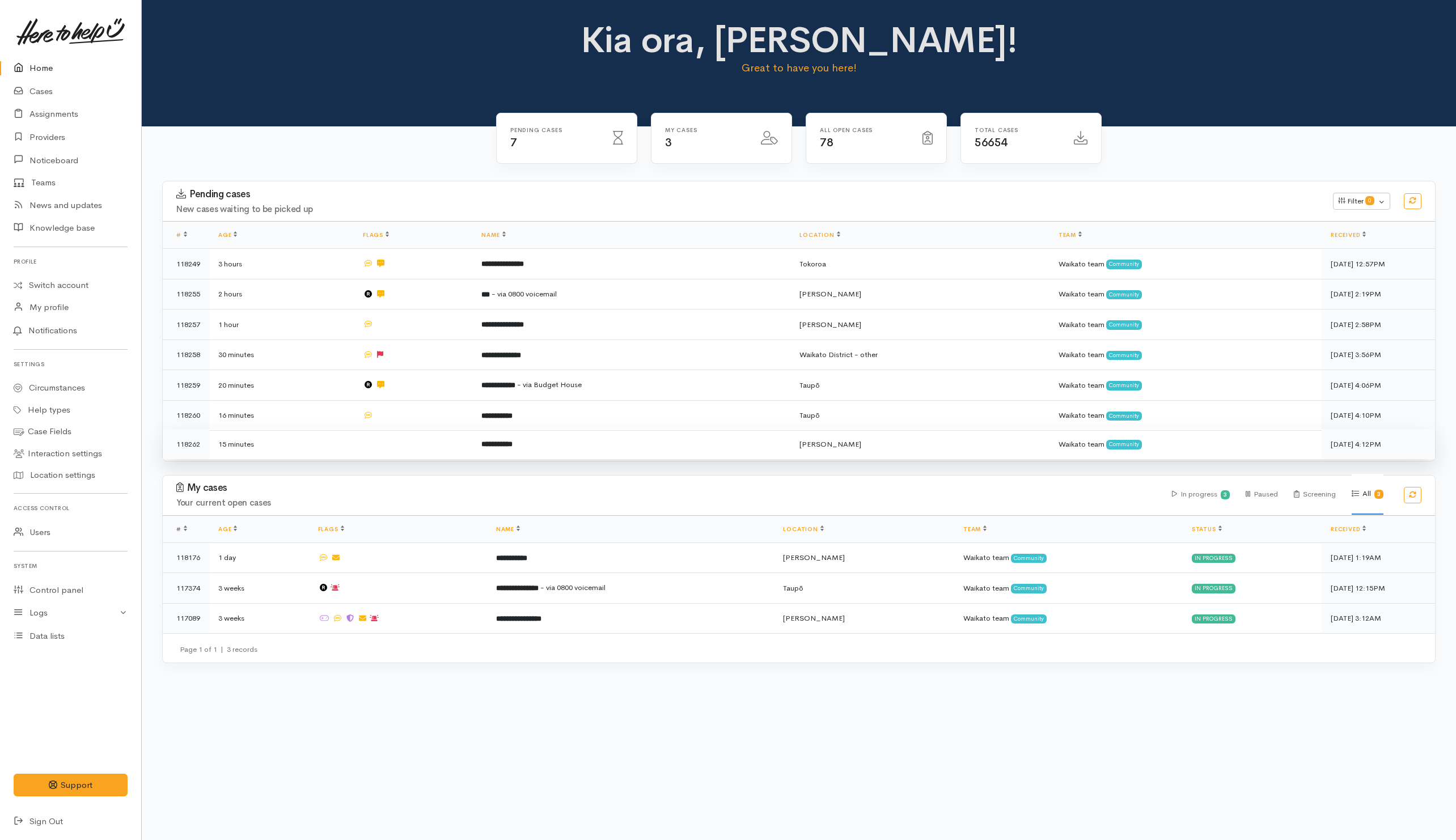
click at [407, 443] on td at bounding box center [413, 444] width 119 height 30
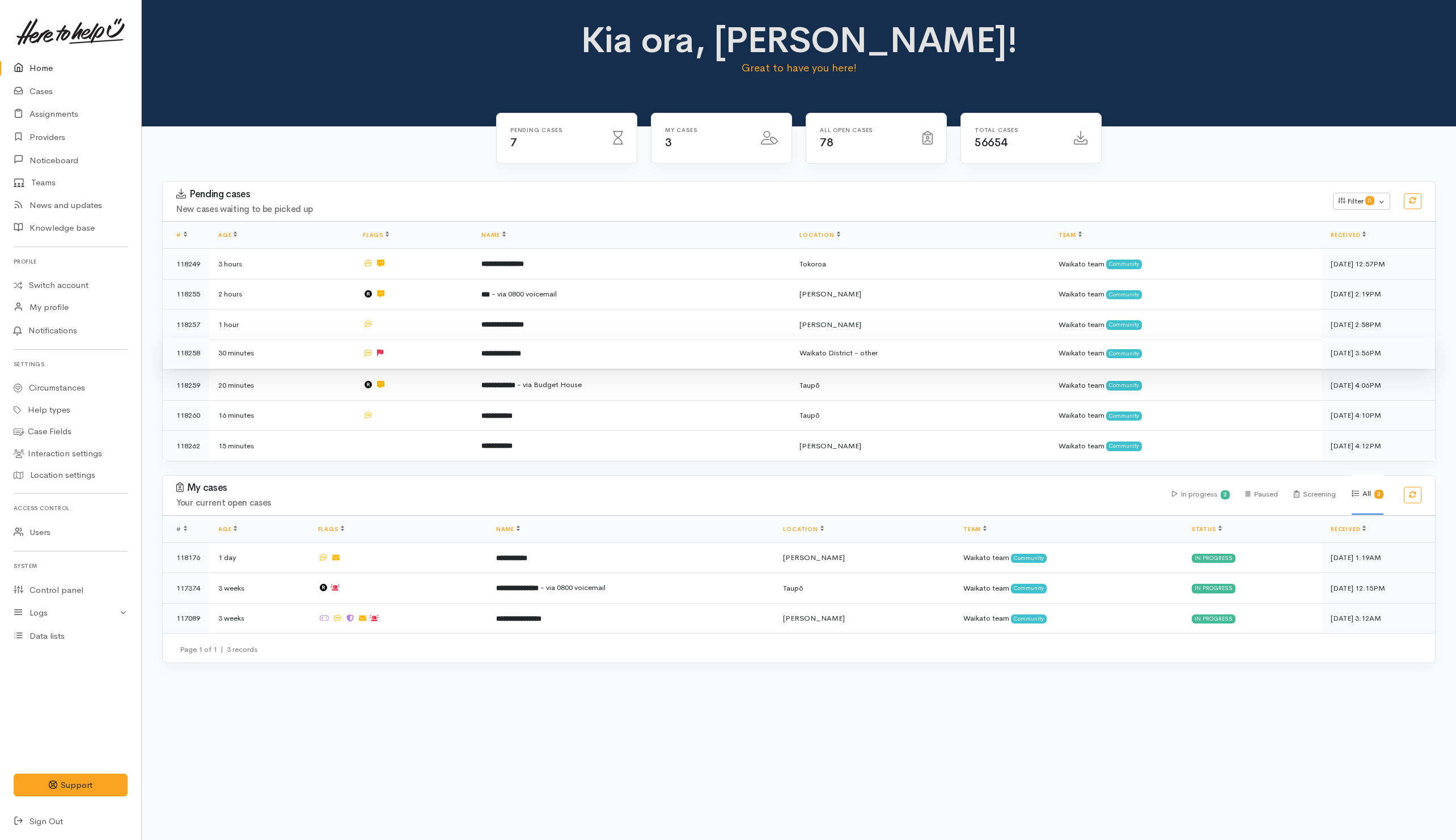
click at [406, 361] on td at bounding box center [413, 353] width 119 height 31
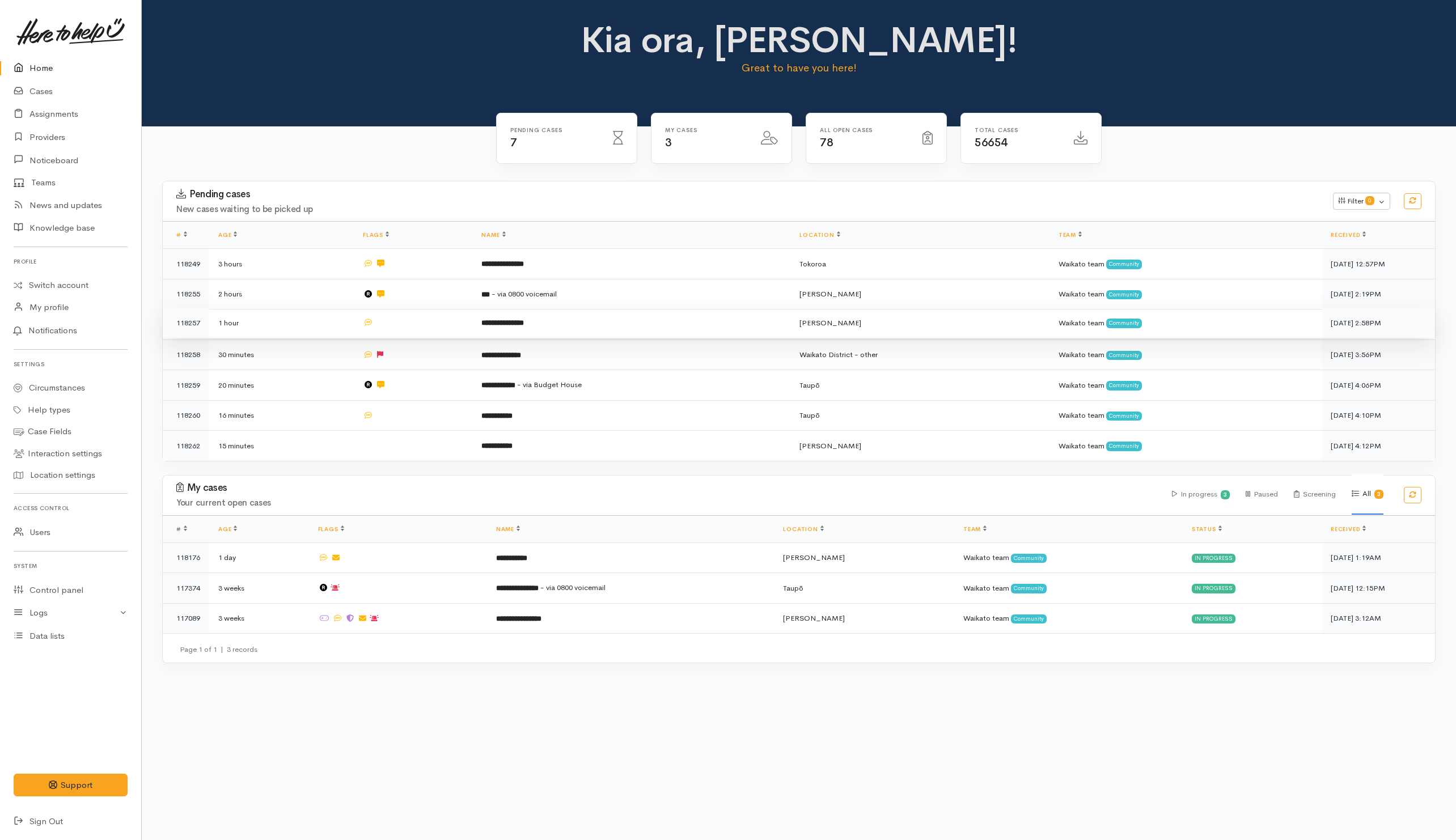
click at [412, 334] on td at bounding box center [413, 323] width 119 height 31
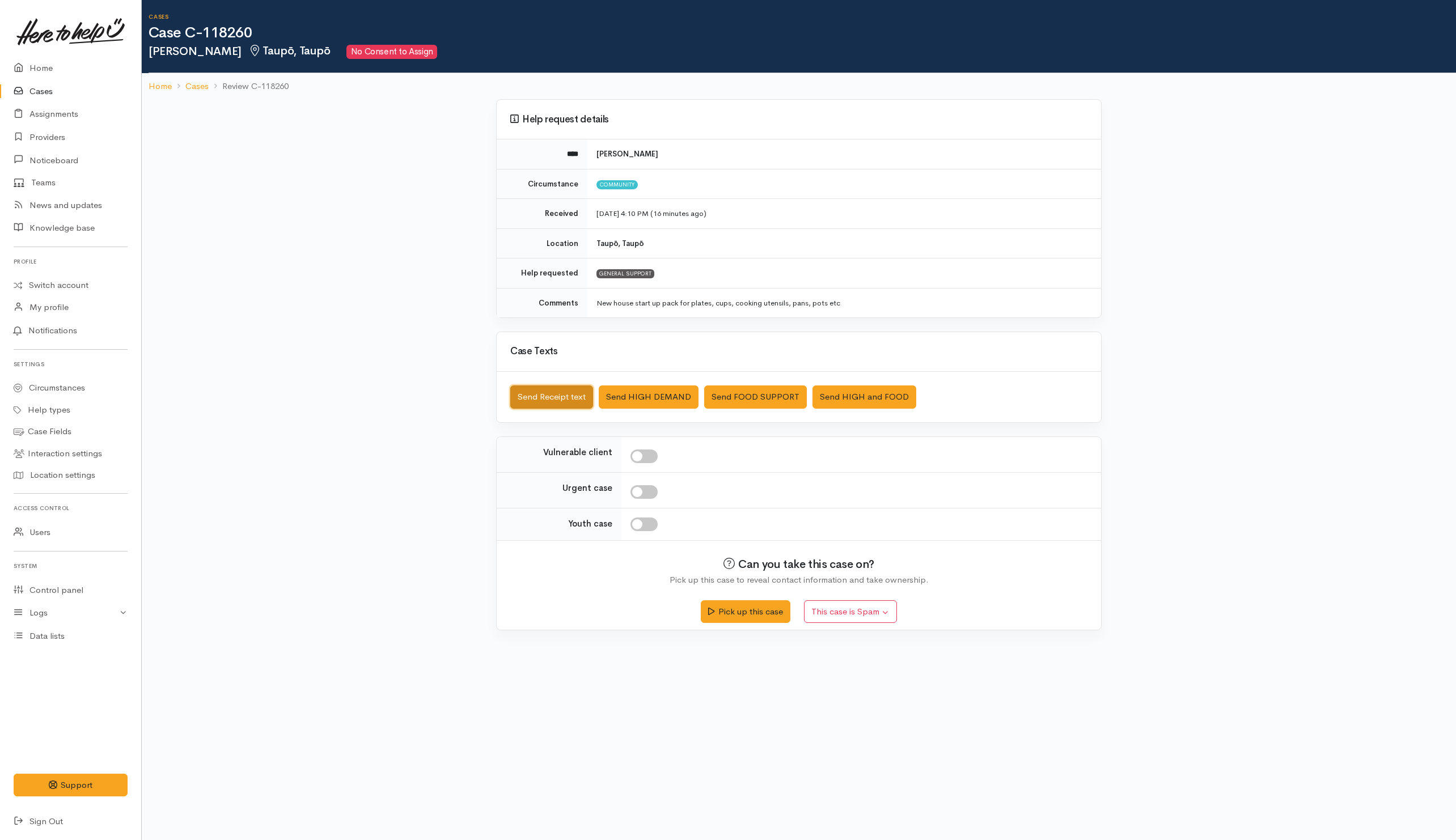
click at [568, 404] on button "Send Receipt text" at bounding box center [552, 397] width 83 height 23
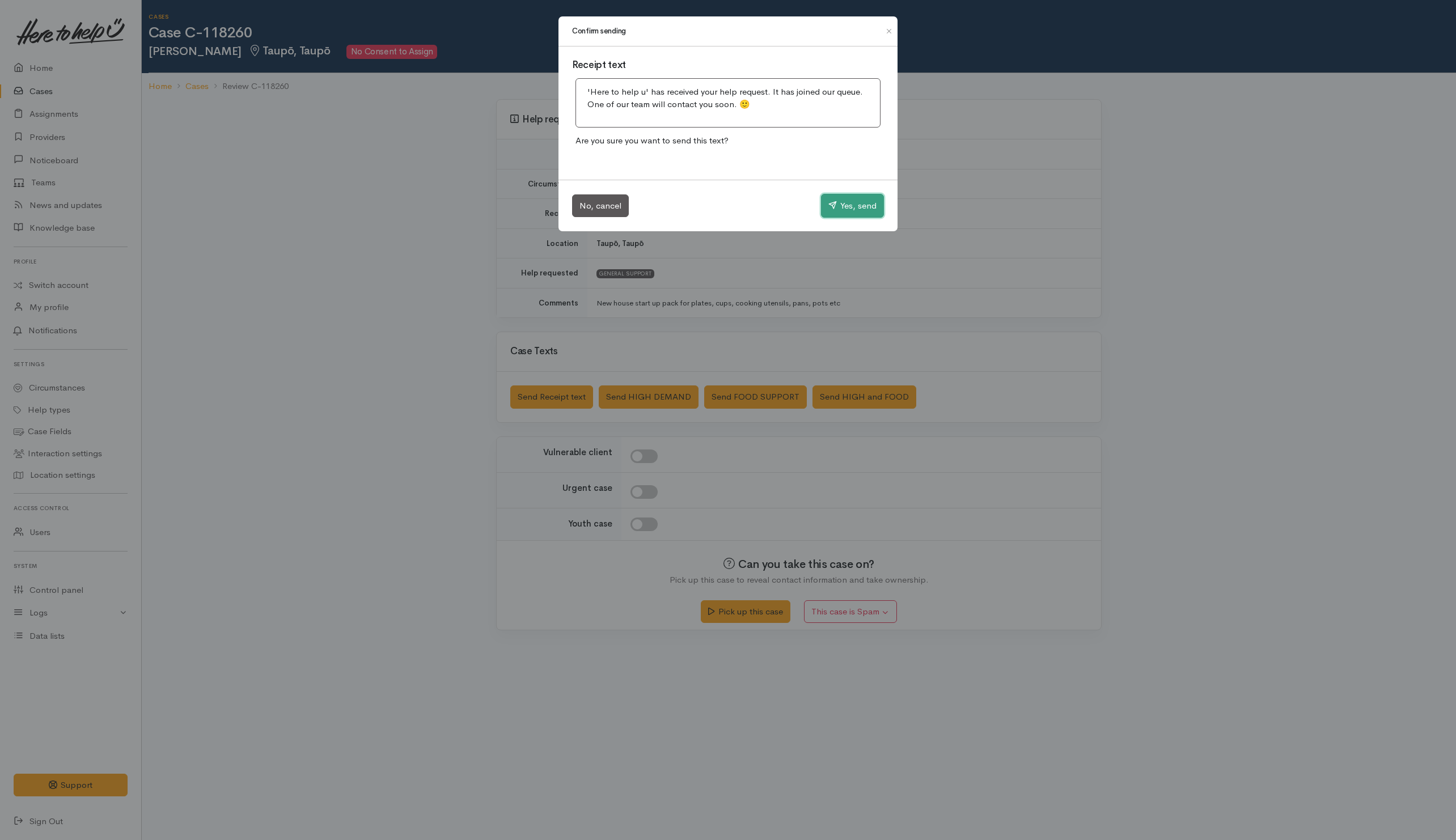
click at [822, 207] on button "Yes, send" at bounding box center [851, 205] width 63 height 24
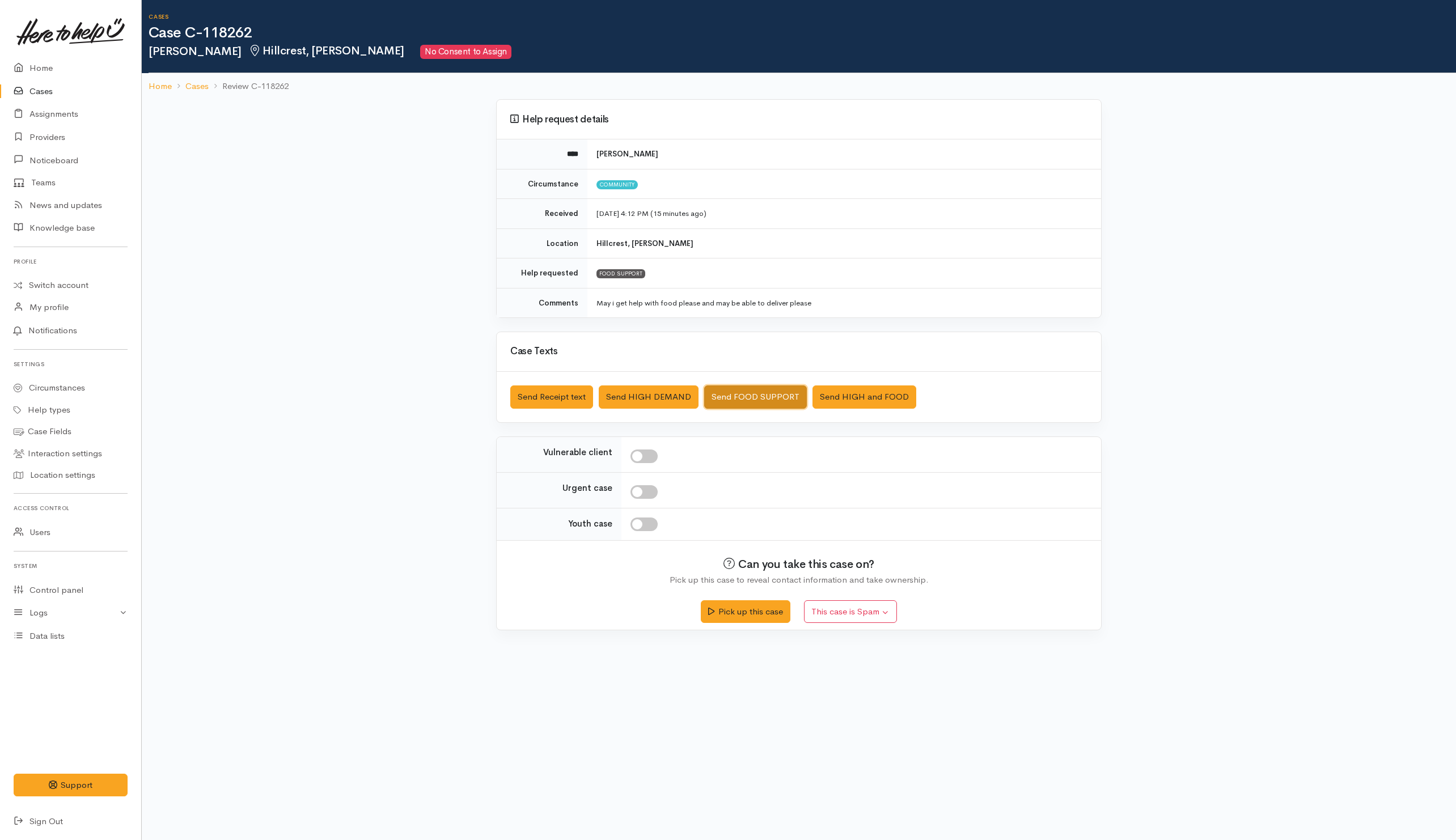
click at [757, 405] on button "Send FOOD SUPPORT" at bounding box center [755, 397] width 102 height 23
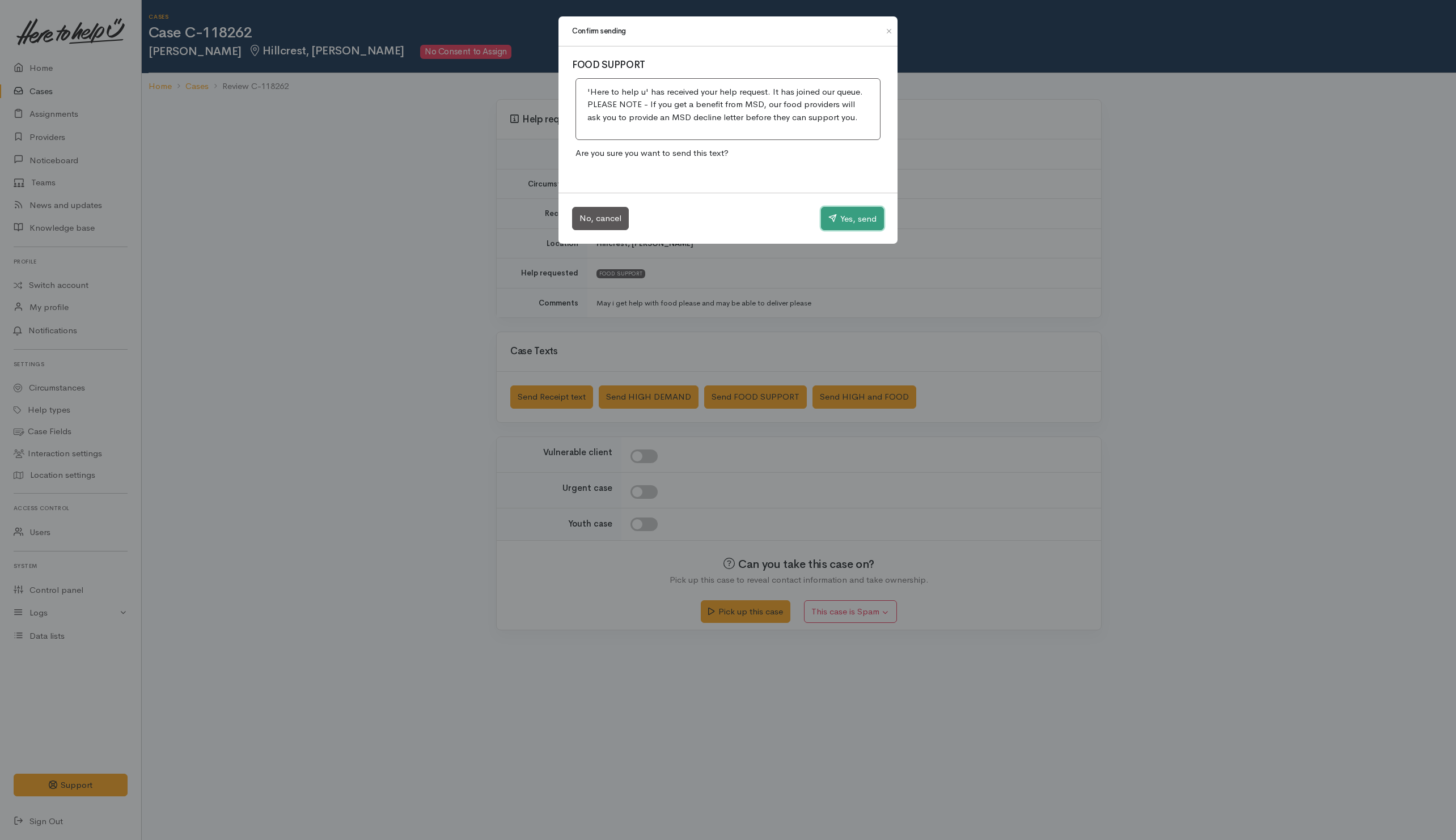
click at [838, 225] on button "Yes, send" at bounding box center [851, 219] width 63 height 24
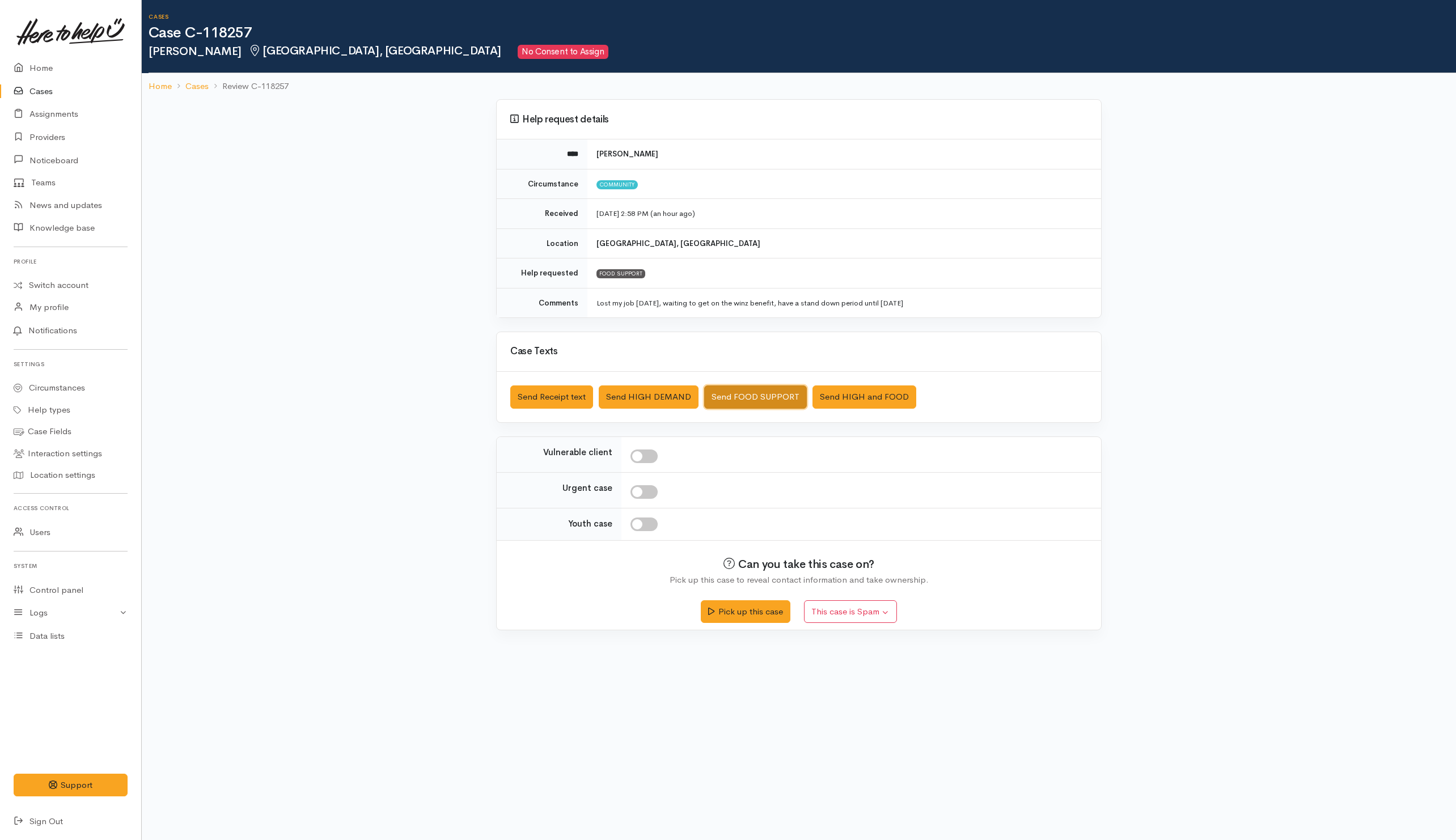
click at [734, 395] on button "Send FOOD SUPPORT" at bounding box center [755, 397] width 102 height 23
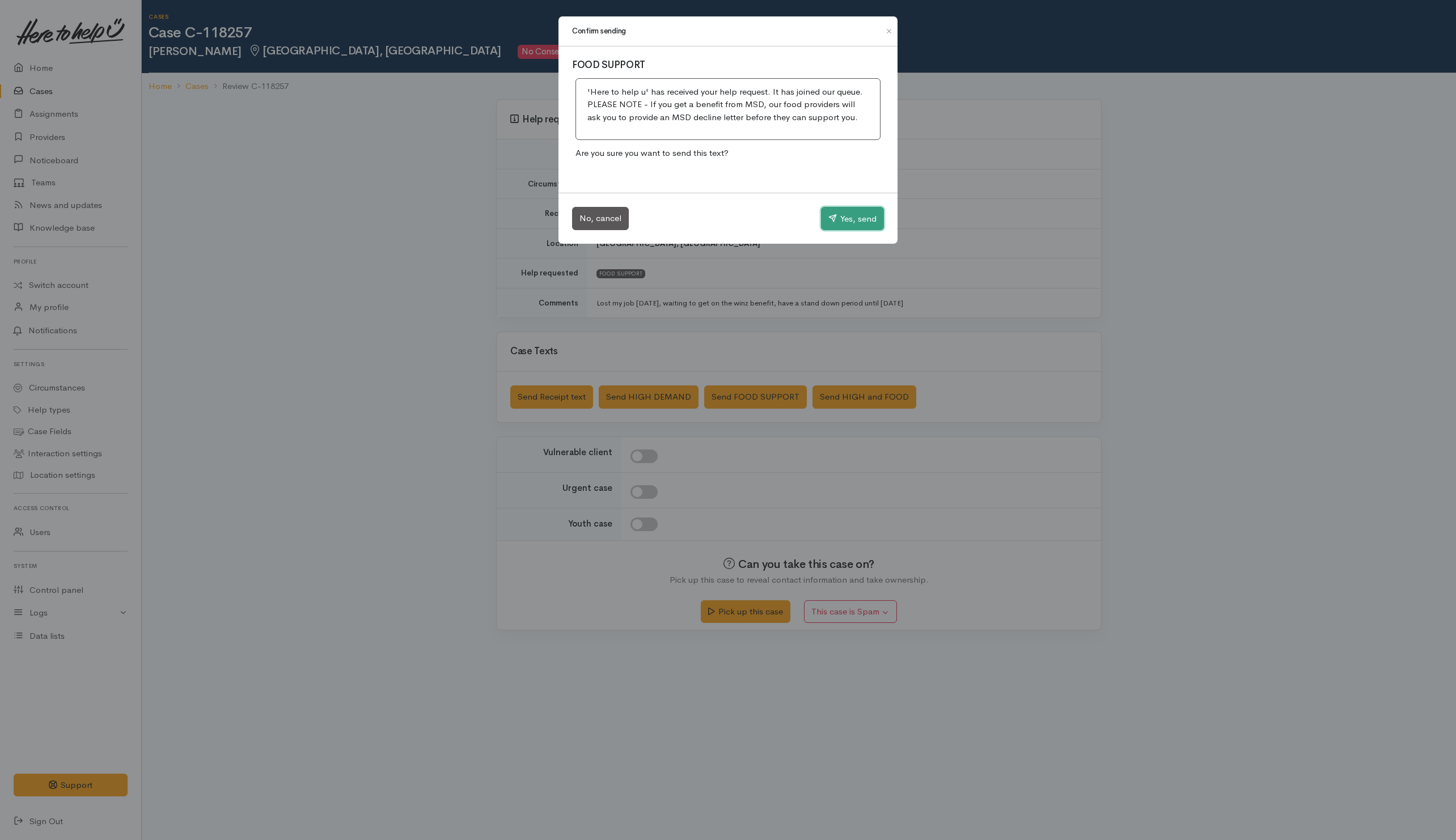
click at [837, 218] on button "Yes, send" at bounding box center [851, 219] width 63 height 24
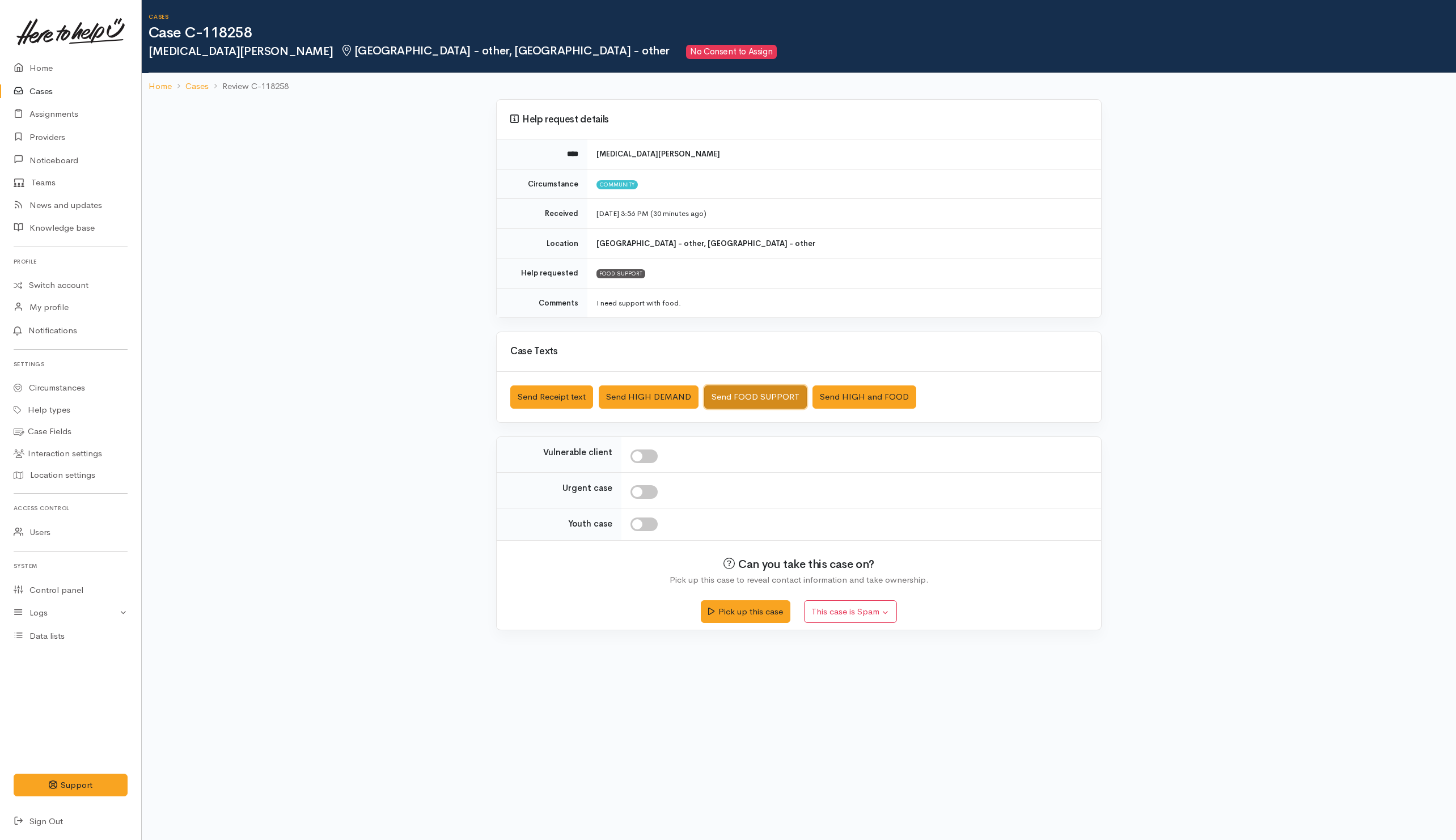
click at [726, 400] on button "Send FOOD SUPPORT" at bounding box center [755, 397] width 102 height 23
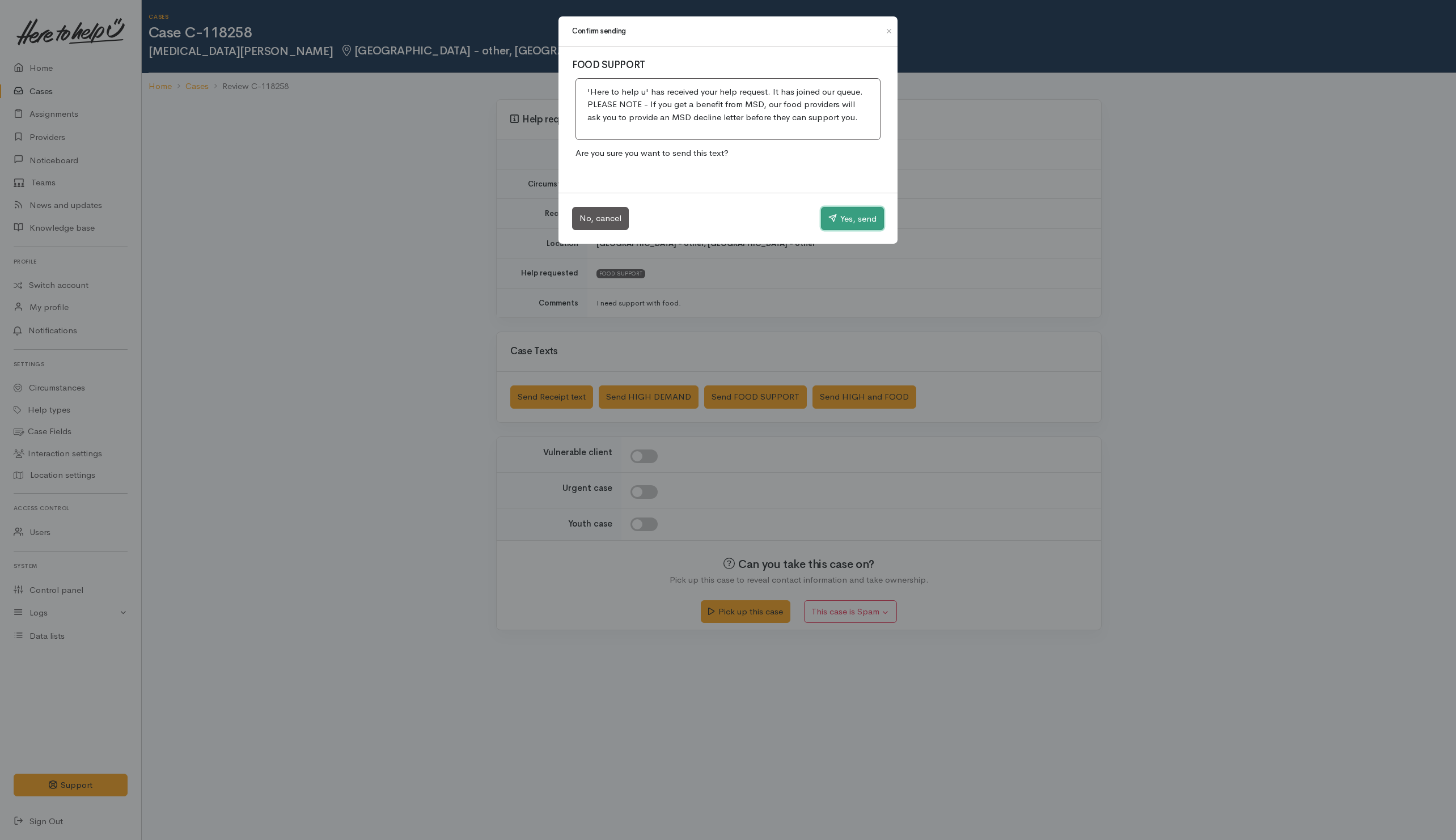
click at [830, 215] on icon "button" at bounding box center [832, 218] width 9 height 9
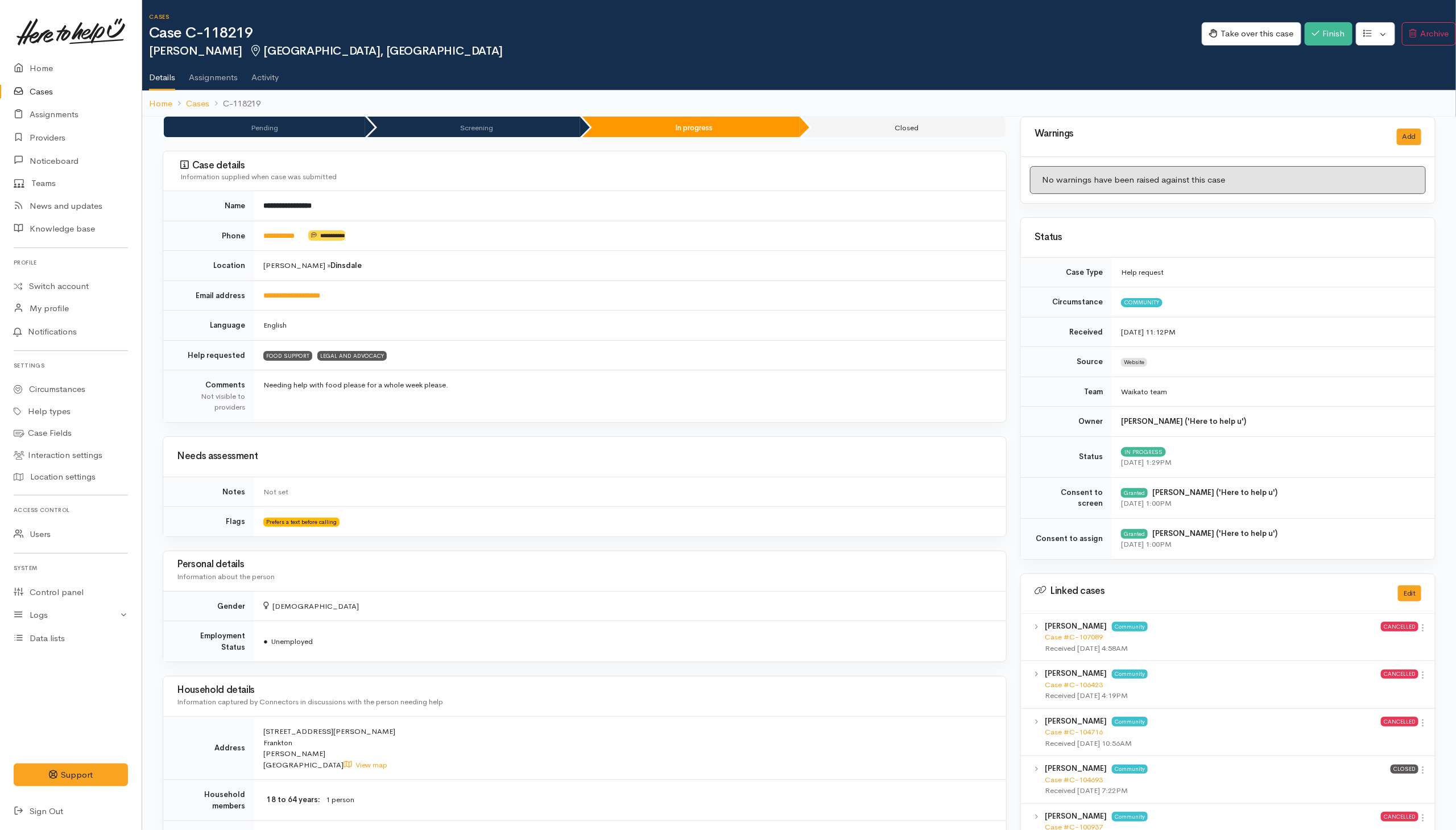
click at [696, 51] on h2 "[PERSON_NAME] [PERSON_NAME], [PERSON_NAME]" at bounding box center [675, 51] width 1053 height 14
